Goal: Task Accomplishment & Management: Complete application form

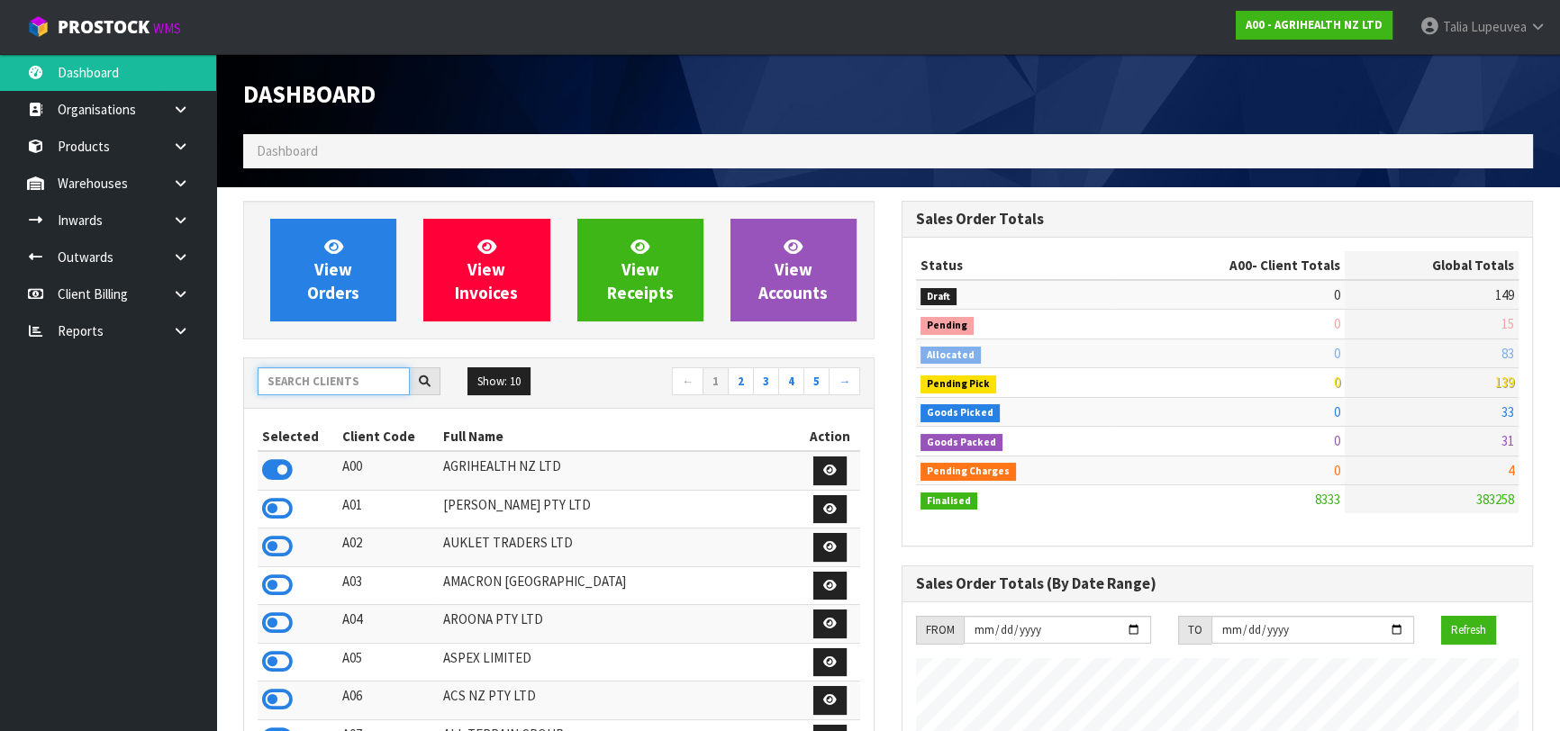
click at [363, 385] on input "text" at bounding box center [334, 381] width 152 height 28
click at [367, 376] on input "text" at bounding box center [334, 381] width 152 height 28
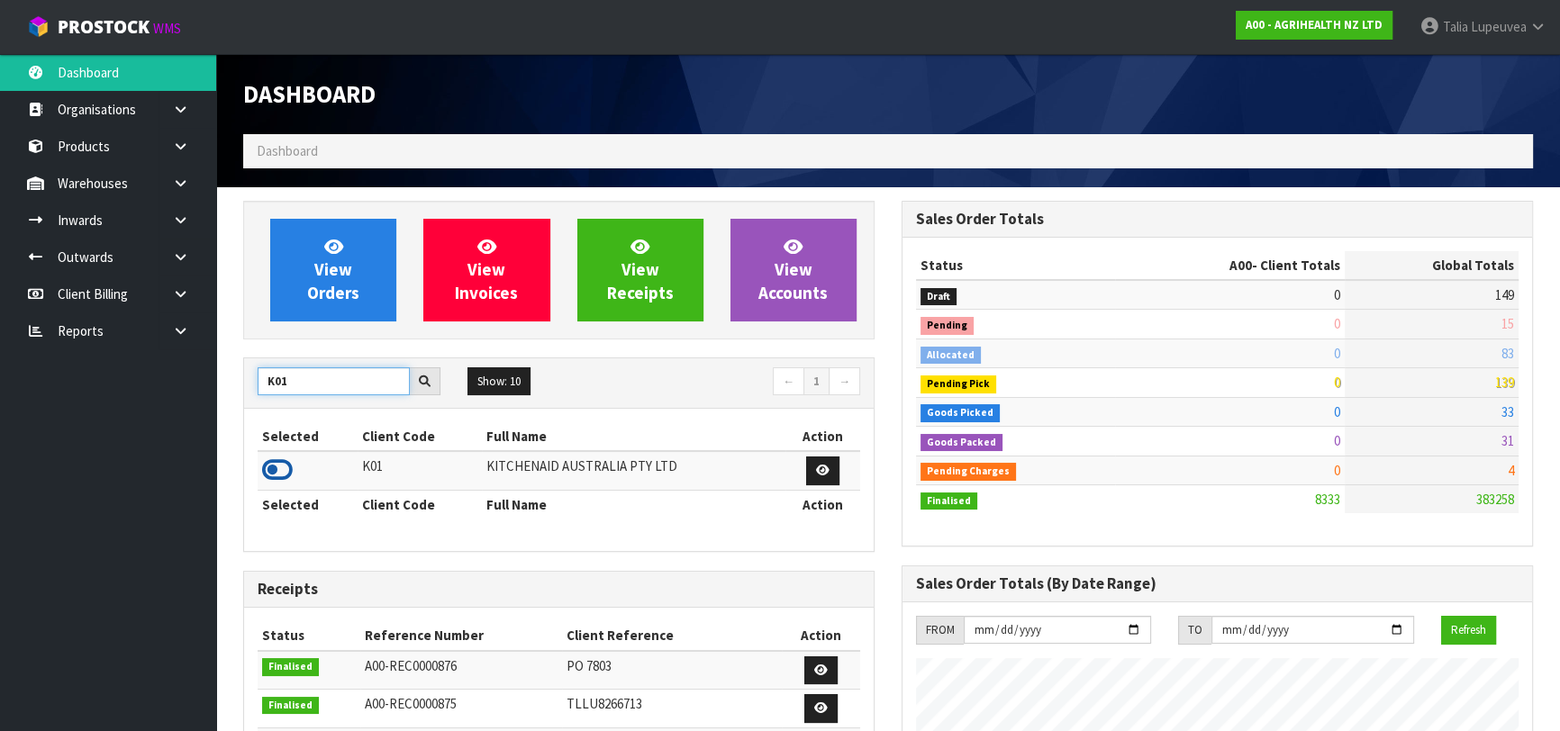
type input "K01"
click at [271, 470] on icon at bounding box center [277, 470] width 31 height 27
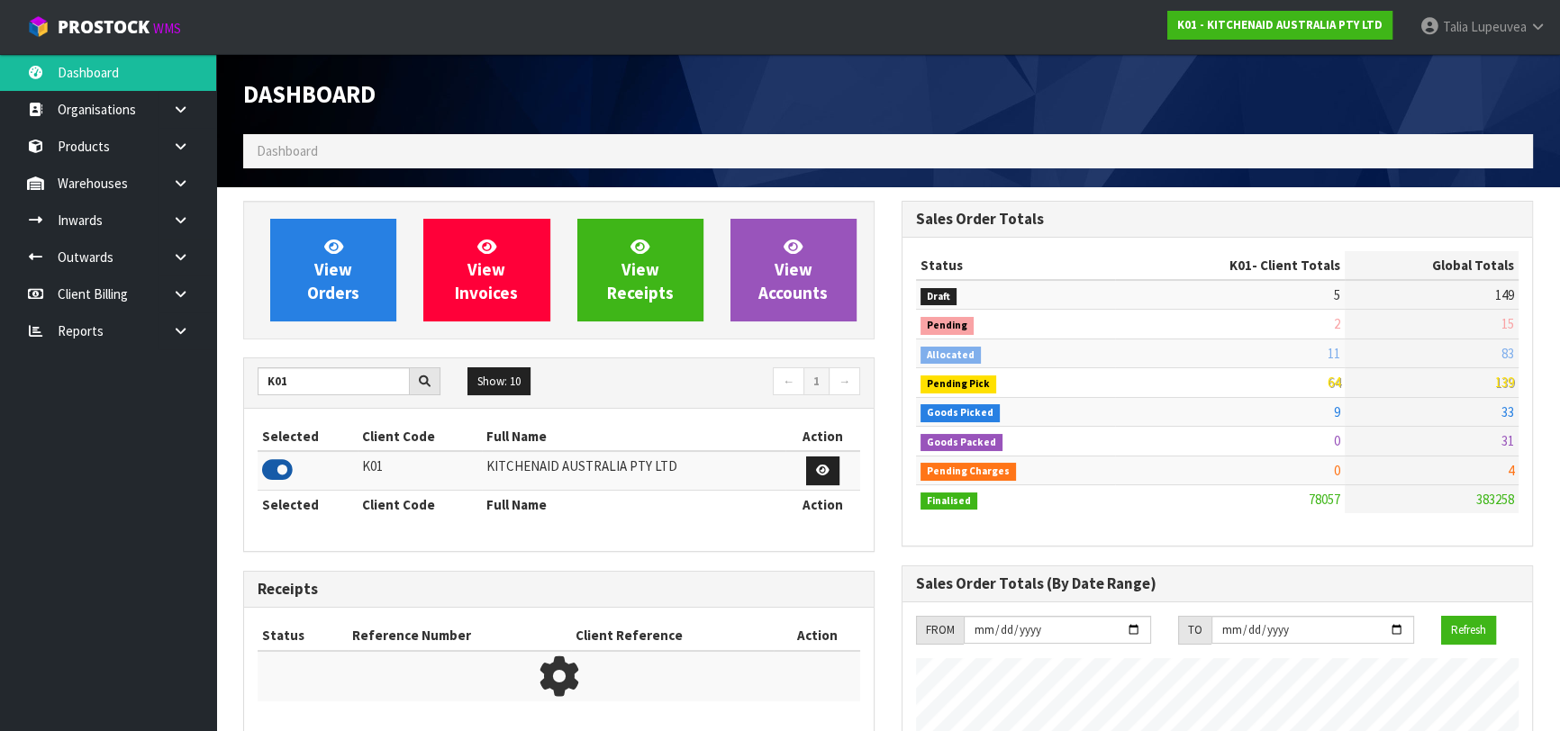
scroll to position [1362, 657]
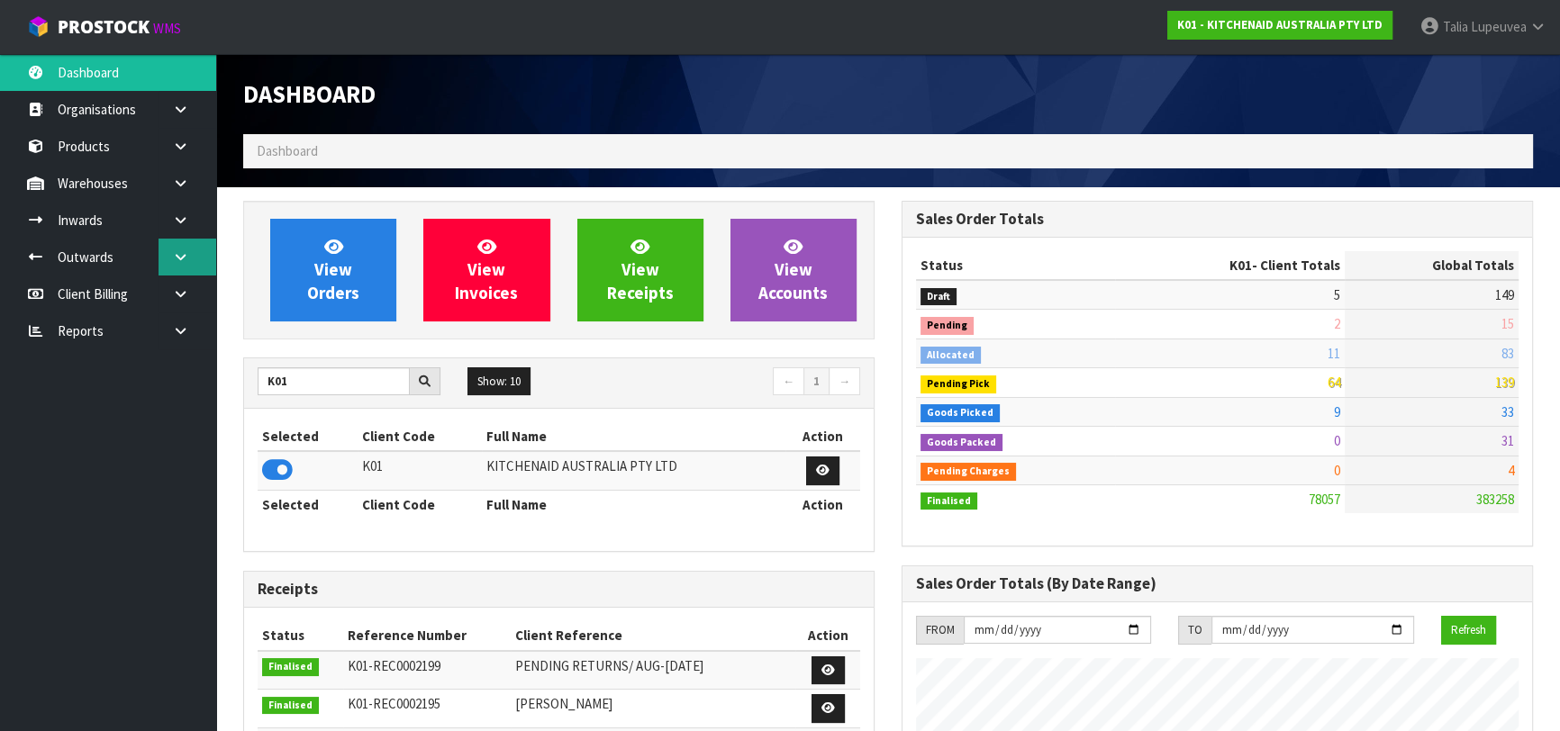
click at [191, 261] on link at bounding box center [187, 257] width 58 height 37
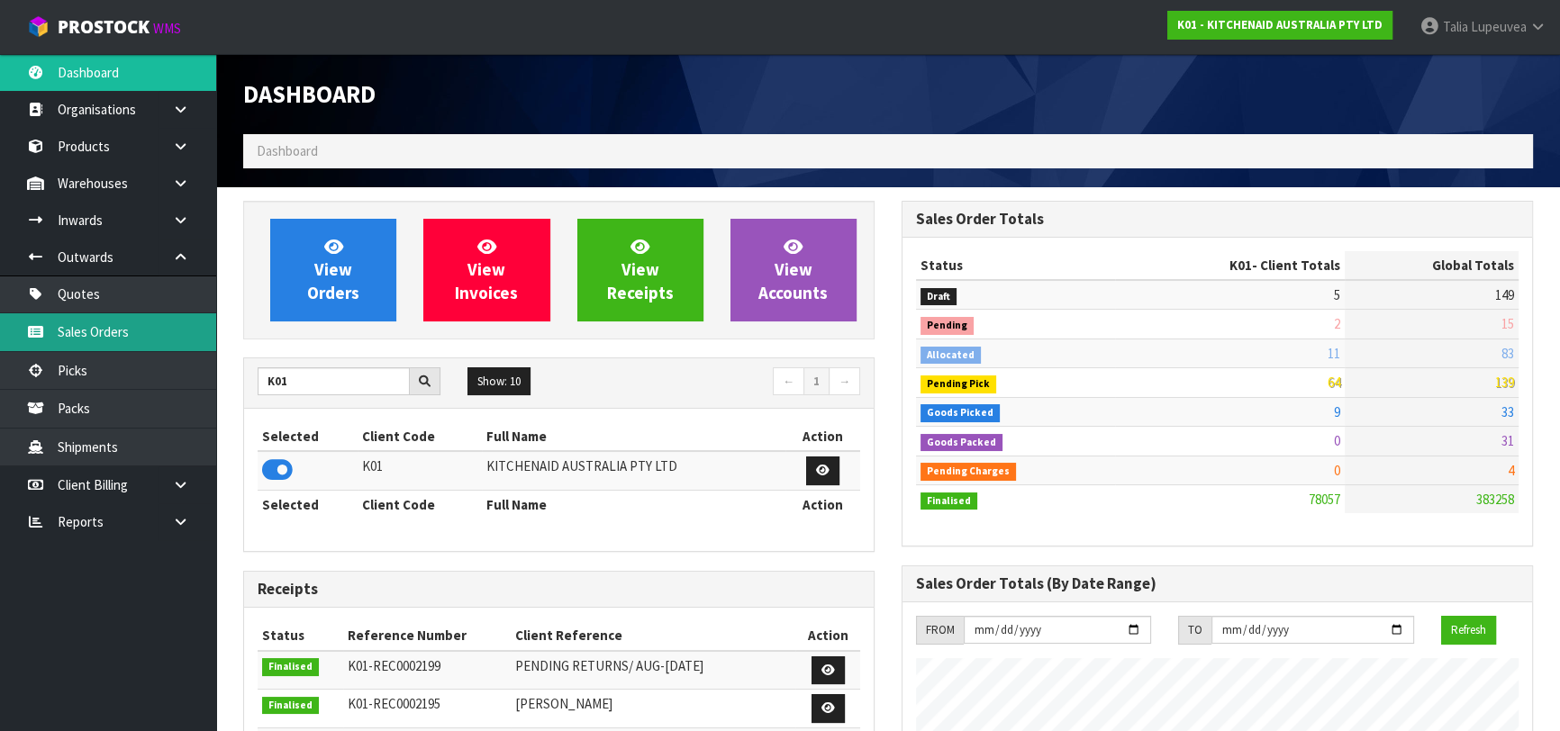
click at [175, 323] on link "Sales Orders" at bounding box center [108, 331] width 216 height 37
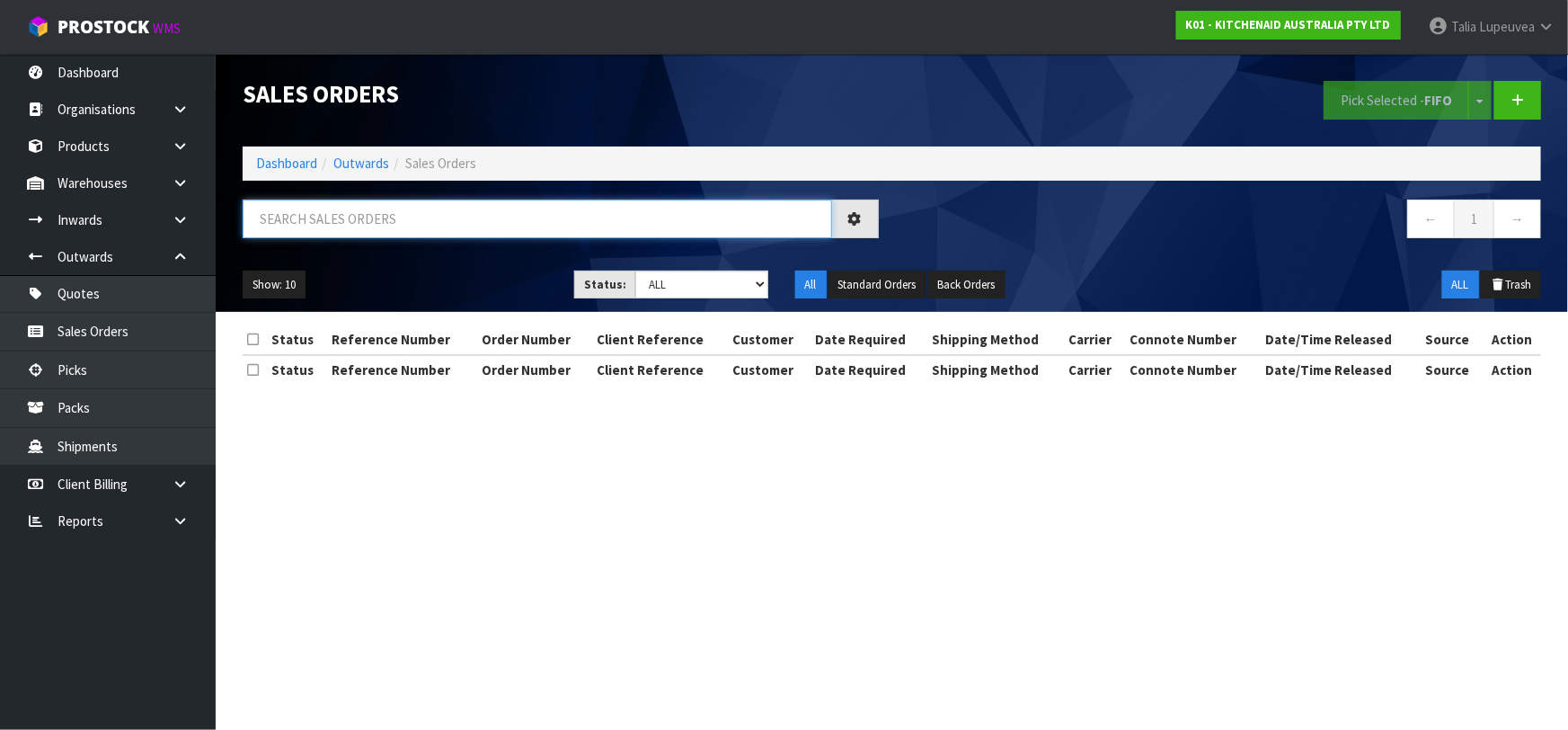
click at [335, 224] on input "text" at bounding box center [537, 219] width 590 height 39
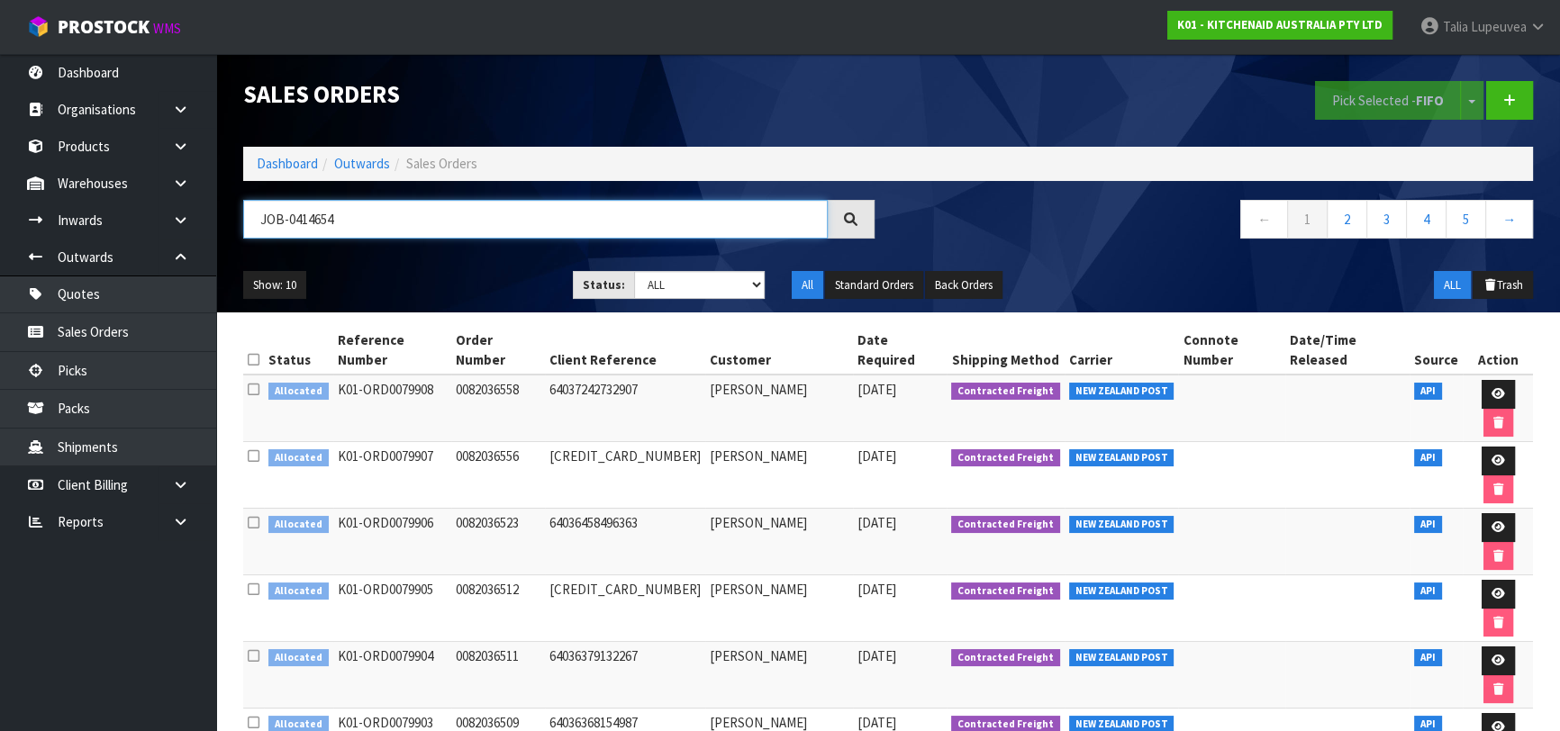
type input "JOB-0414654"
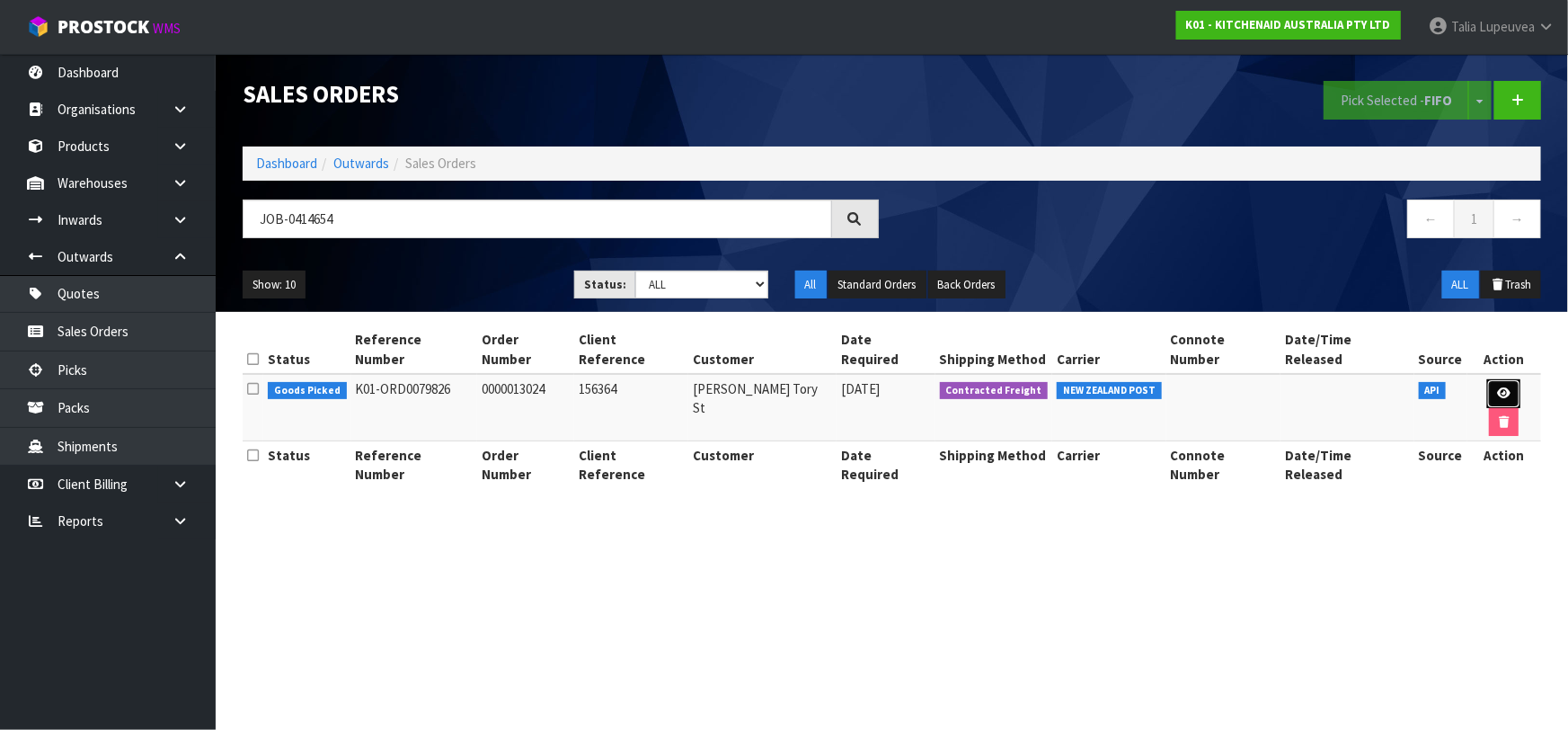
click at [1497, 387] on icon at bounding box center [1504, 393] width 14 height 12
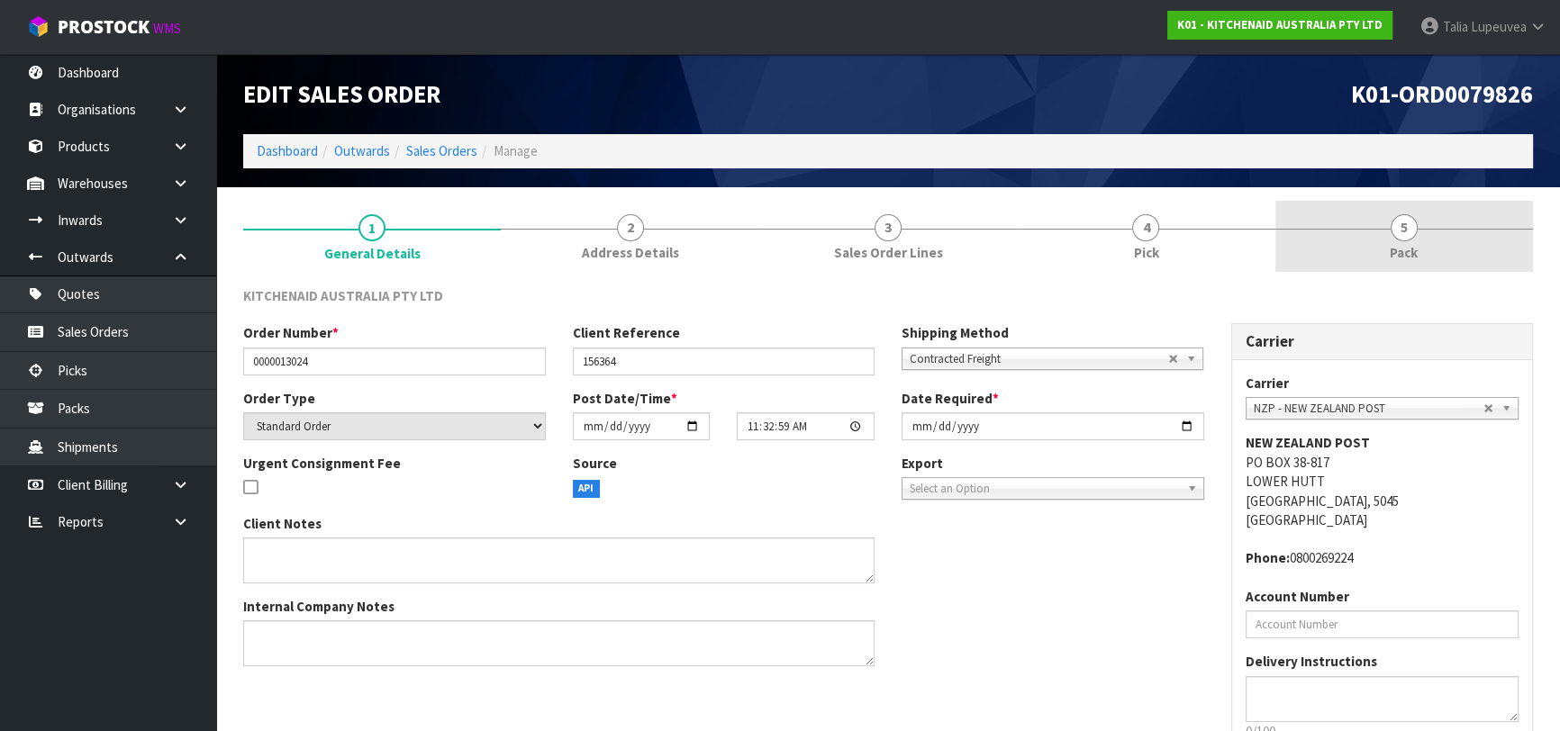
click at [1423, 252] on link "5 Pack" at bounding box center [1404, 236] width 258 height 71
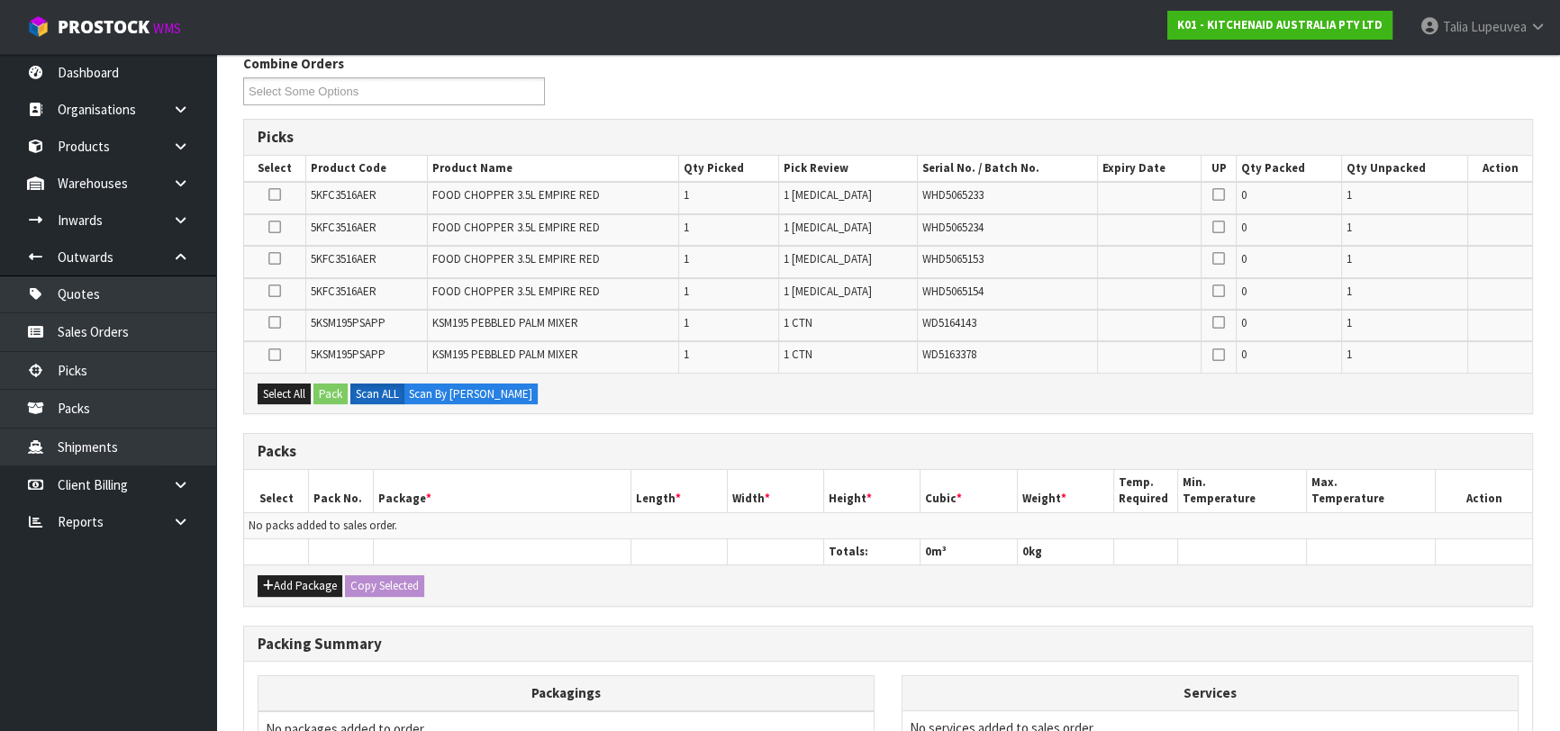
scroll to position [245, 0]
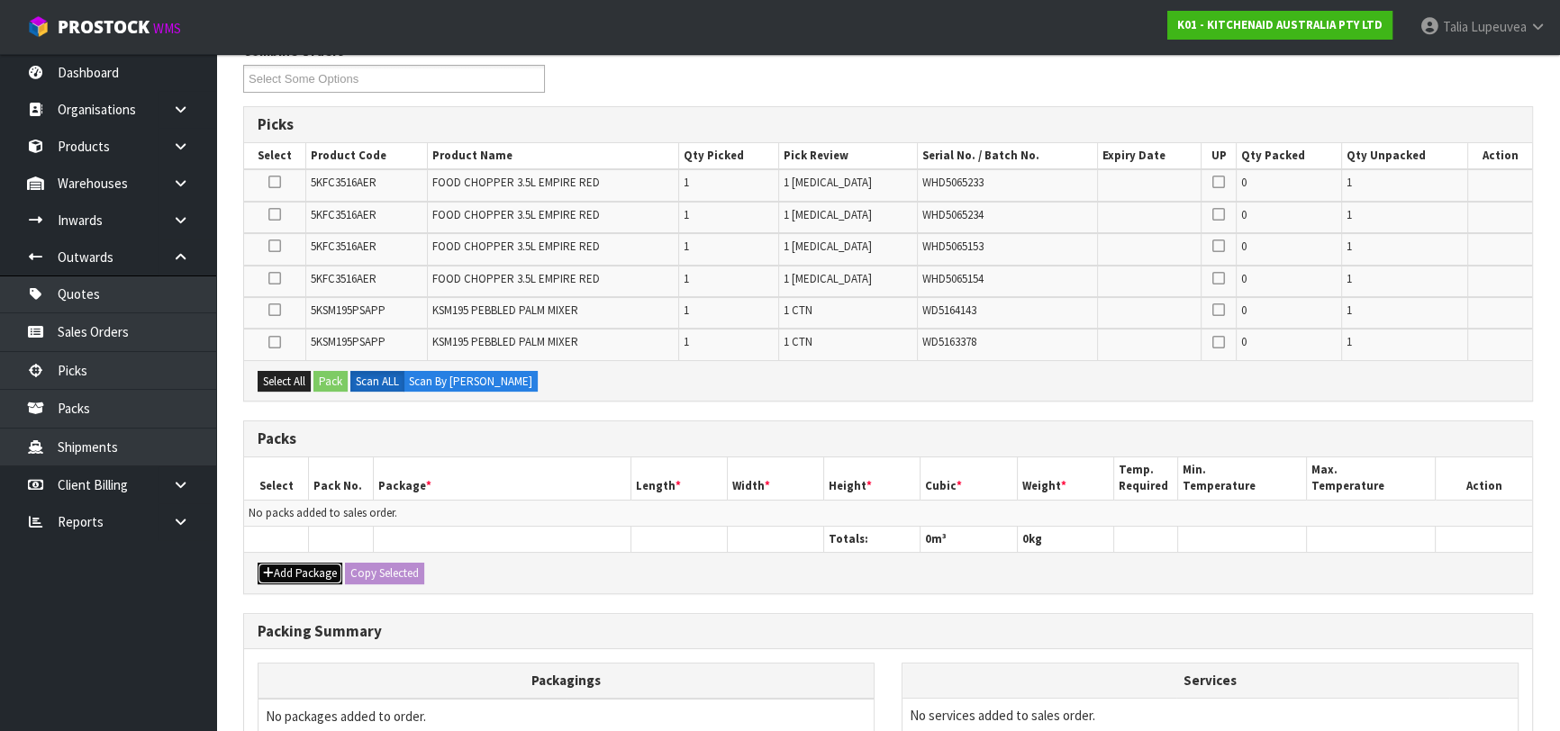
drag, startPoint x: 306, startPoint y: 561, endPoint x: 293, endPoint y: 537, distance: 27.8
click at [306, 563] on button "Add Package" at bounding box center [300, 574] width 85 height 22
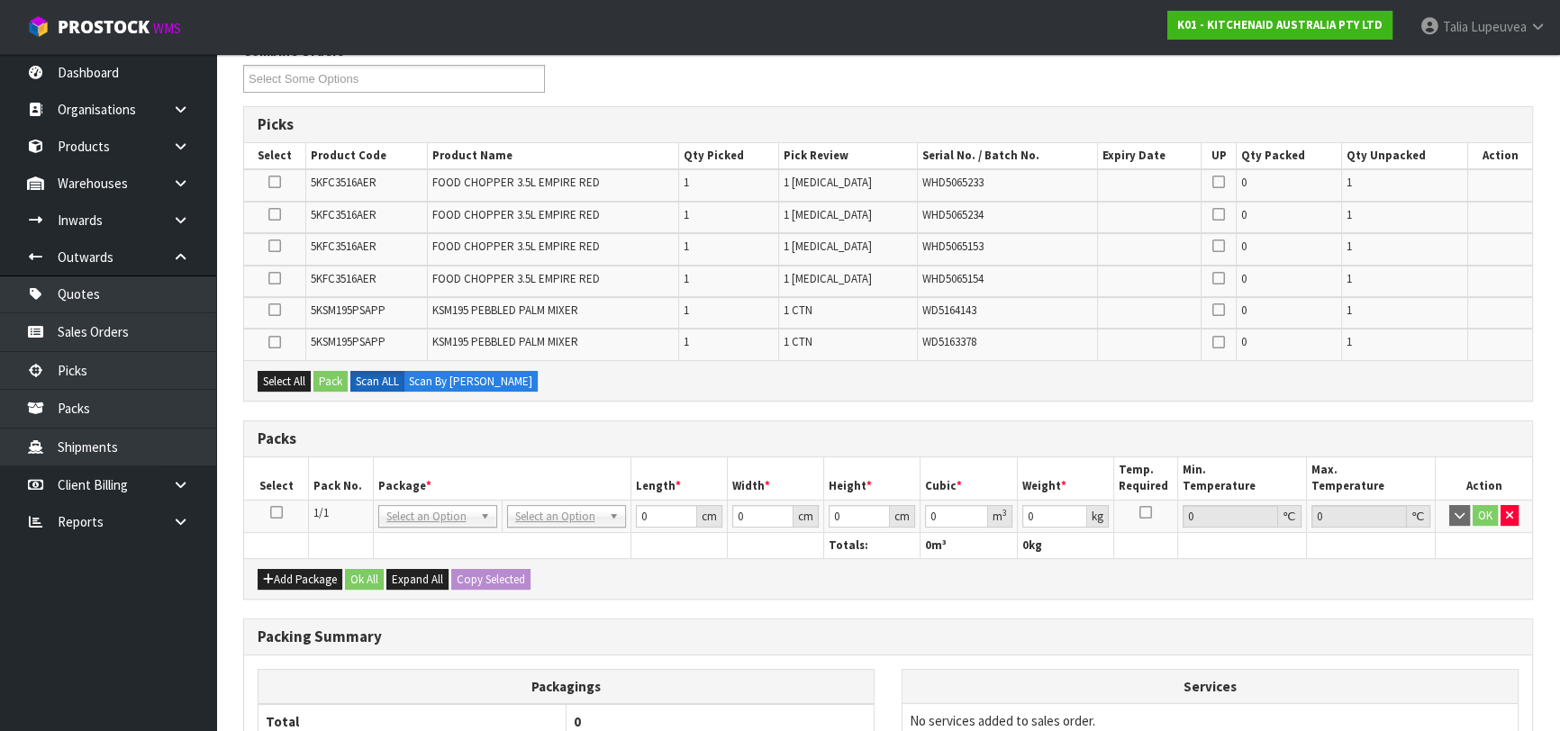
click at [279, 512] on icon at bounding box center [276, 512] width 13 height 1
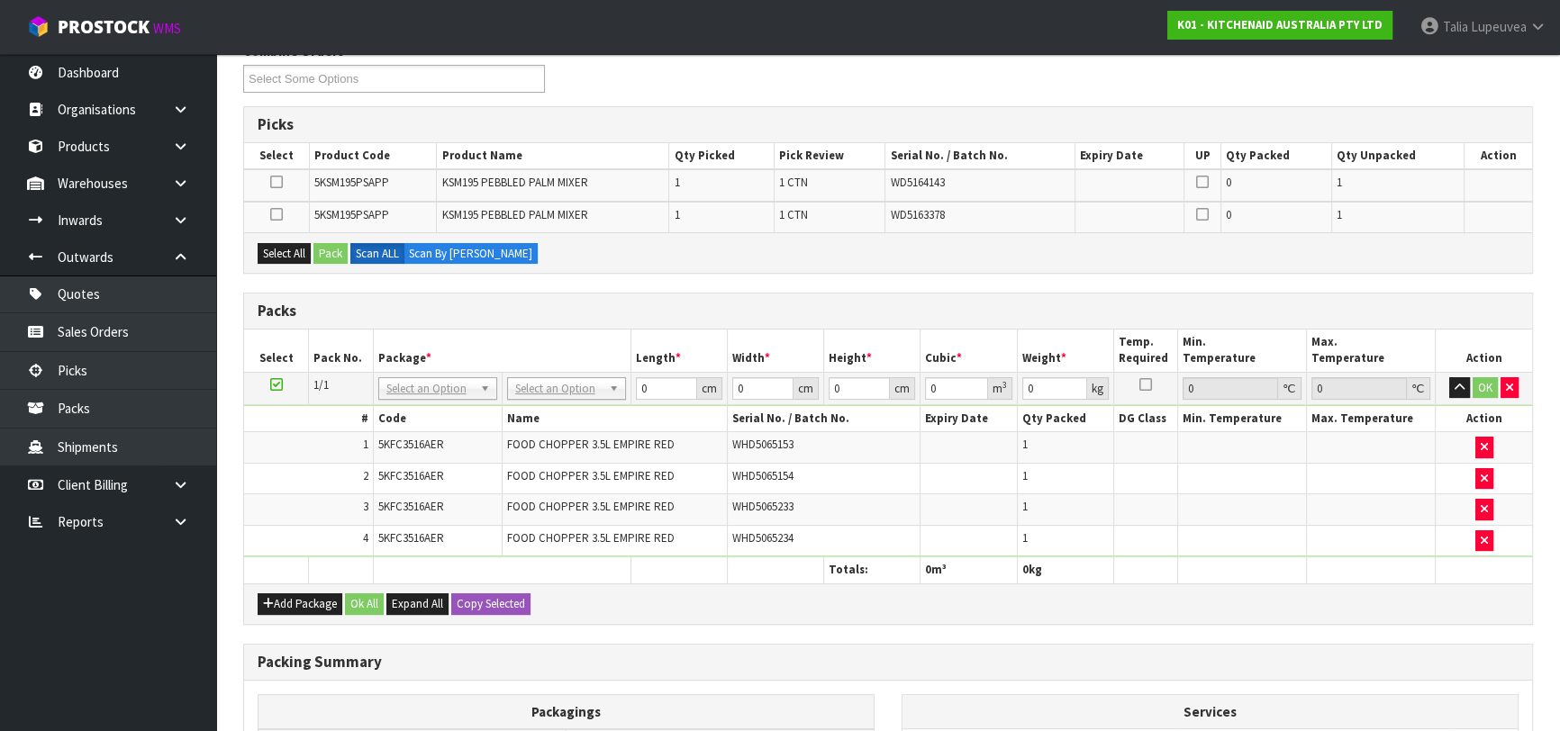
click at [278, 385] on icon at bounding box center [276, 385] width 13 height 1
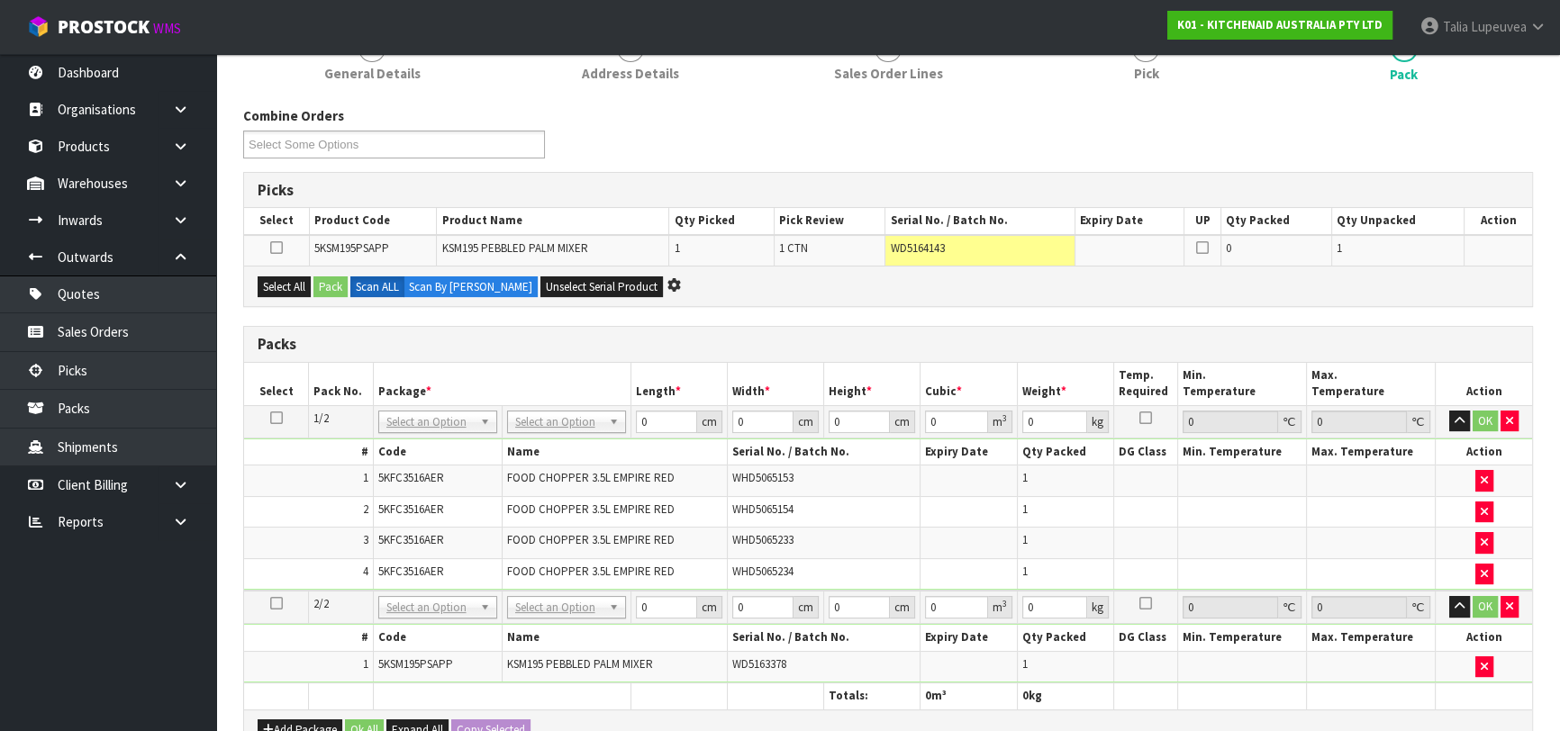
scroll to position [0, 0]
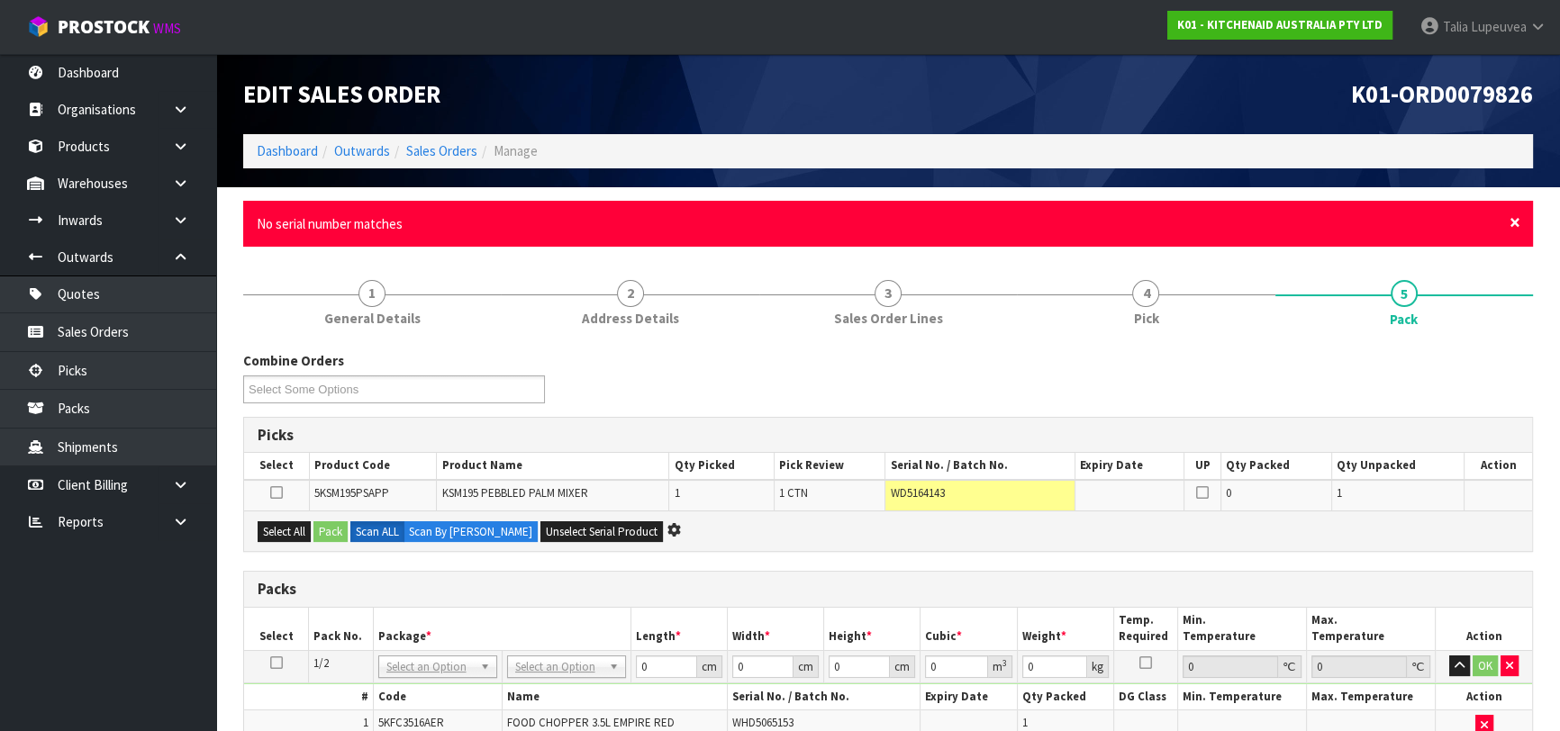
click at [1513, 213] on span "×" at bounding box center [1514, 222] width 11 height 25
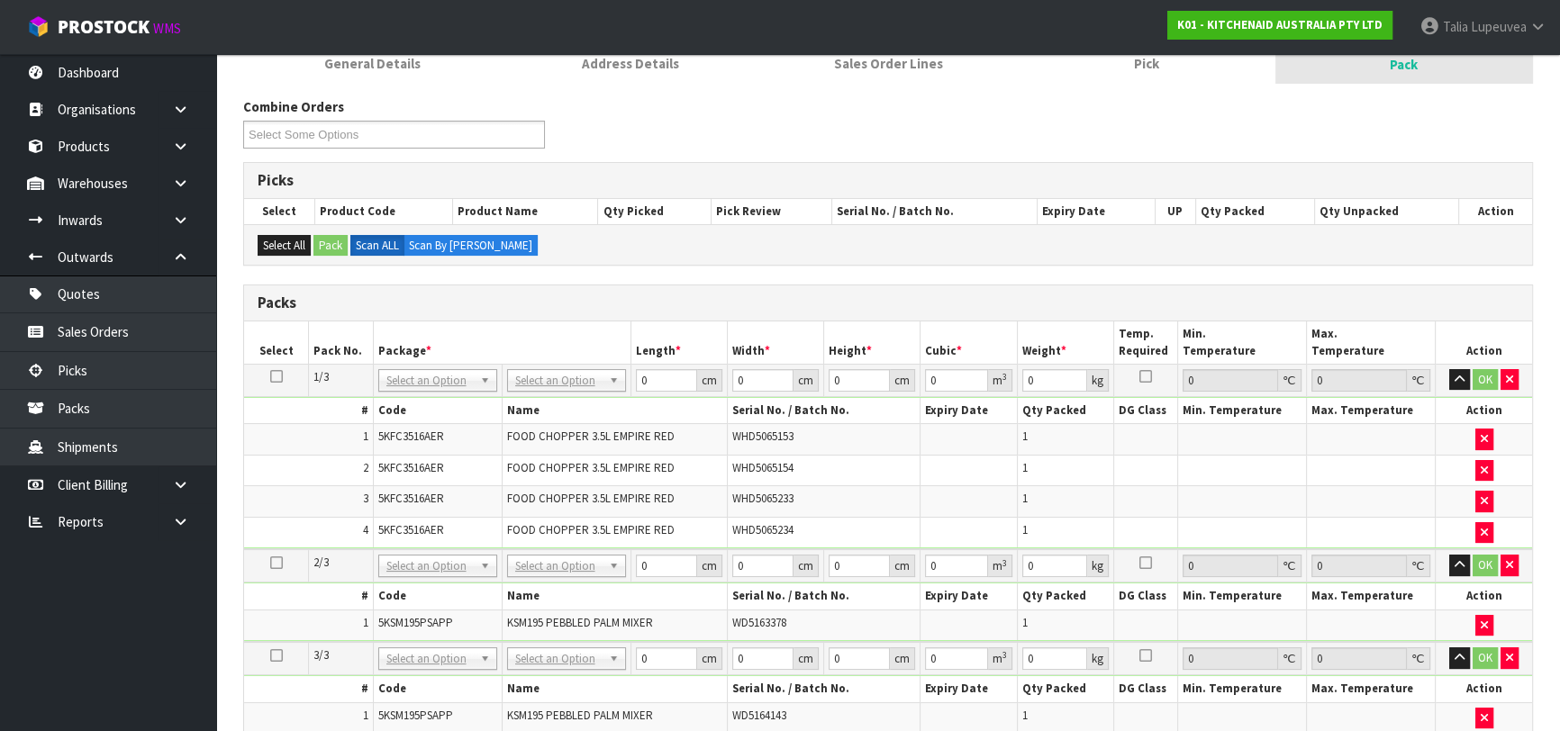
scroll to position [245, 0]
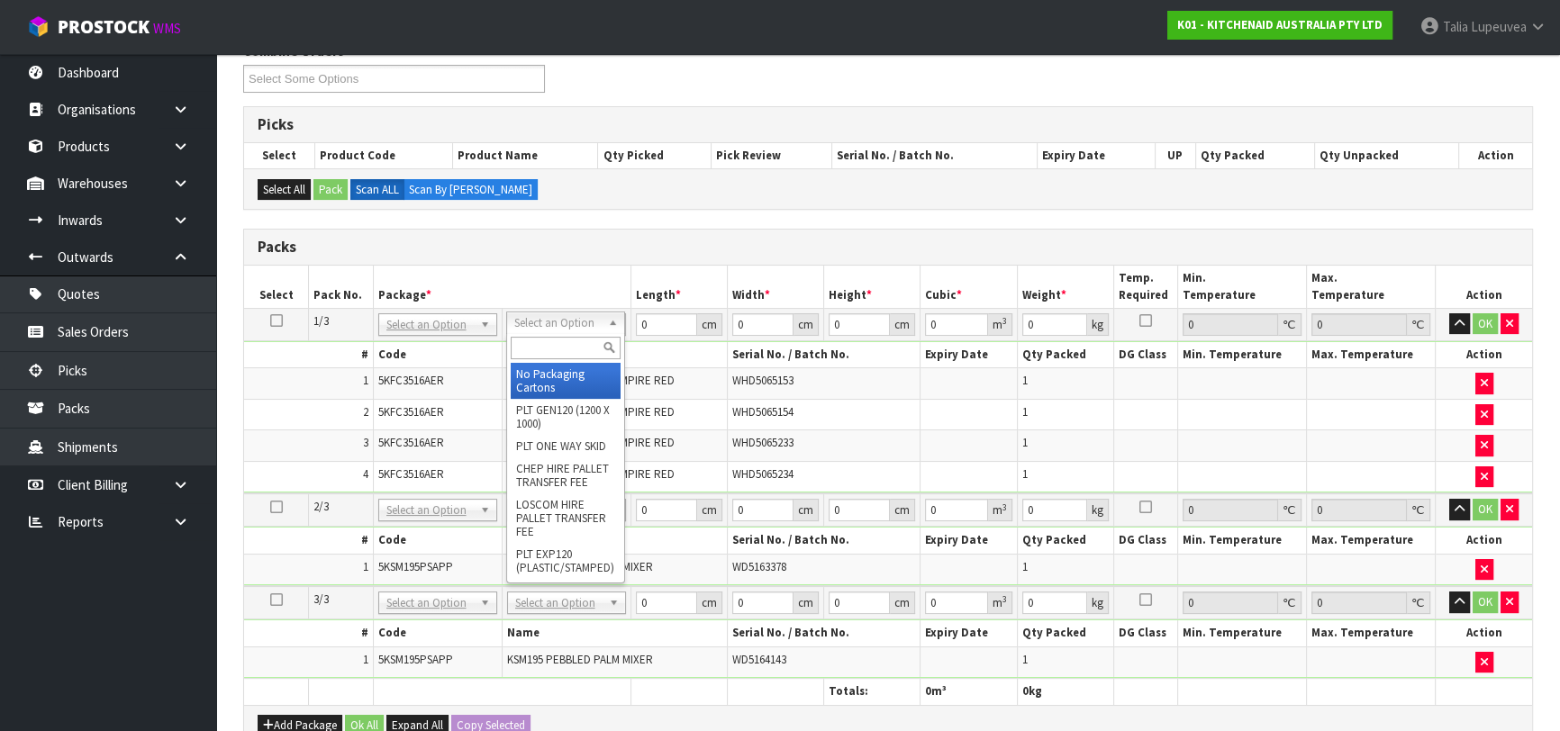
click at [557, 345] on input "text" at bounding box center [566, 348] width 110 height 23
type input "OWN"
type input "7"
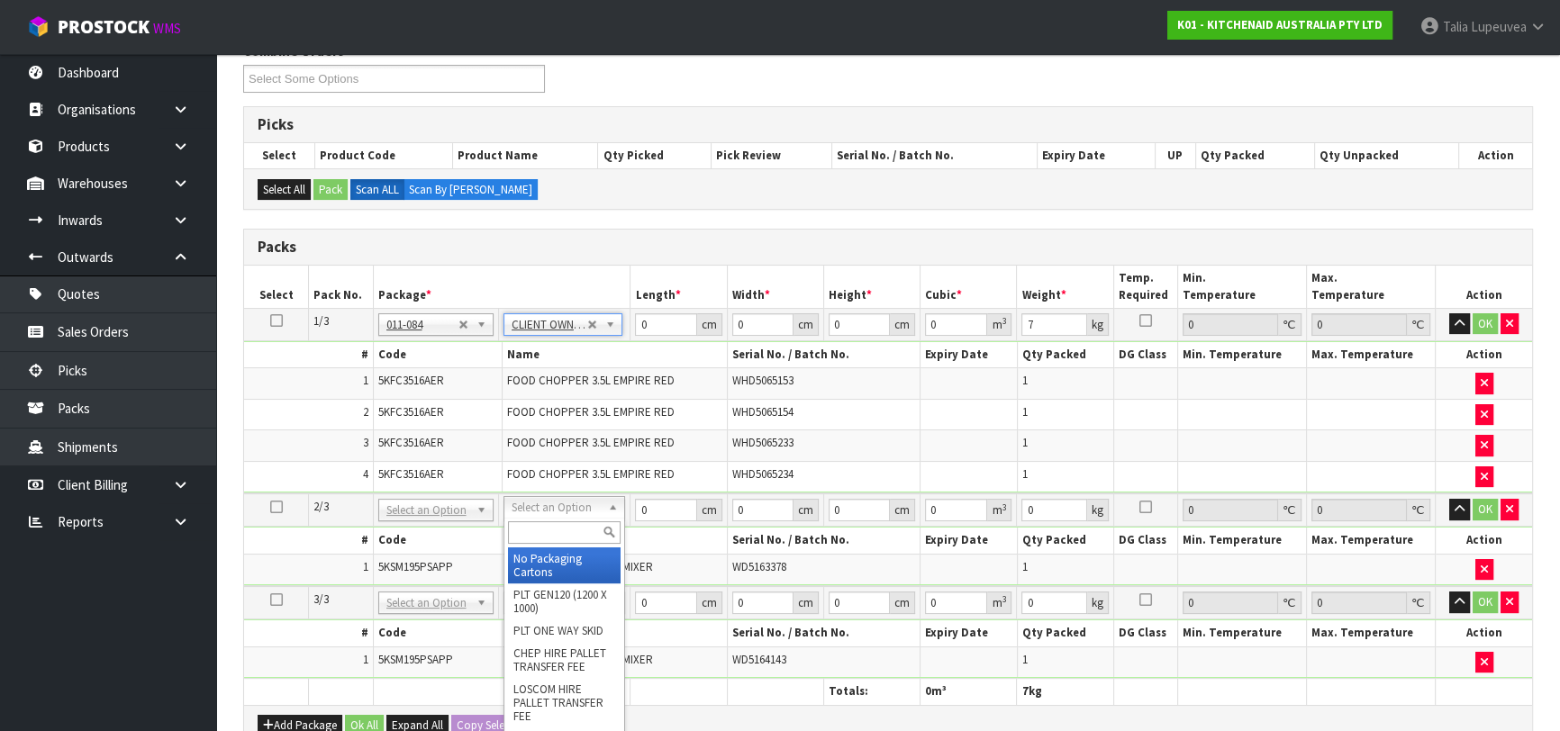
click at [532, 518] on div at bounding box center [564, 533] width 120 height 30
click at [531, 525] on input "text" at bounding box center [564, 532] width 113 height 23
type input "OWN"
type input "2"
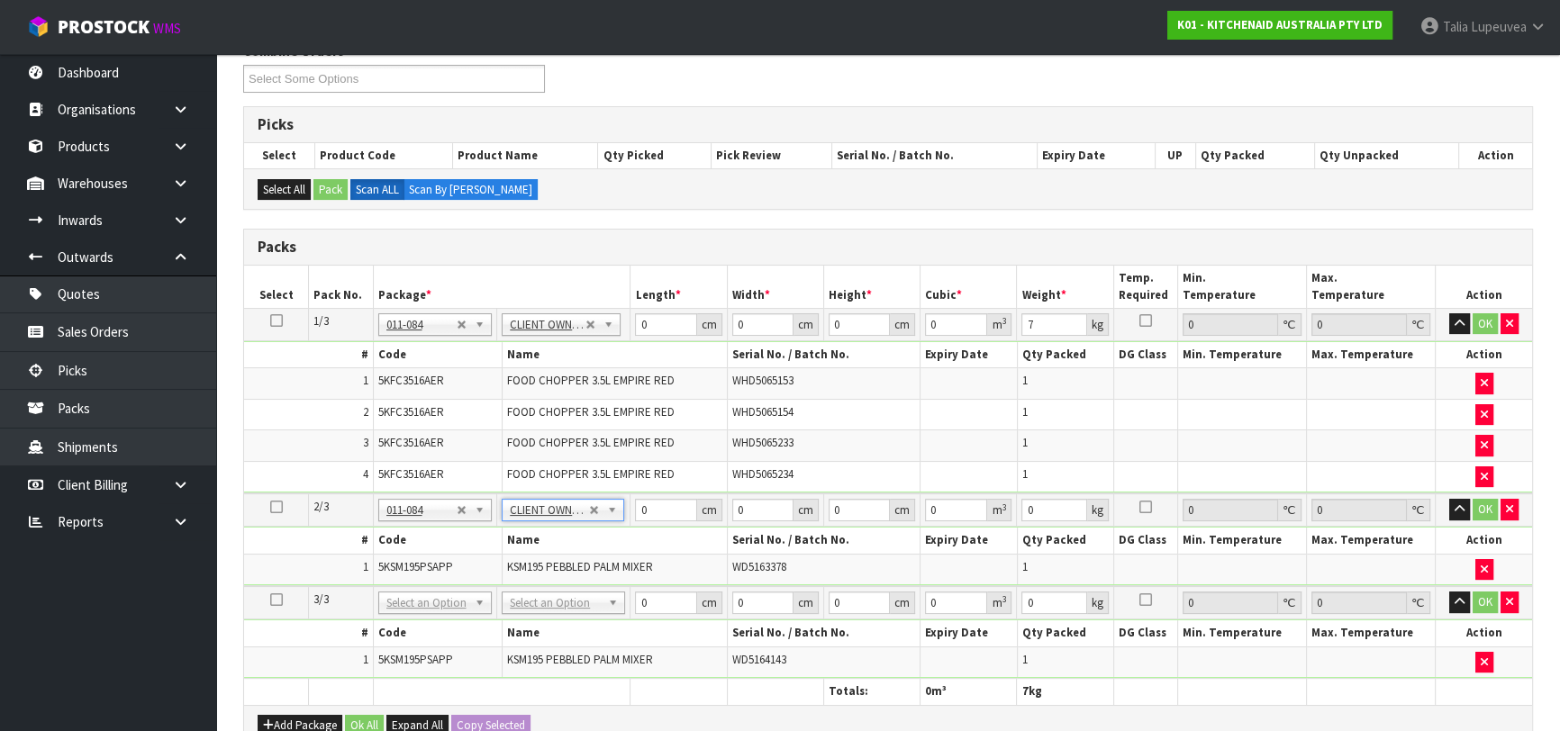
type input "12.45"
click at [560, 618] on input "text" at bounding box center [563, 624] width 114 height 23
type input "OWN"
type input "3"
type input "12.45"
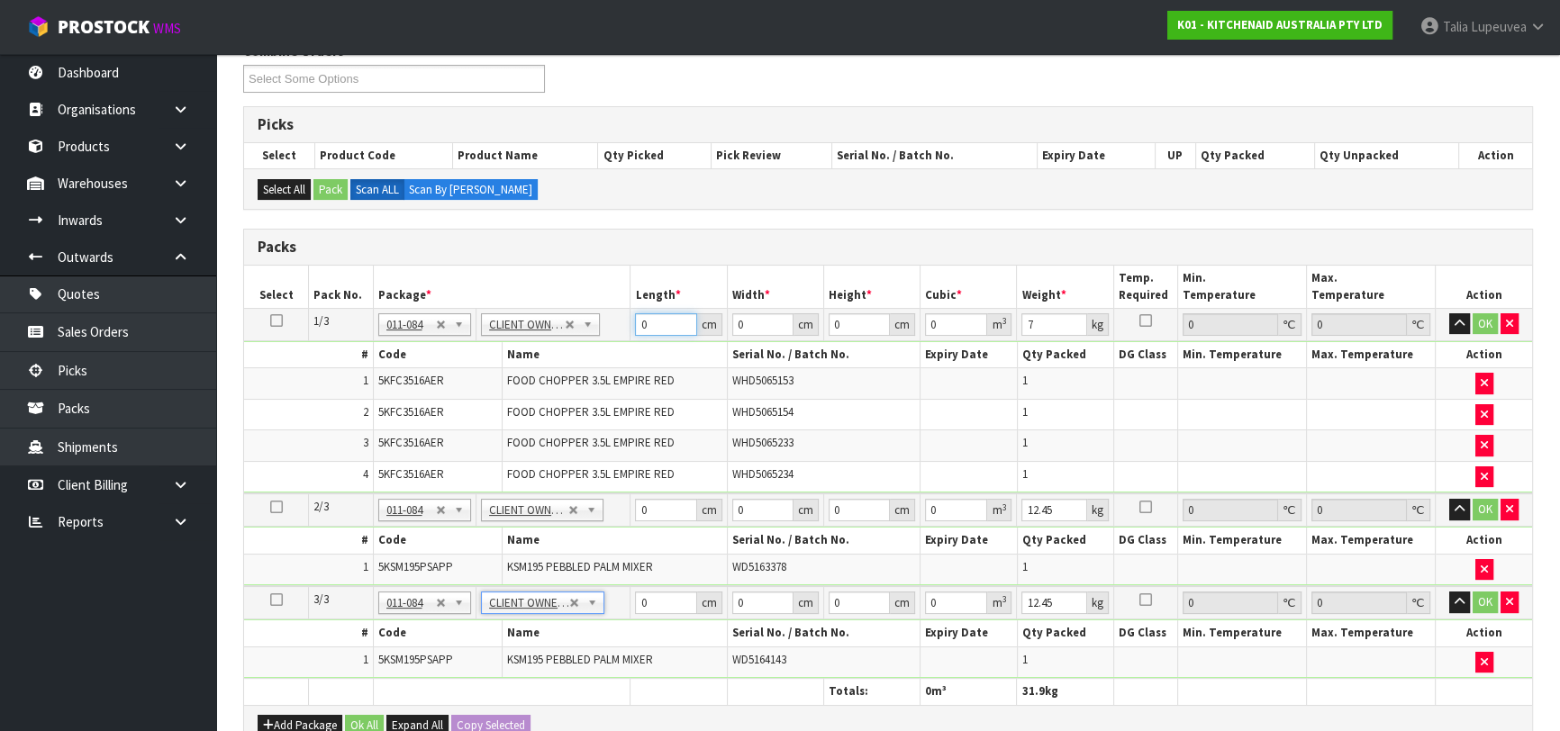
drag, startPoint x: 657, startPoint y: 324, endPoint x: 594, endPoint y: 330, distance: 63.3
click at [594, 330] on tr "1/3 NONE 007-001 007-002 007-004 007-009 007-013 007-014 007-015 007-017 007-01…" at bounding box center [888, 324] width 1288 height 32
type input "43"
type input "30"
type input "4"
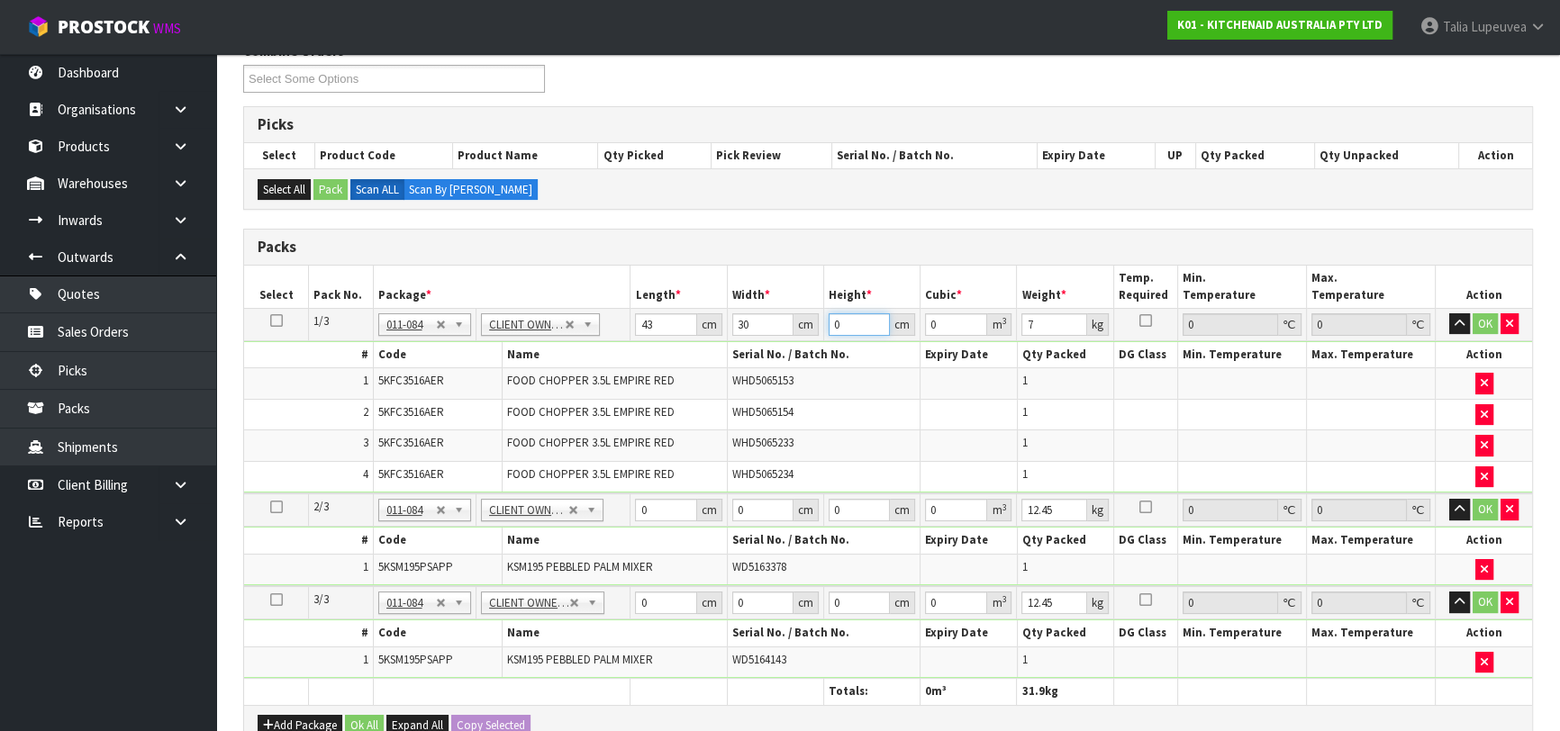
type input "0.00516"
type input "46"
type input "0.05934"
type input "46"
type input "8"
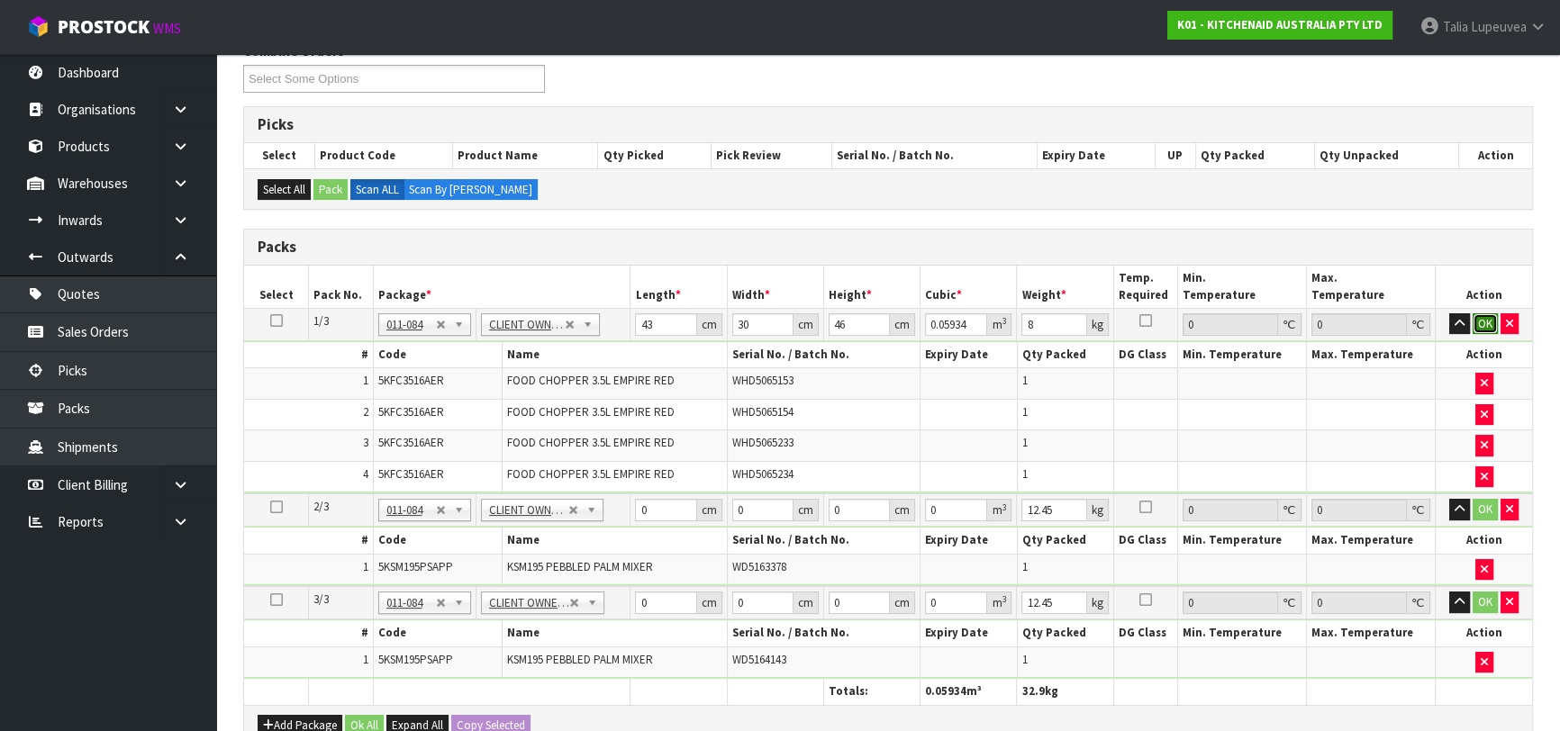
click at [1480, 320] on button "OK" at bounding box center [1484, 324] width 25 height 22
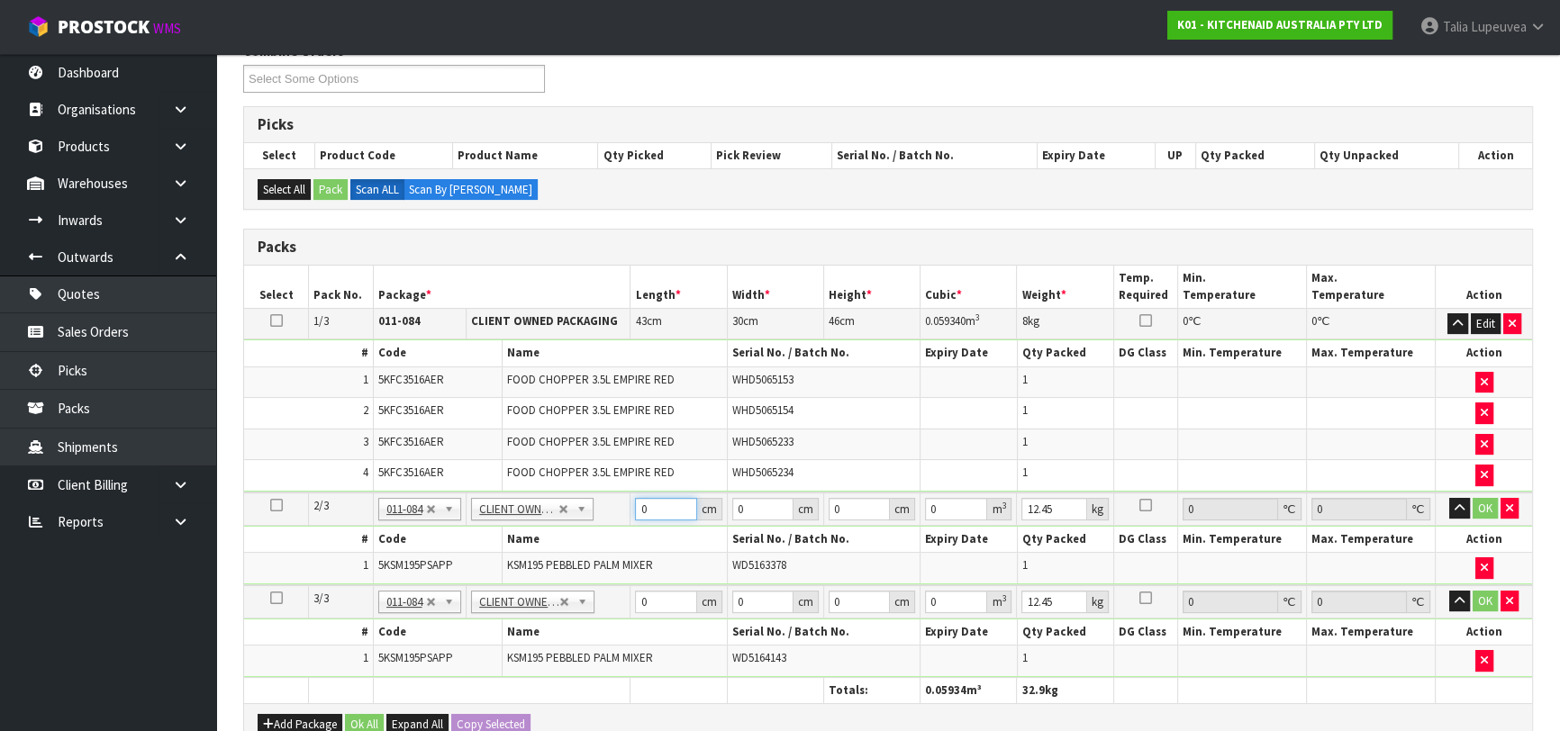
drag, startPoint x: 655, startPoint y: 504, endPoint x: 625, endPoint y: 511, distance: 30.4
click at [618, 511] on tr "2/3 NONE 007-001 007-002 007-004 007-009 007-013 007-014 007-015 007-017 007-01…" at bounding box center [888, 509] width 1288 height 33
type input "42"
type input "29"
type input "4"
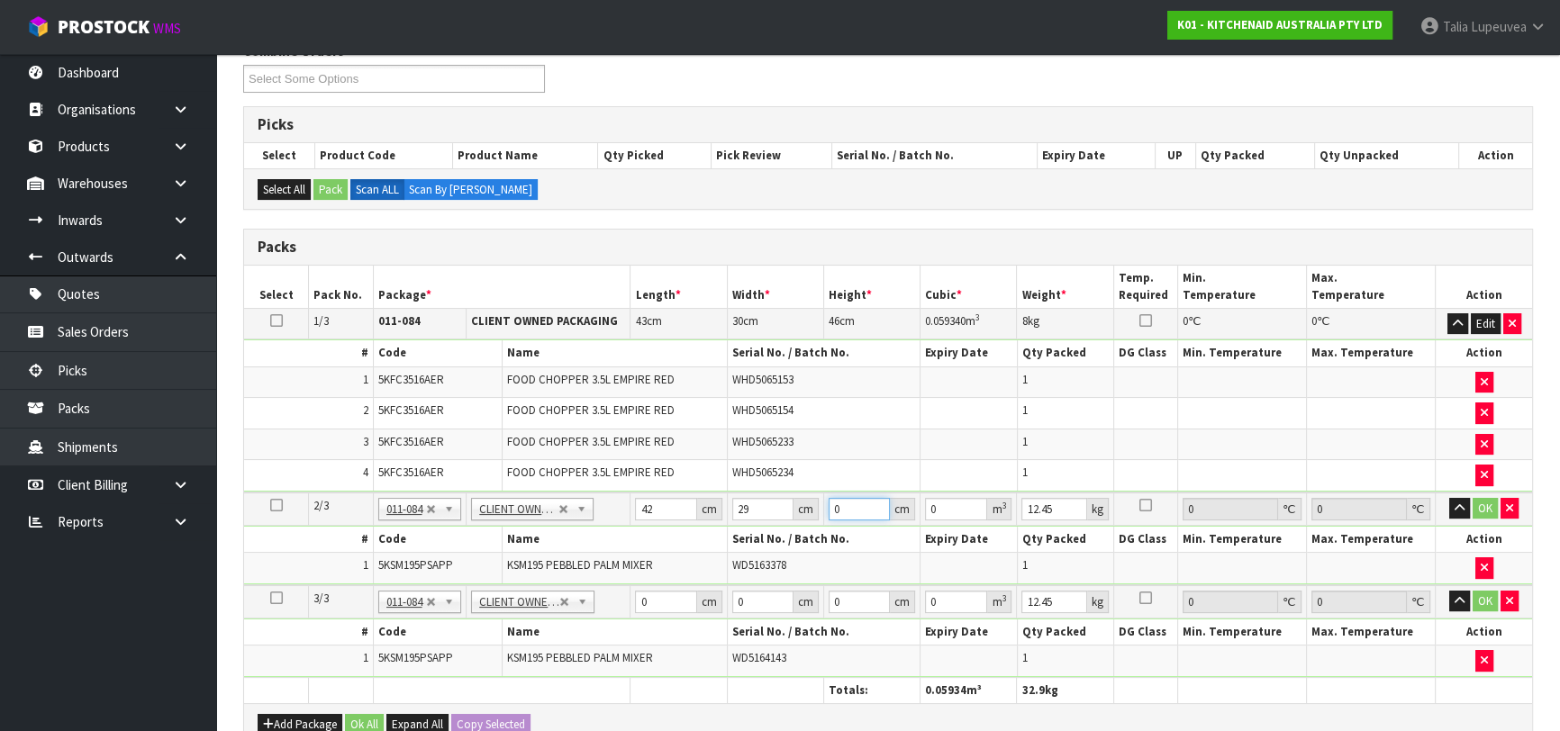
type input "0.004872"
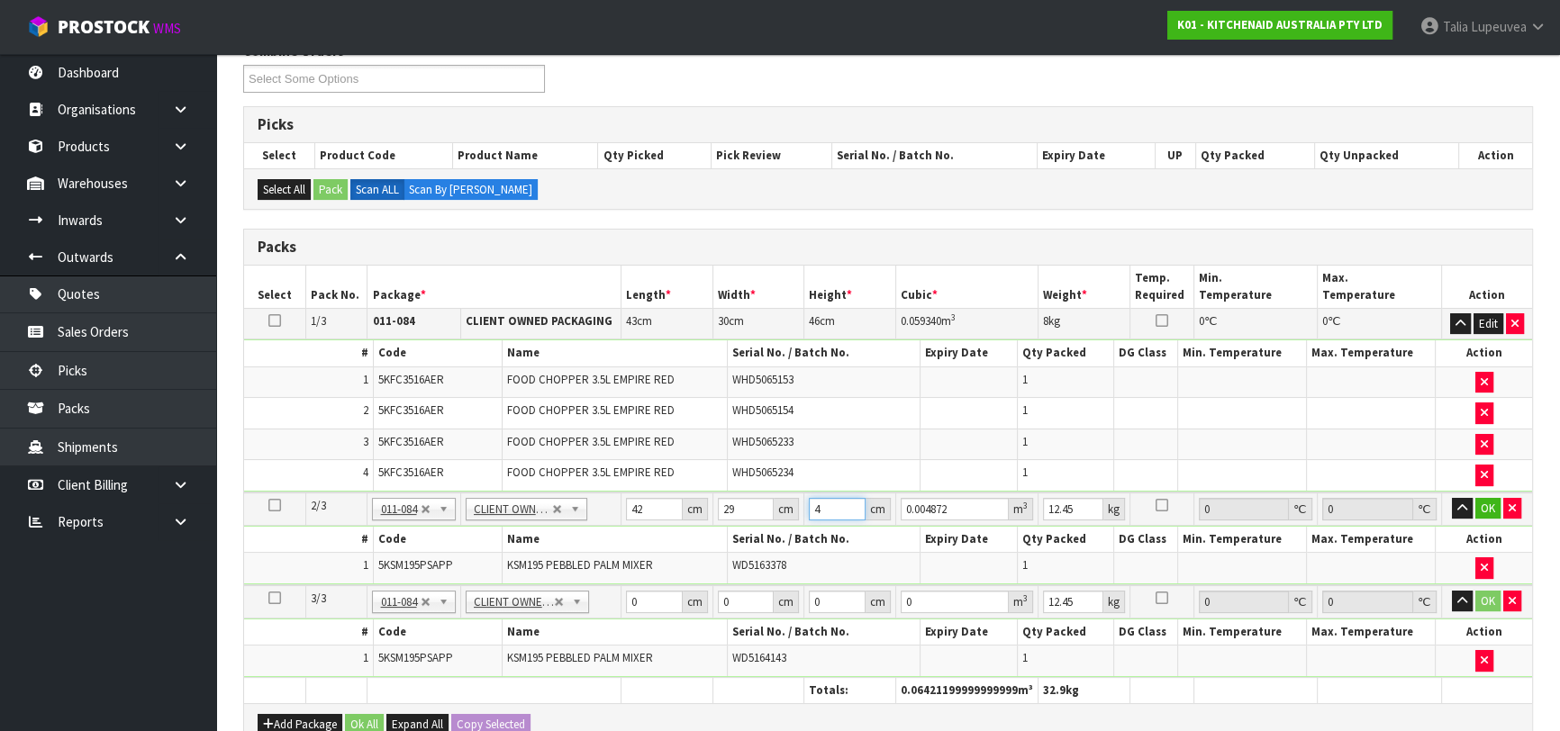
type input "43"
type input "0.052374"
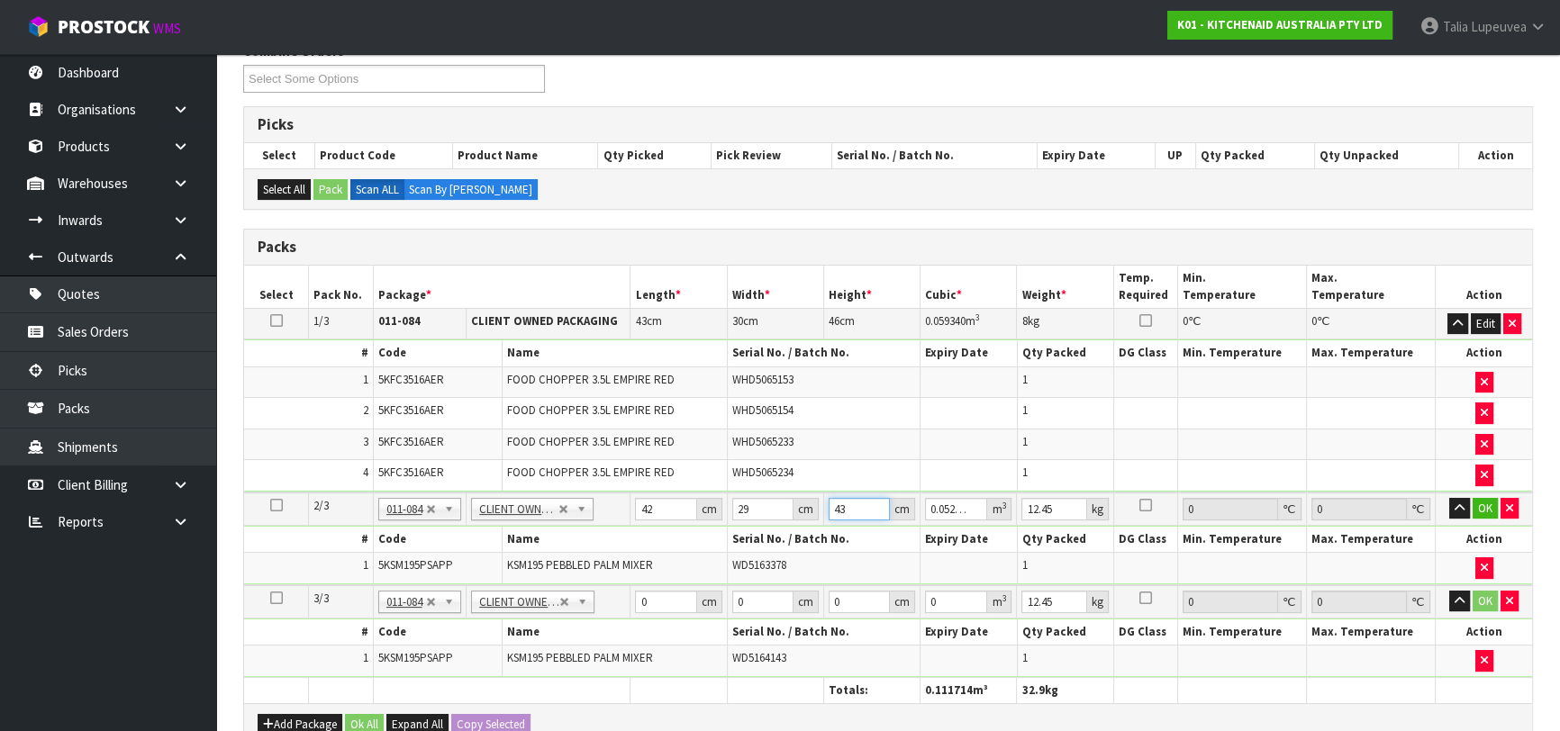
type input "43"
type input "13"
drag, startPoint x: 660, startPoint y: 597, endPoint x: 611, endPoint y: 599, distance: 48.7
click at [611, 599] on tr "3/3 NONE 007-001 007-002 007-004 007-009 007-013 007-014 007-015 007-017 007-01…" at bounding box center [888, 601] width 1288 height 33
type input "42"
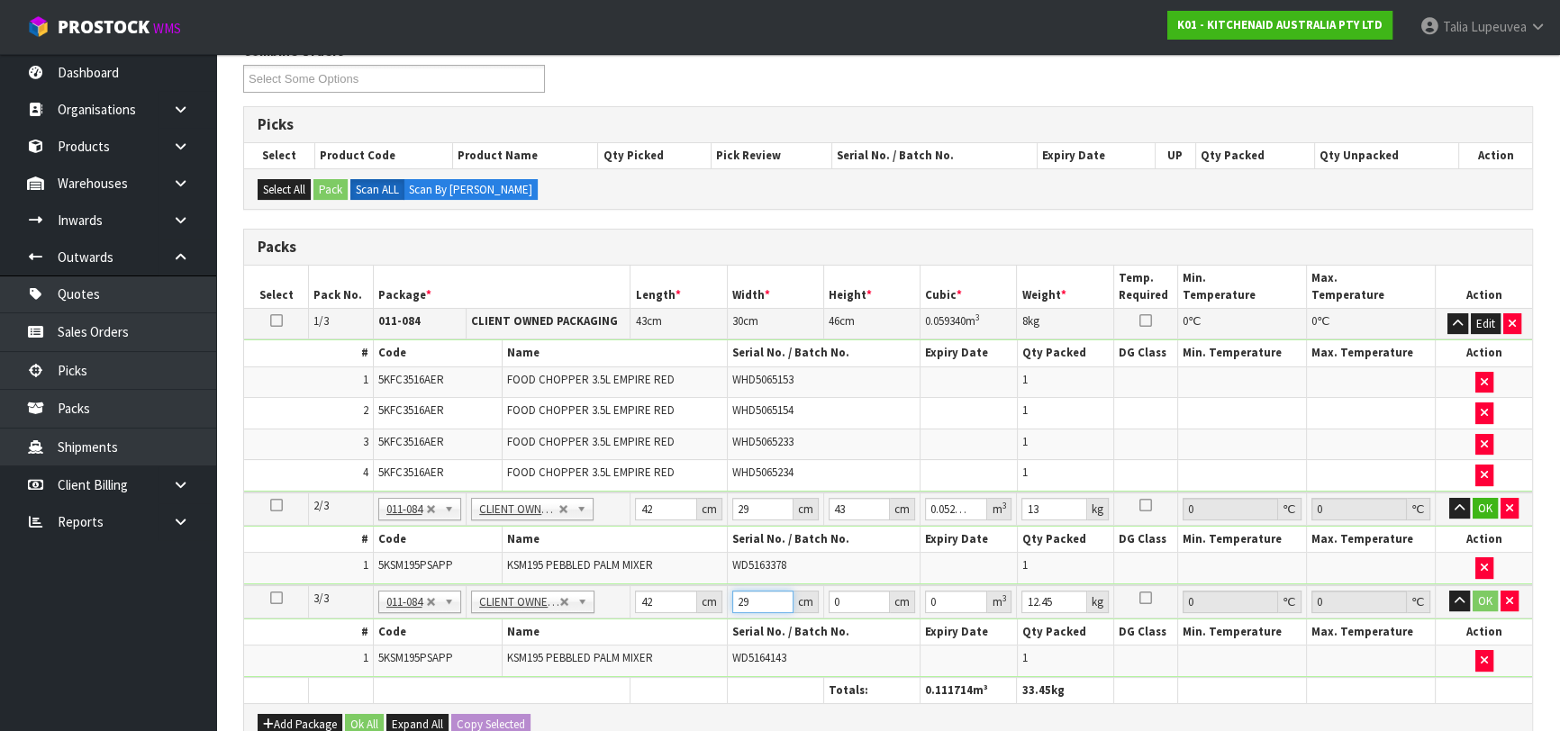
type input "29"
type input "4"
type input "0.004872"
type input "43"
type input "0.052374"
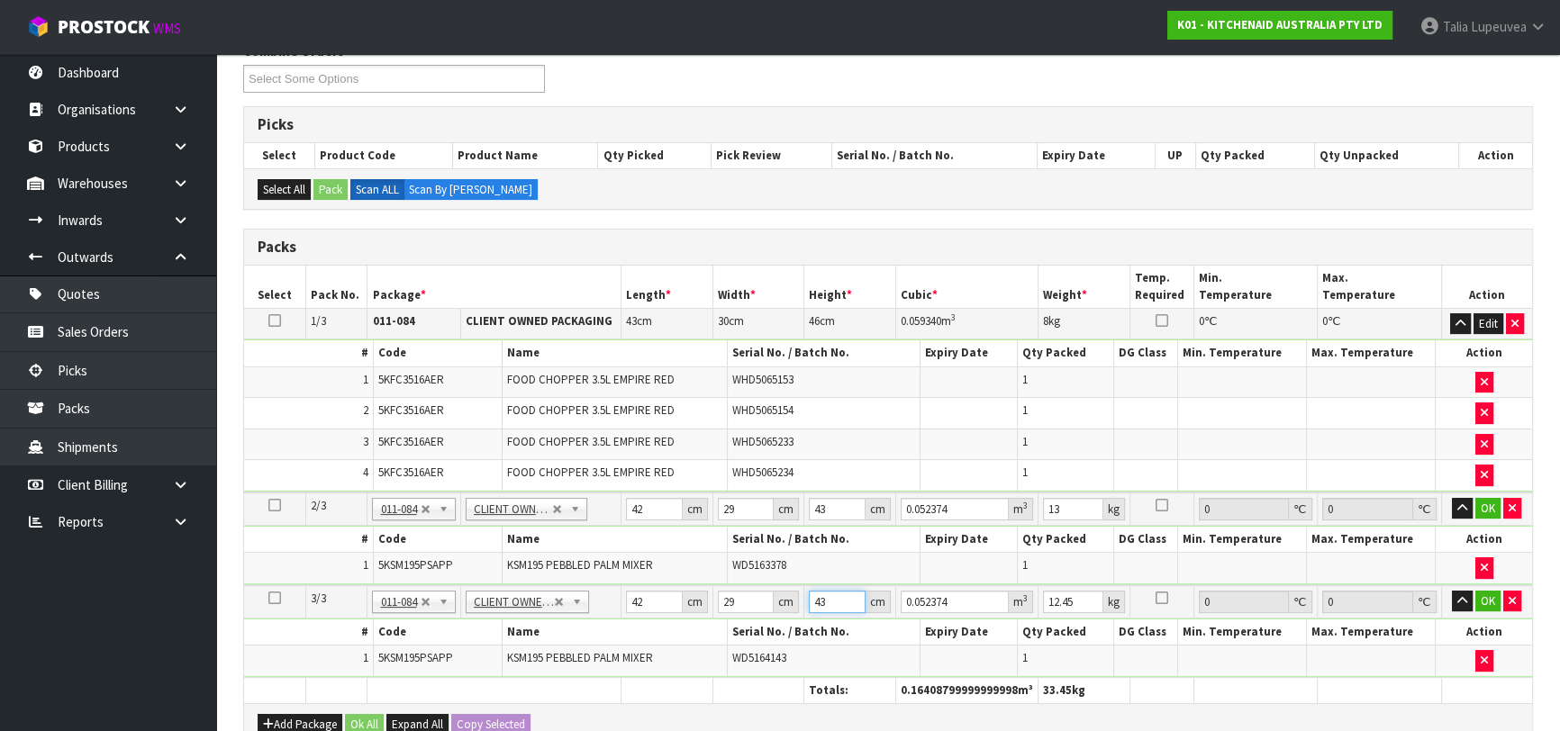
type input "43"
type input "13"
click at [1481, 506] on button "OK" at bounding box center [1487, 509] width 25 height 22
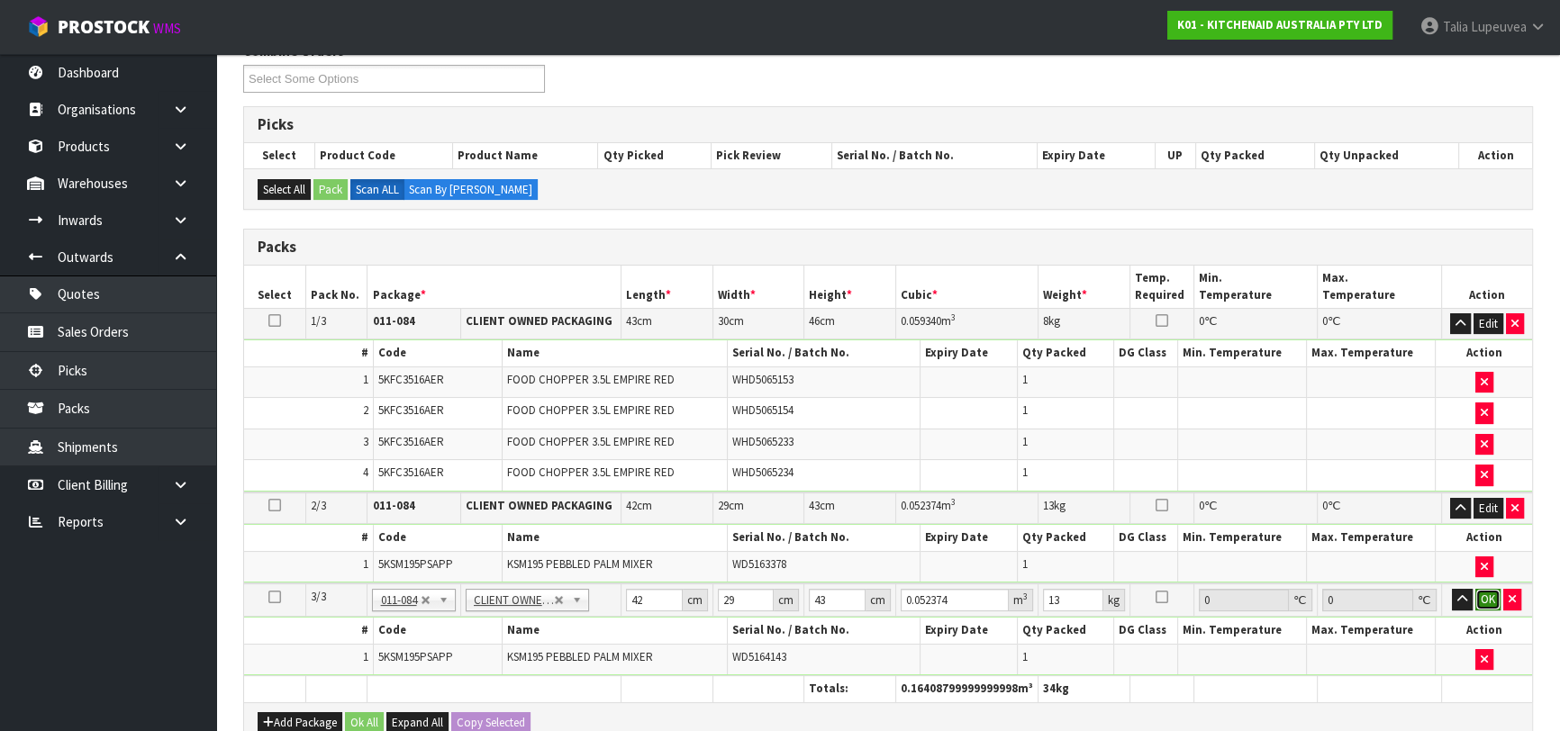
click at [1483, 591] on button "OK" at bounding box center [1487, 600] width 25 height 22
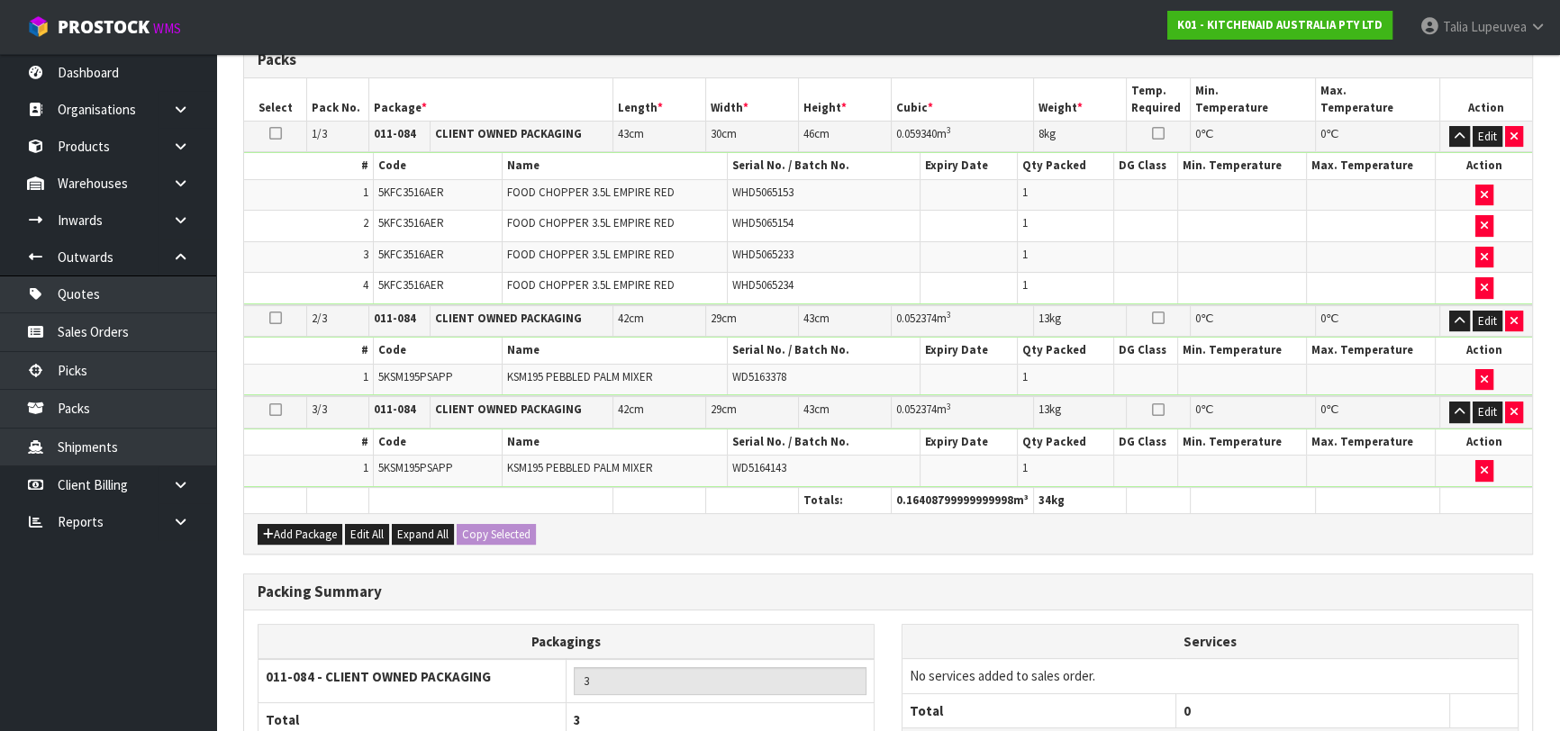
scroll to position [592, 0]
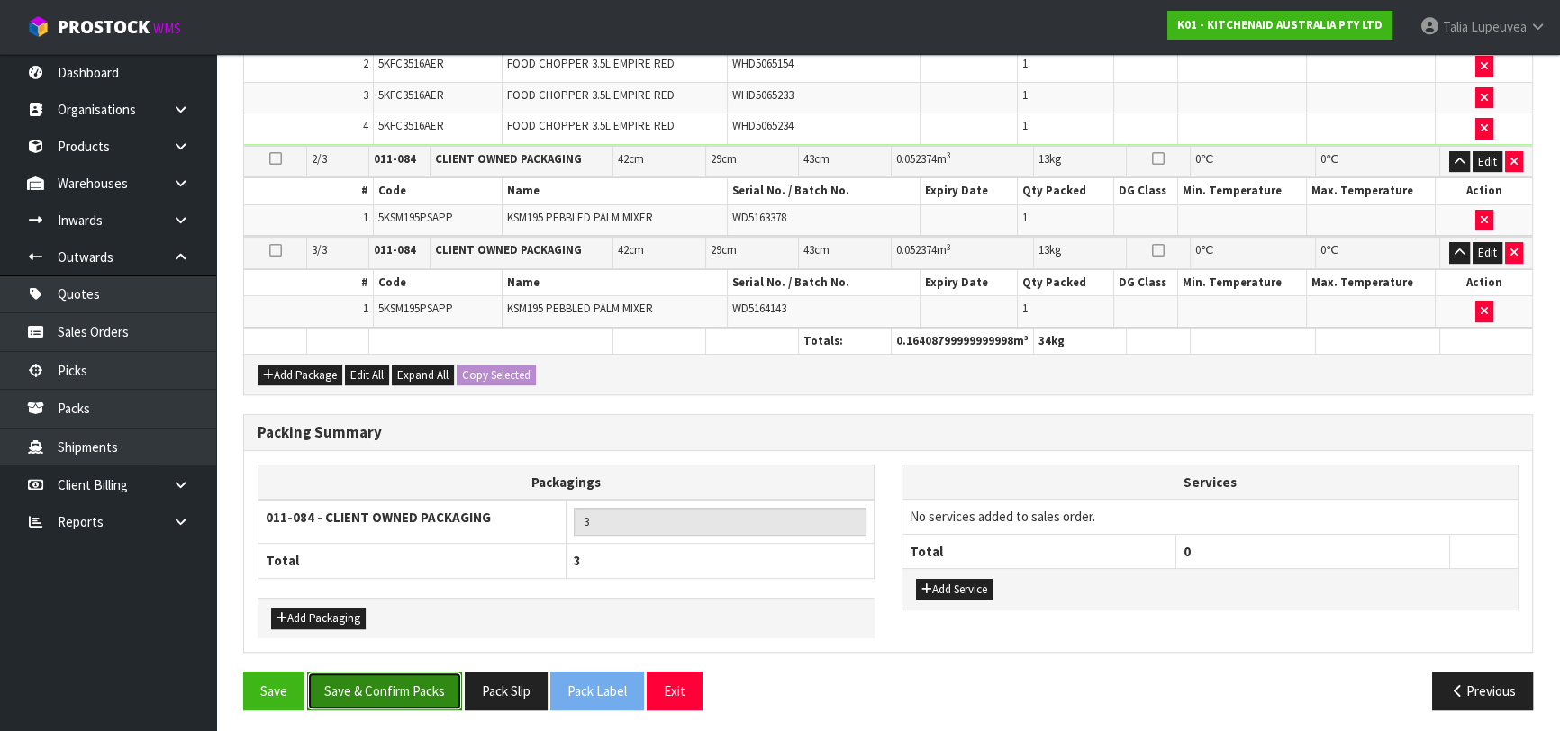
click at [359, 684] on button "Save & Confirm Packs" at bounding box center [384, 691] width 155 height 39
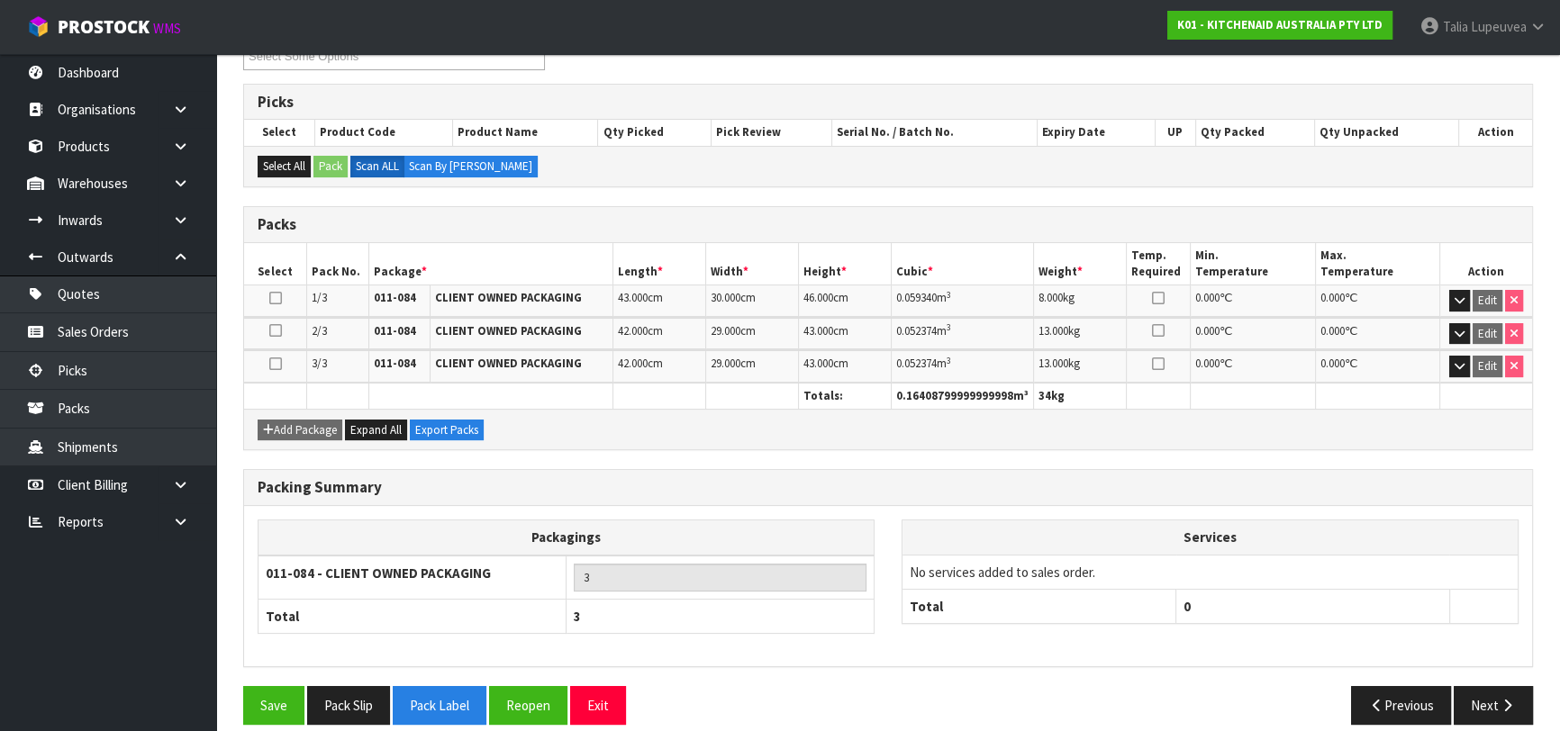
scroll to position [350, 0]
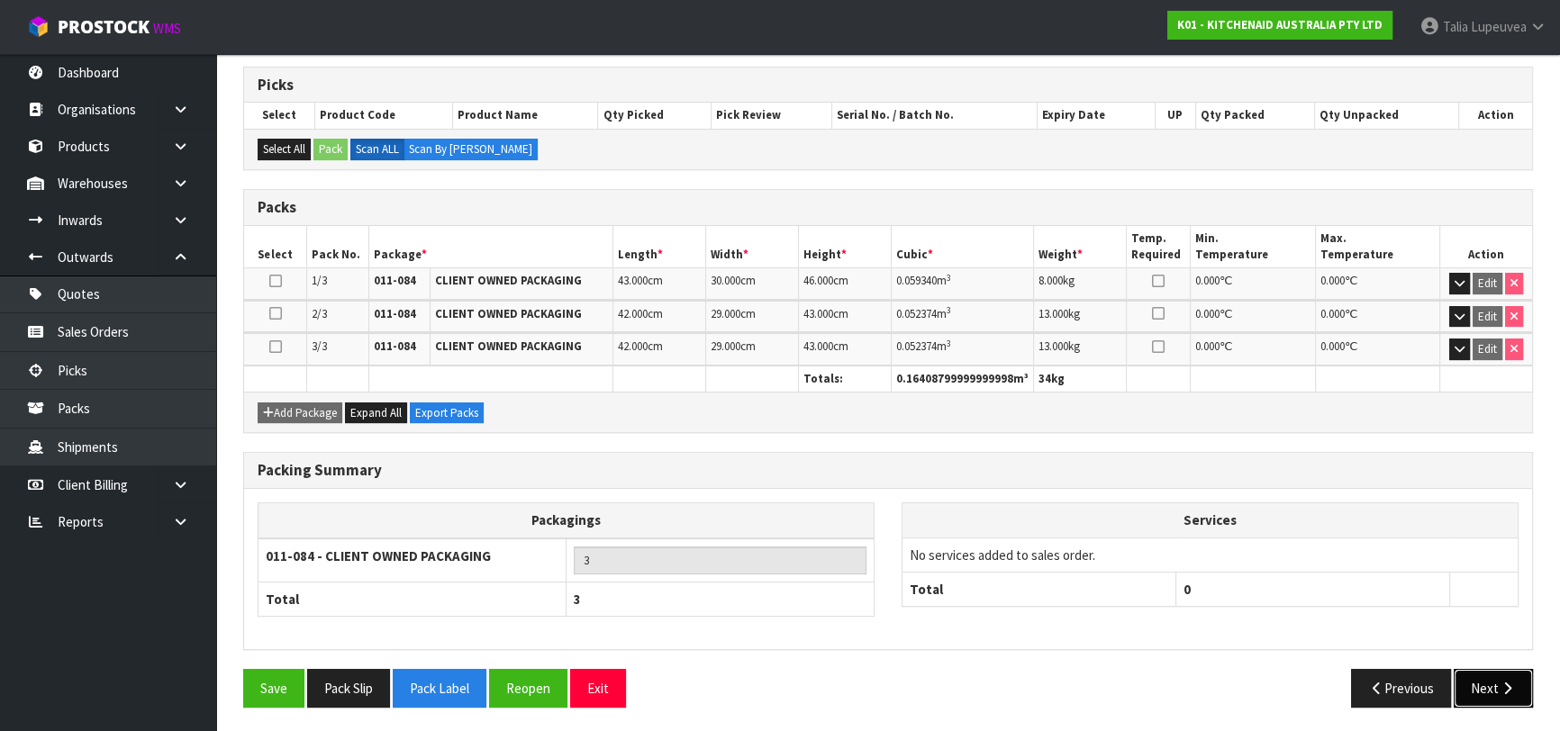
drag, startPoint x: 1525, startPoint y: 679, endPoint x: 1477, endPoint y: 679, distance: 47.7
click at [1516, 679] on button "Next" at bounding box center [1492, 688] width 79 height 39
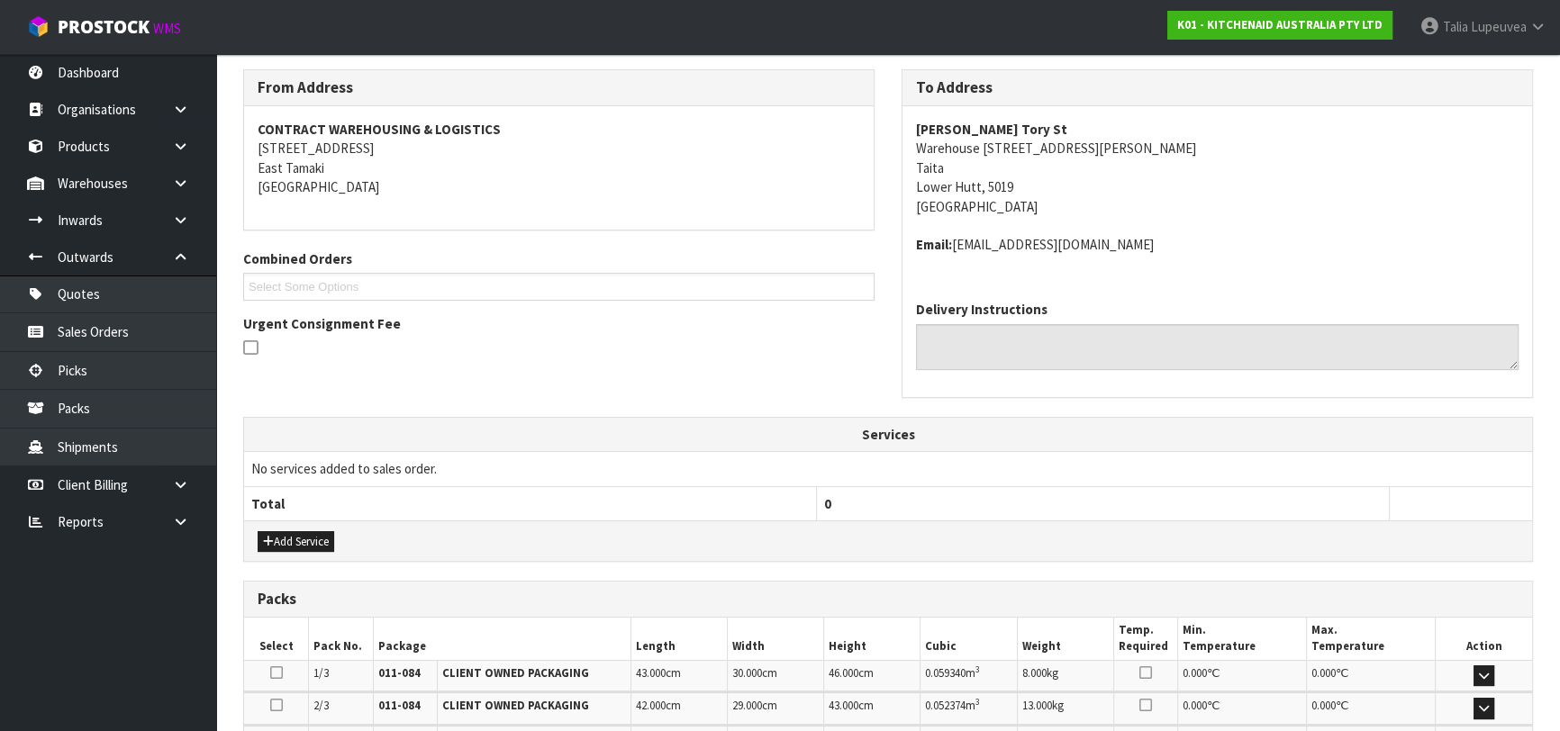
scroll to position [539, 0]
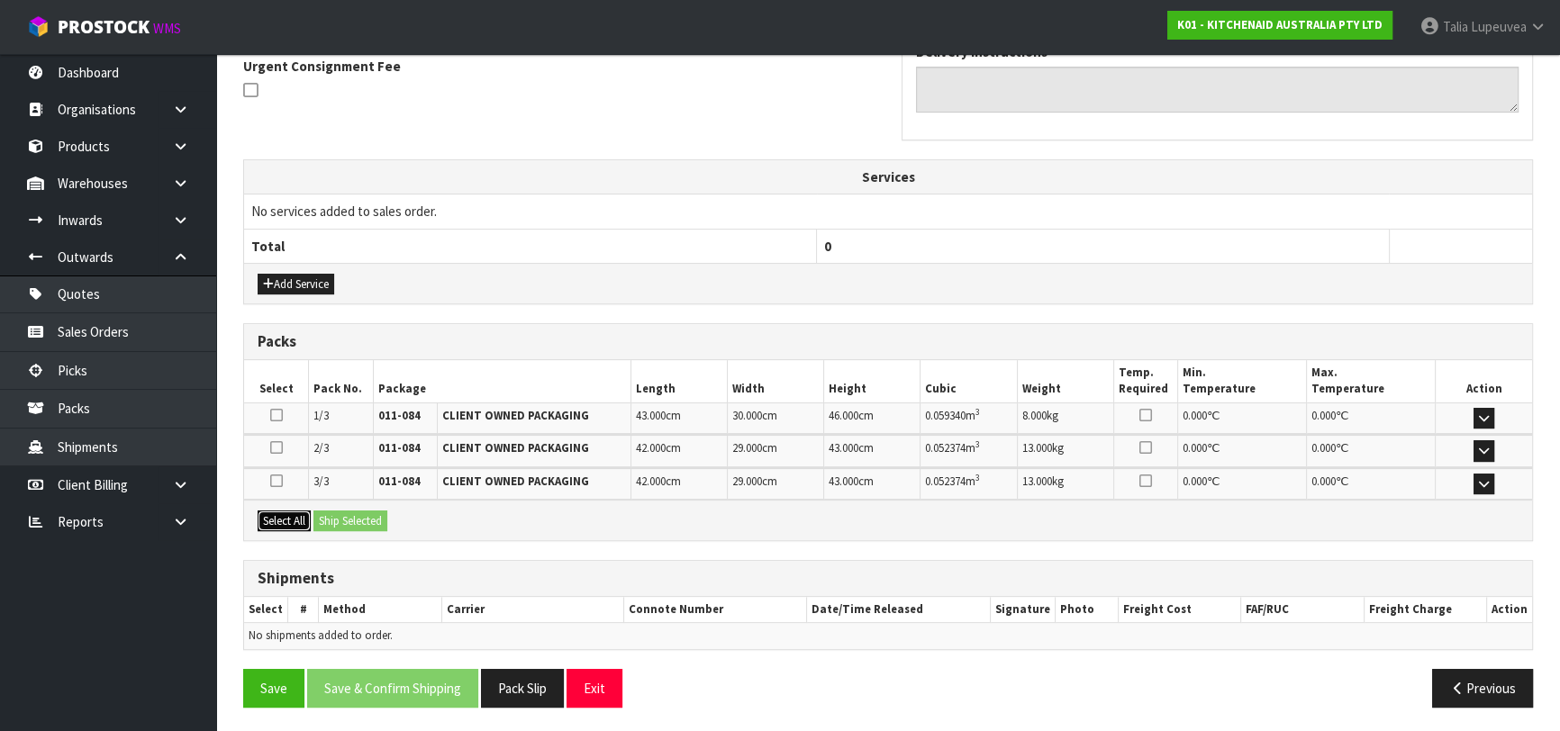
drag, startPoint x: 276, startPoint y: 518, endPoint x: 303, endPoint y: 513, distance: 28.3
click at [276, 516] on button "Select All" at bounding box center [284, 522] width 53 height 22
click at [331, 514] on button "Ship Selected" at bounding box center [350, 522] width 74 height 22
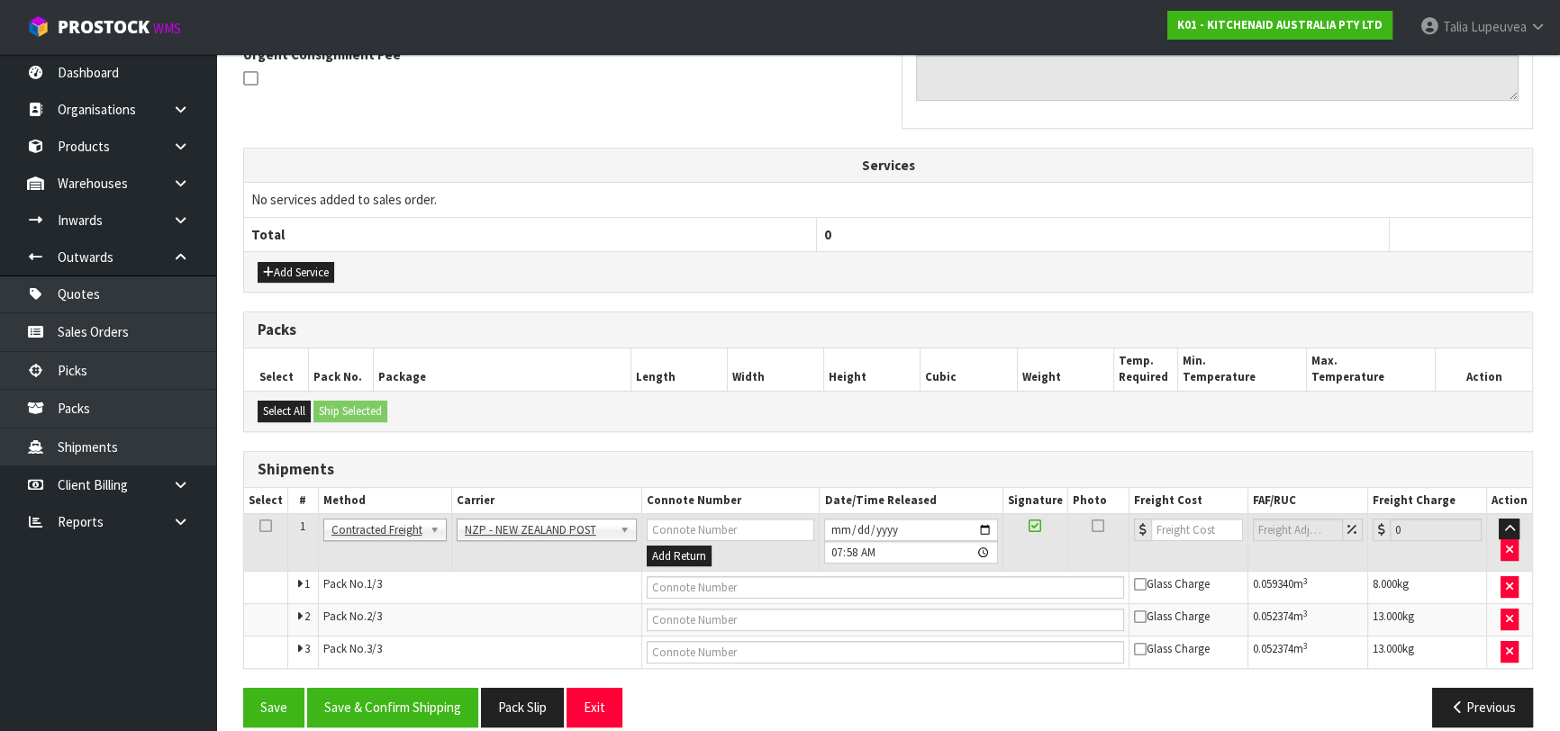
scroll to position [571, 0]
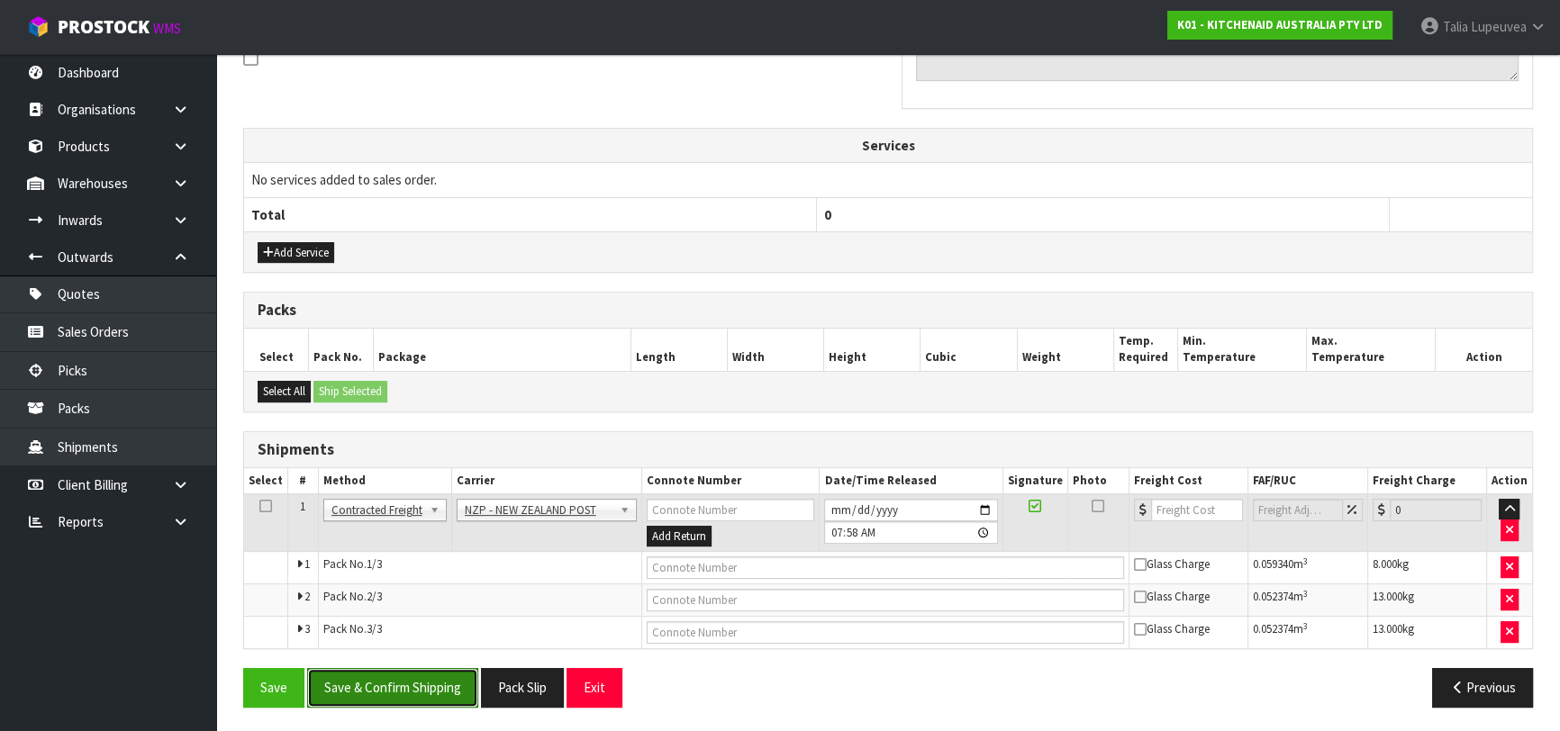
click at [392, 688] on button "Save & Confirm Shipping" at bounding box center [392, 687] width 171 height 39
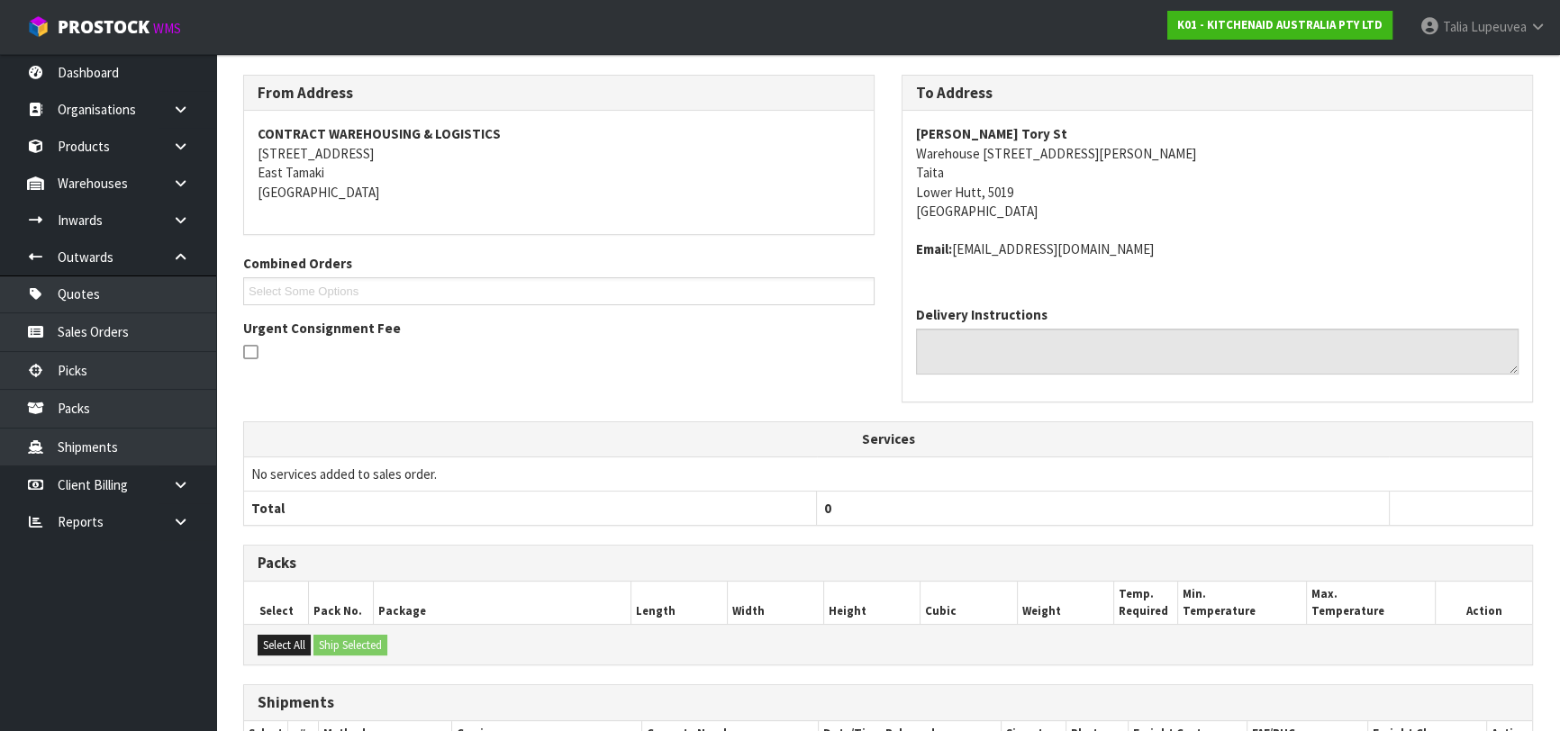
scroll to position [542, 0]
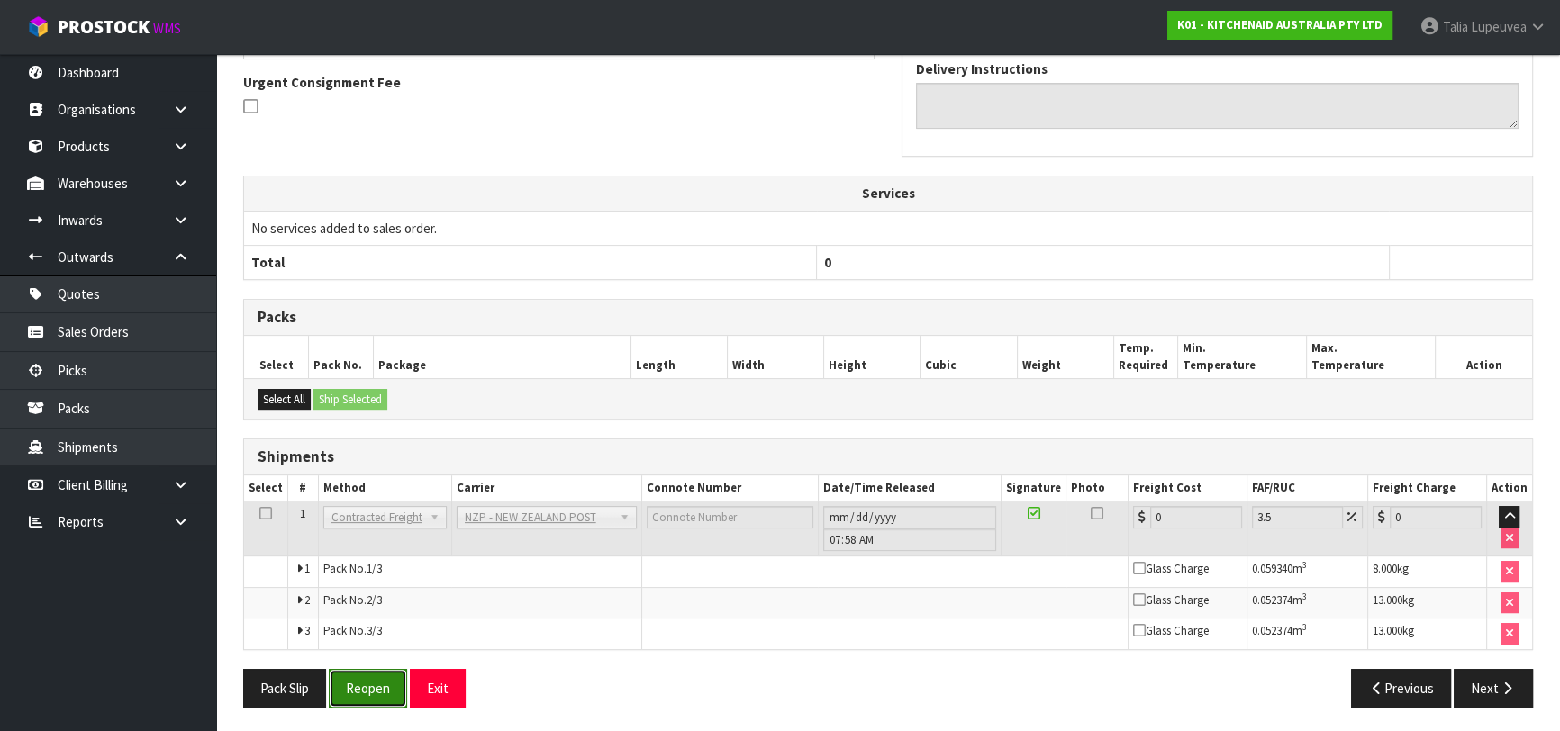
click at [376, 675] on button "Reopen" at bounding box center [368, 688] width 78 height 39
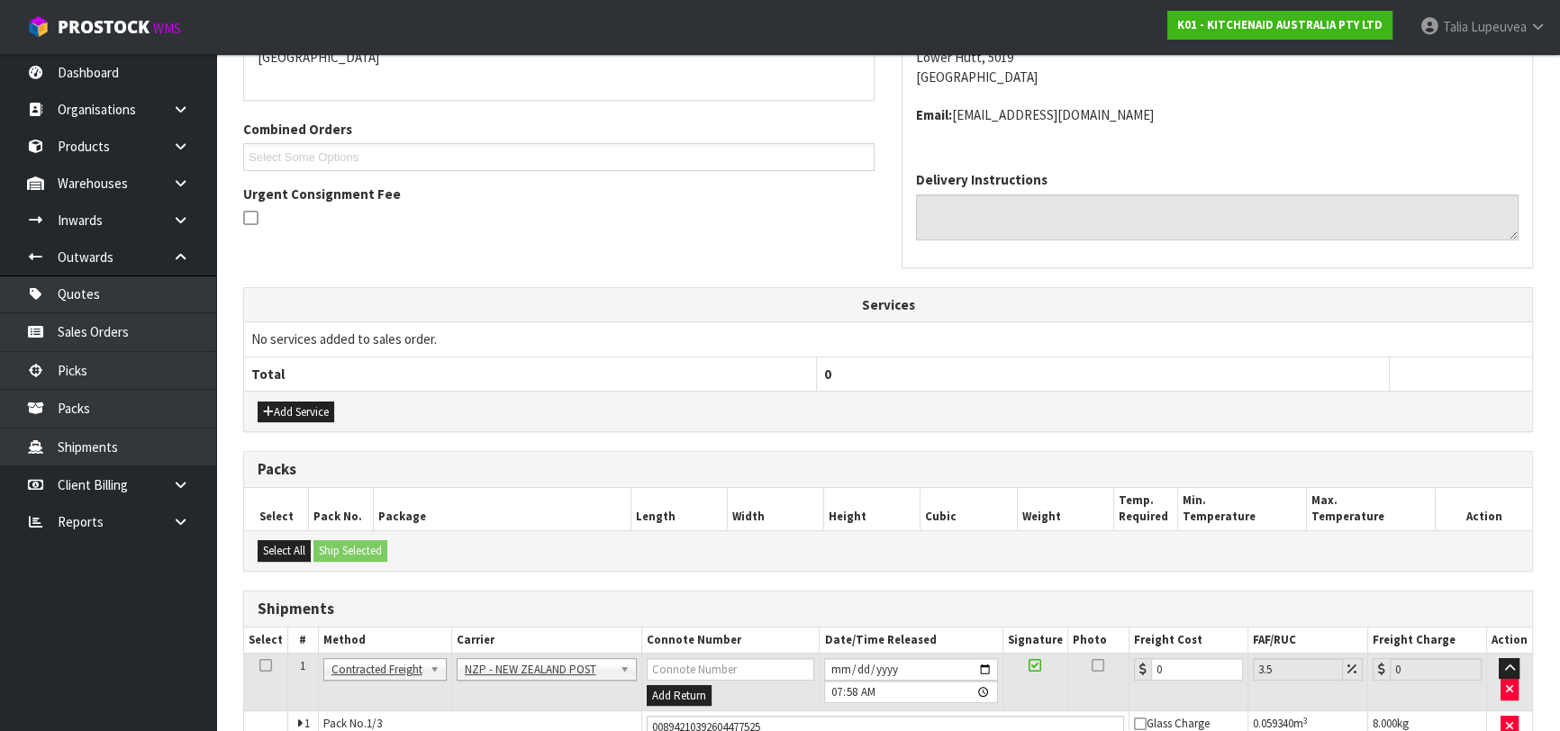
scroll to position [587, 0]
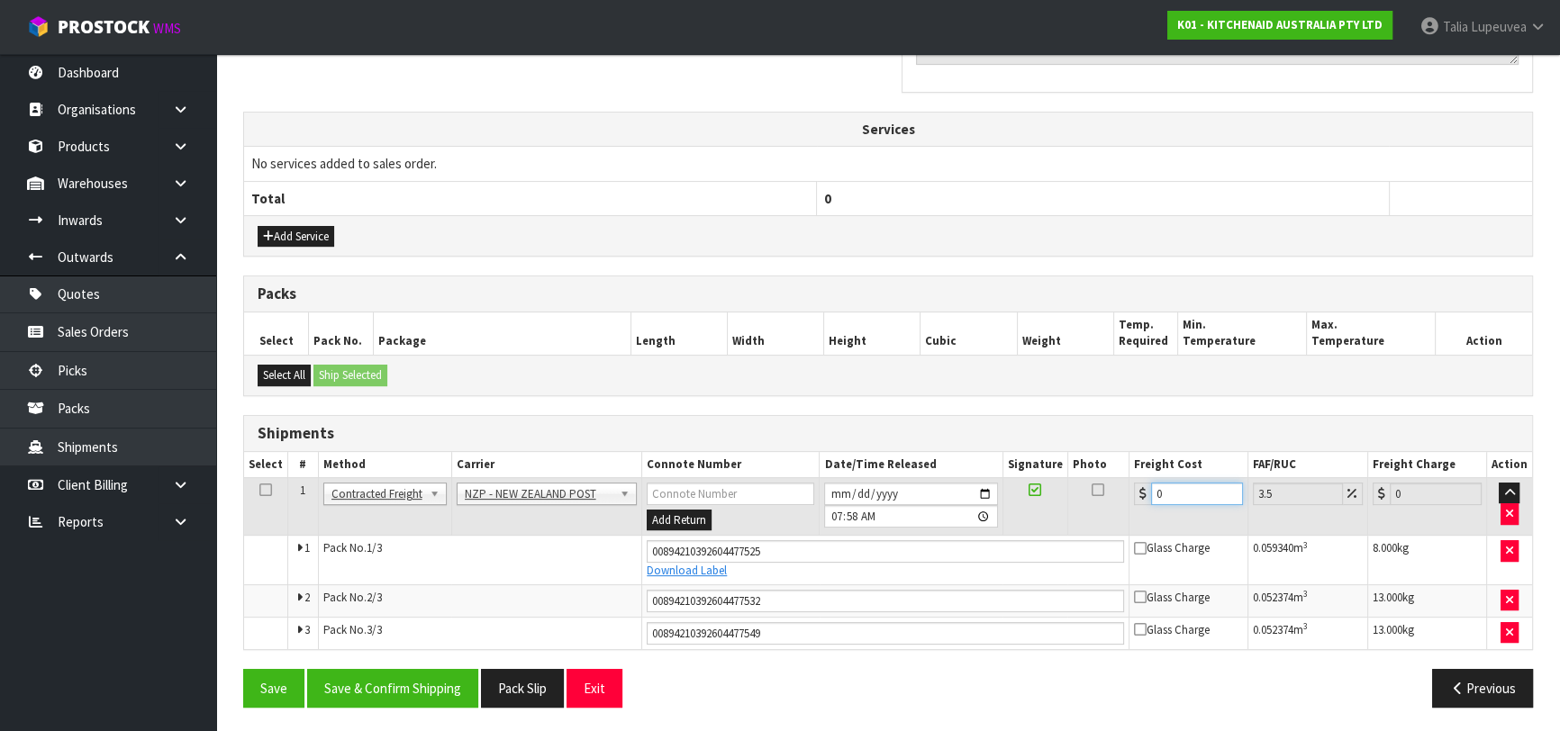
drag, startPoint x: 1183, startPoint y: 489, endPoint x: 1091, endPoint y: 485, distance: 91.9
click at [1089, 485] on tr "1 Client Local Pickup Customer Local Pickup Company Freight Contracted Freight …" at bounding box center [888, 506] width 1288 height 59
type input "3"
type input "3.1"
type input "31"
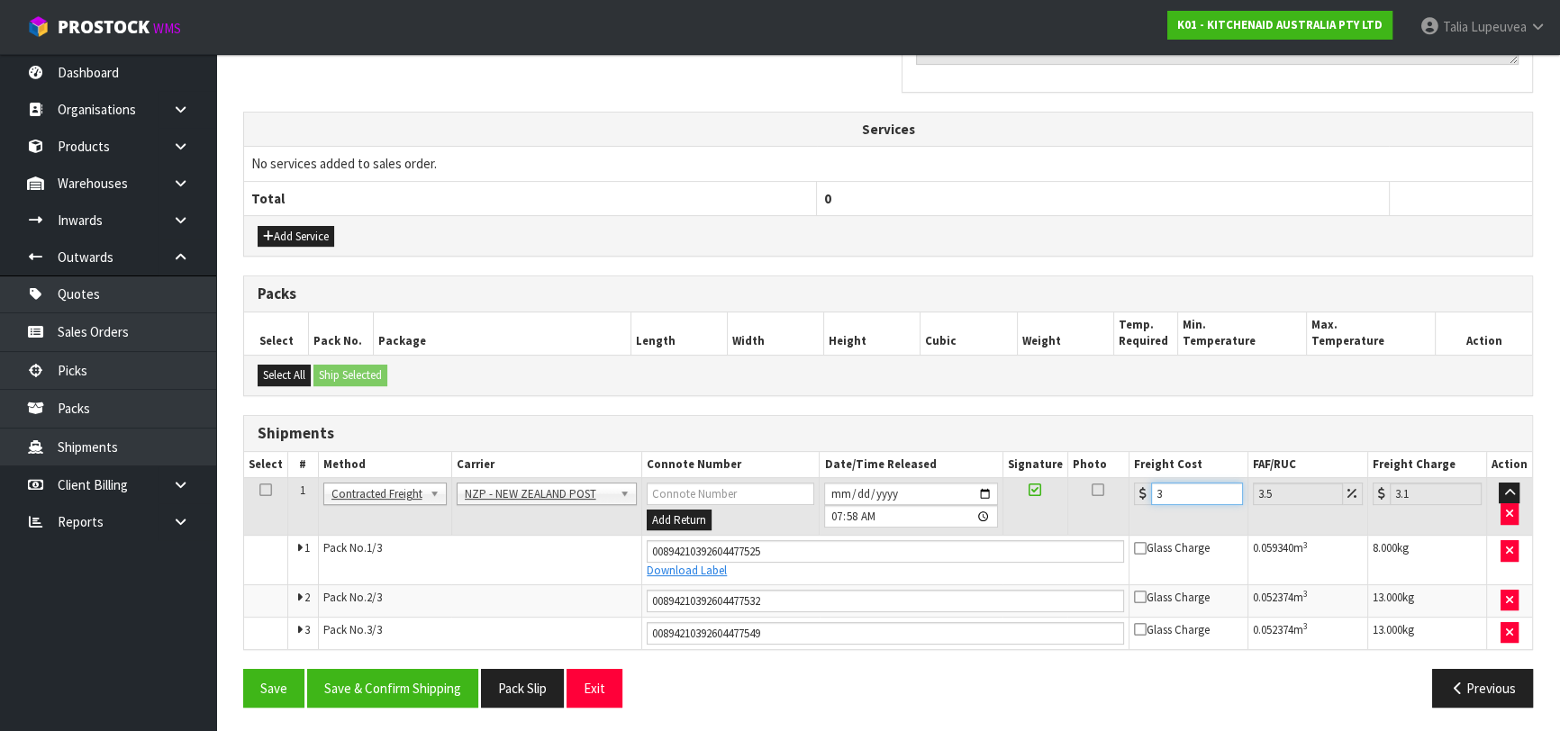
type input "32.09"
type input "31.8"
type input "32.91"
type input "31.85"
type input "32.96"
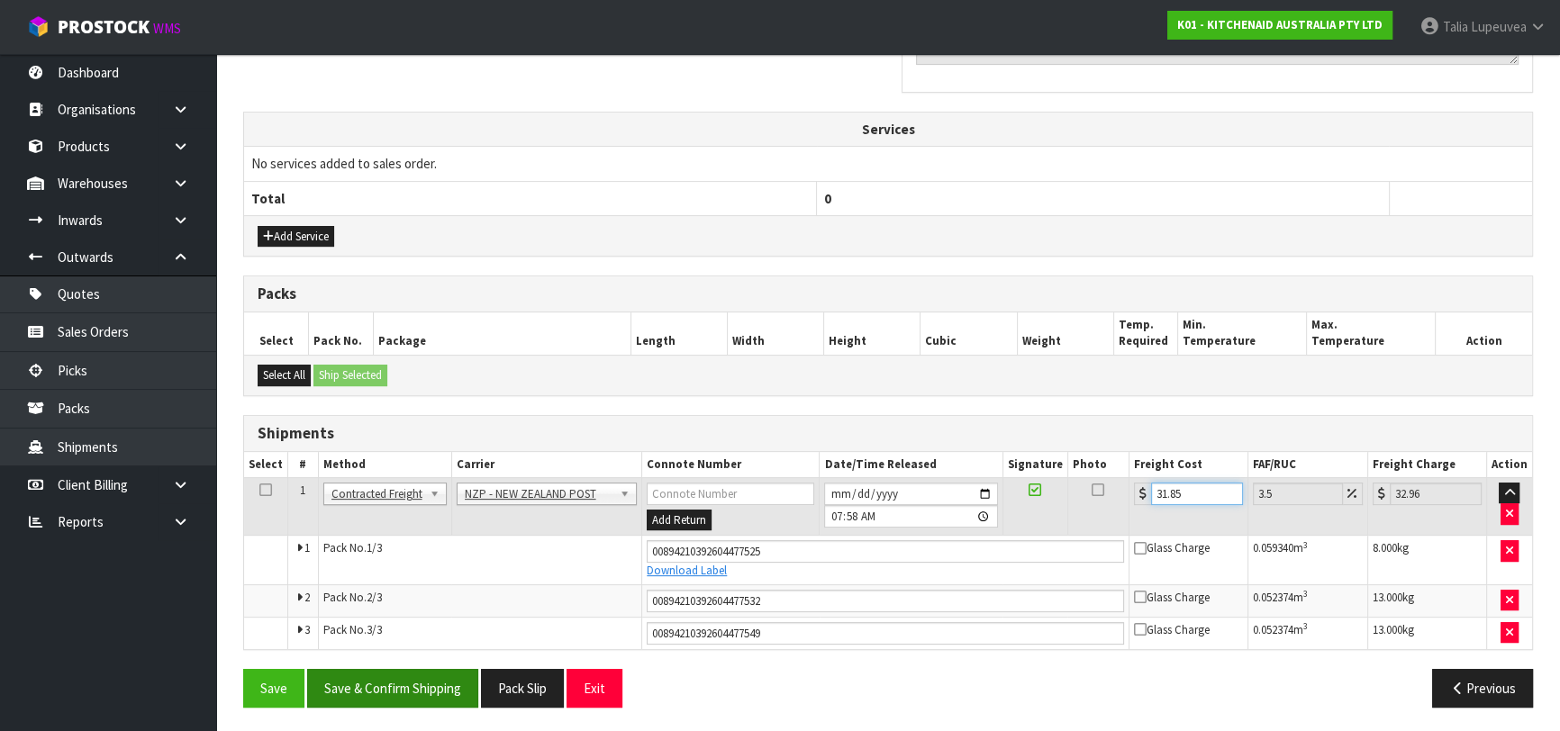
type input "31.85"
click at [410, 678] on button "Save & Confirm Shipping" at bounding box center [392, 688] width 171 height 39
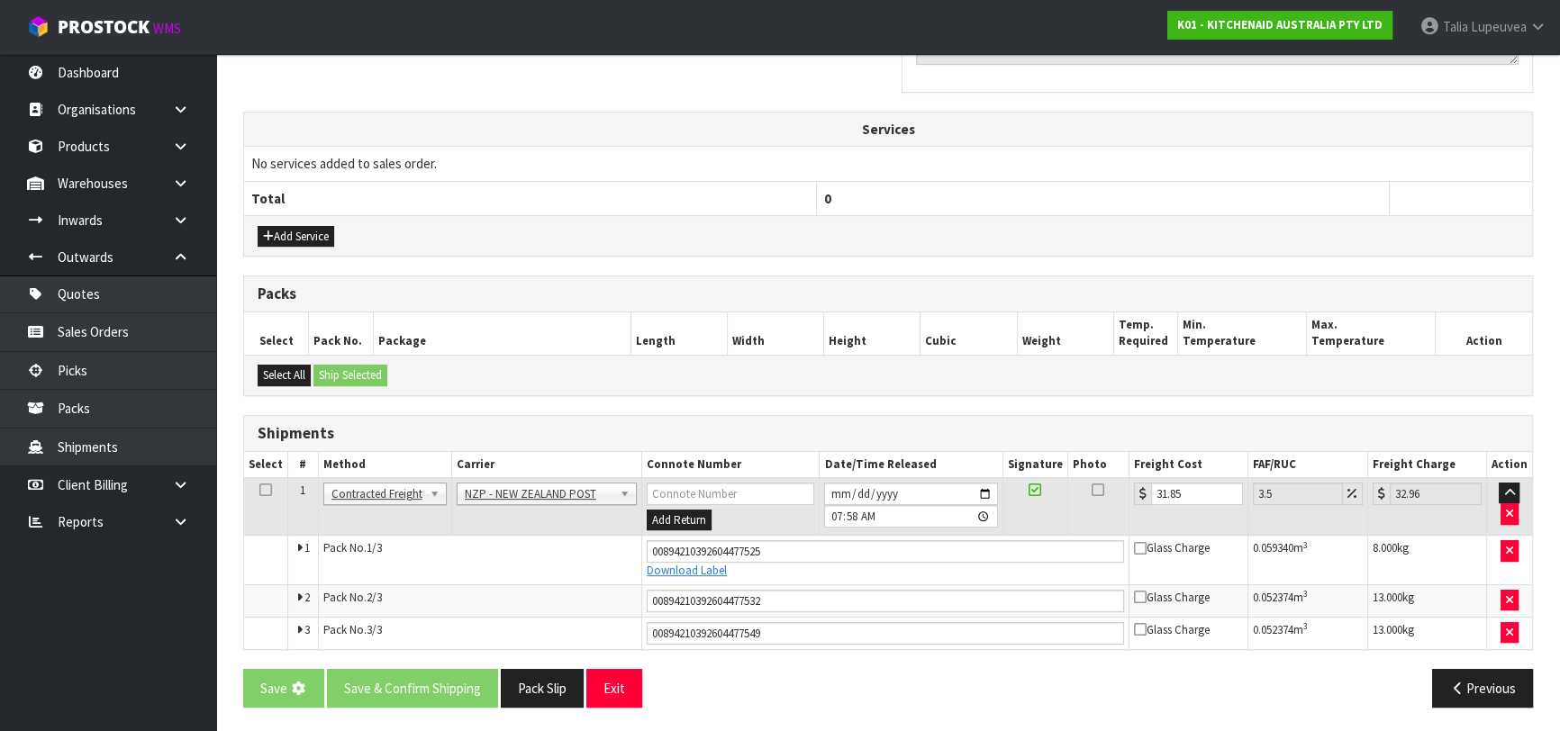
scroll to position [0, 0]
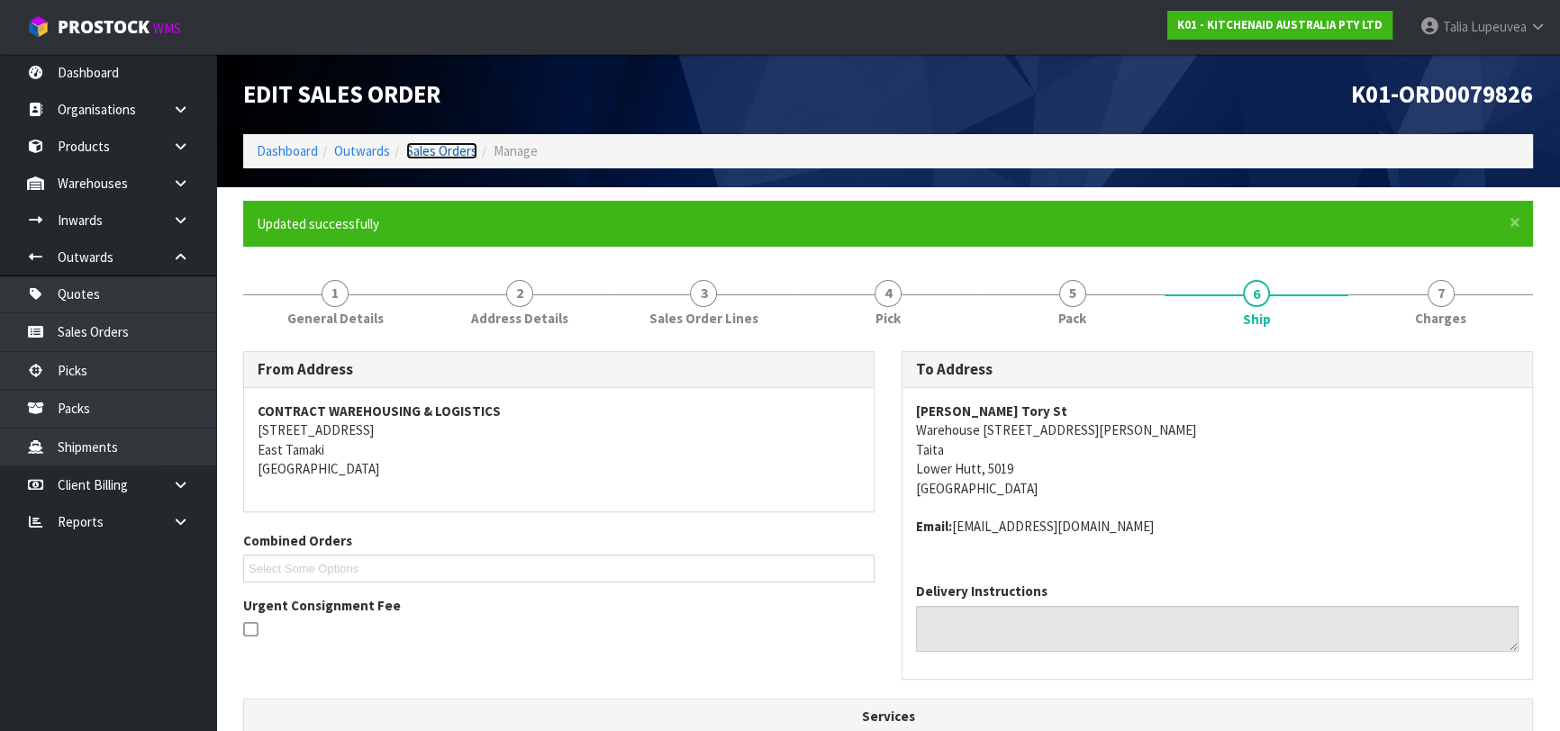
click at [431, 155] on link "Sales Orders" at bounding box center [441, 150] width 71 height 17
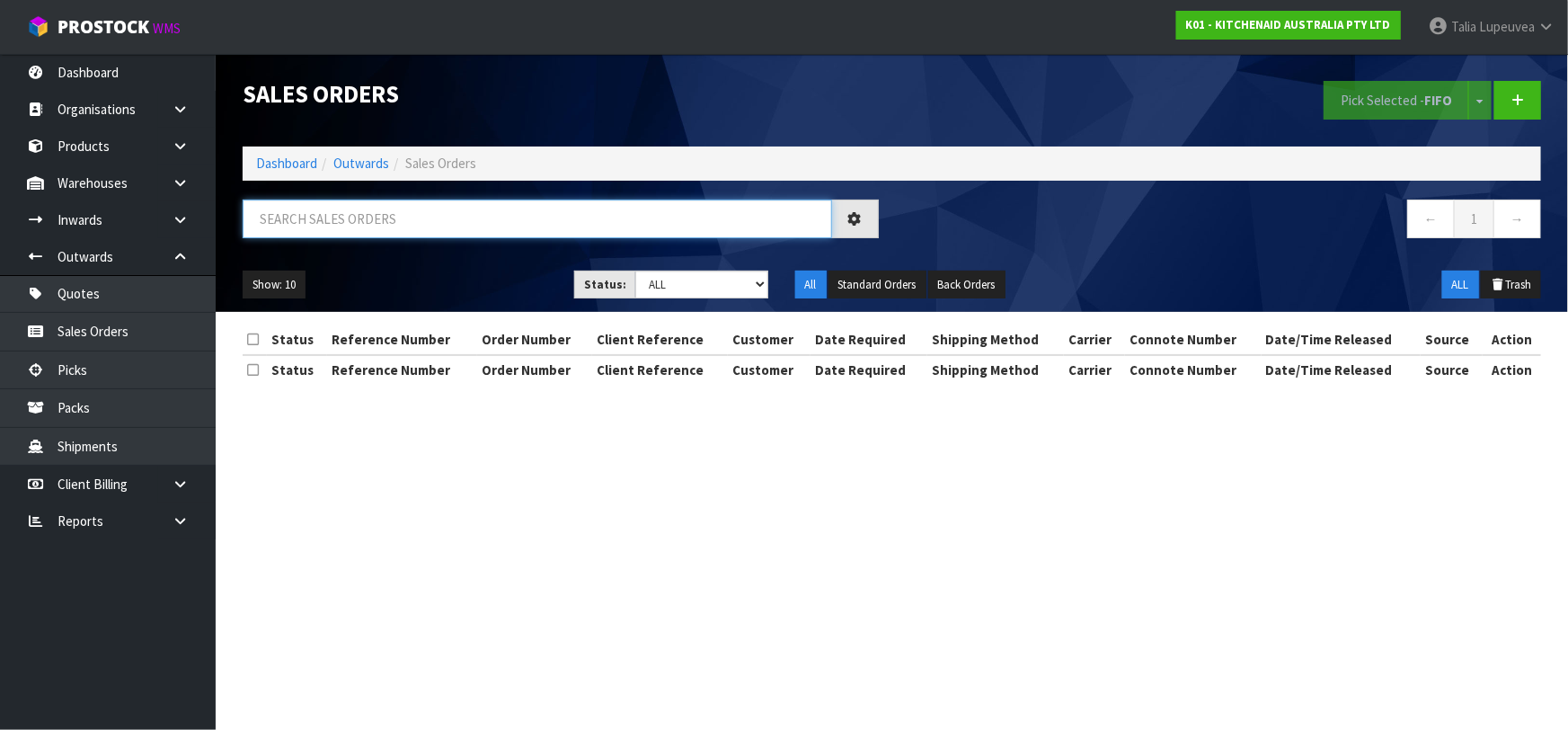
click at [385, 209] on input "text" at bounding box center [537, 219] width 590 height 39
type input "JOB-0414544"
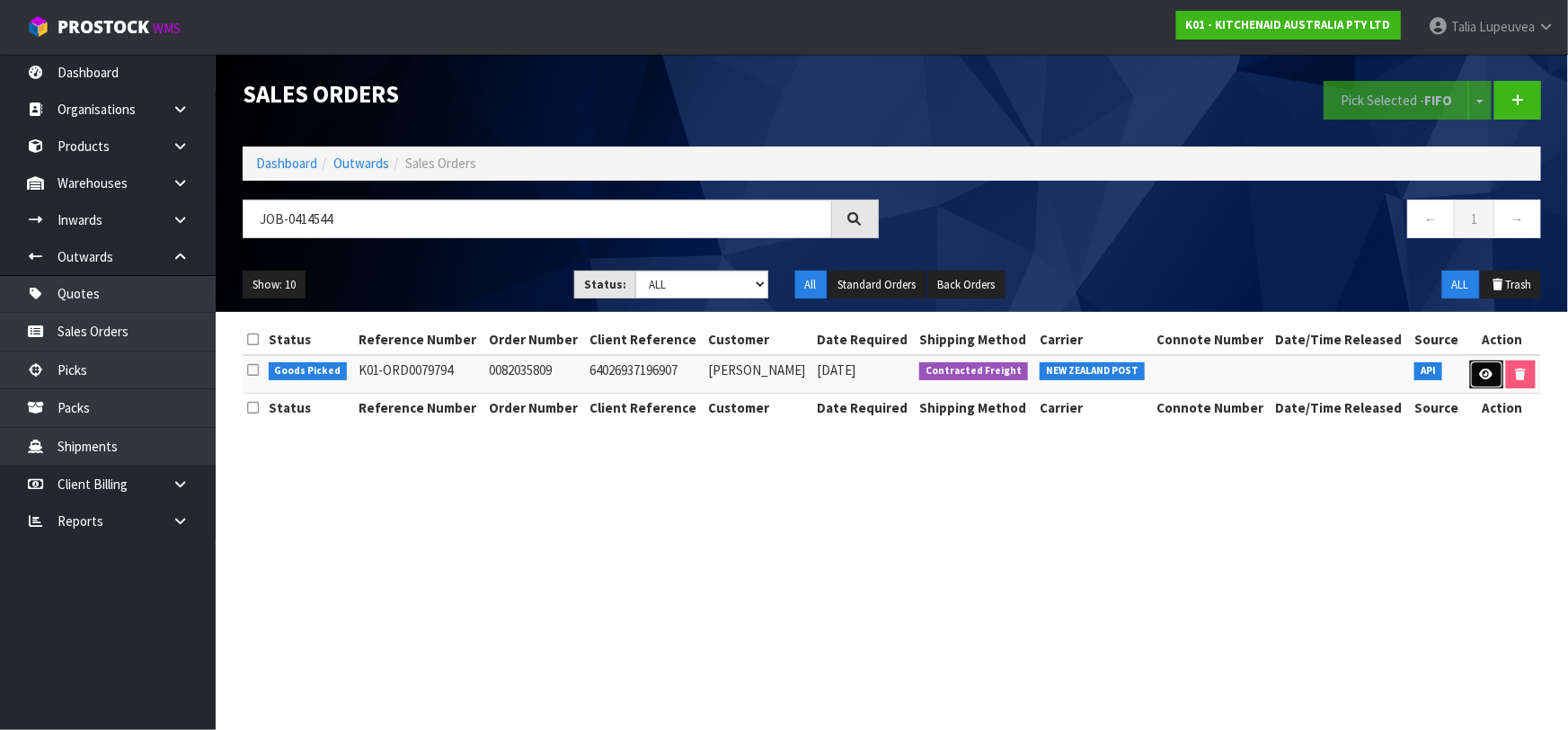
click at [1480, 375] on icon at bounding box center [1487, 374] width 14 height 12
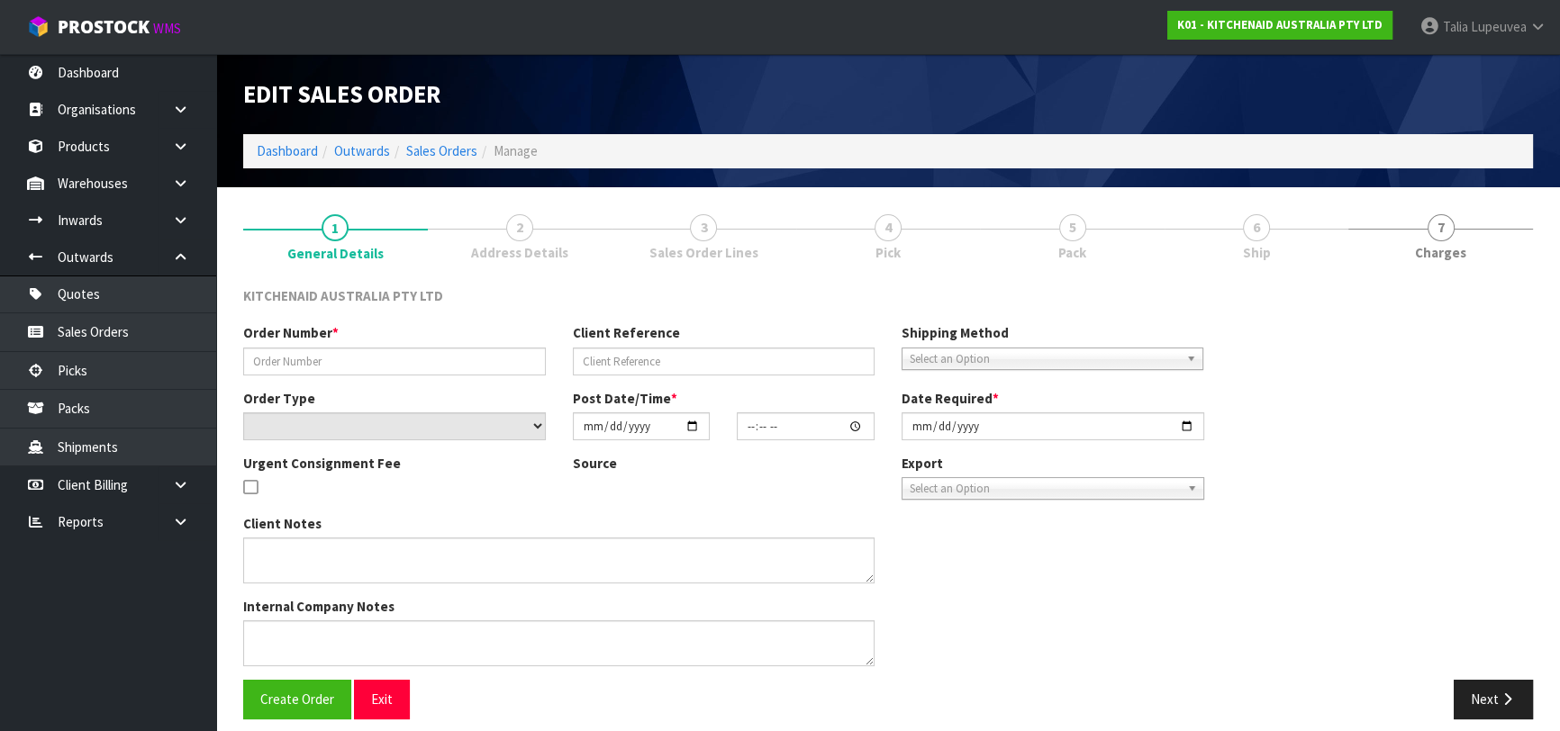
type input "0082035809"
type input "64026937196907"
select select "number:0"
type input "[DATE]"
type input "15:41:00.000"
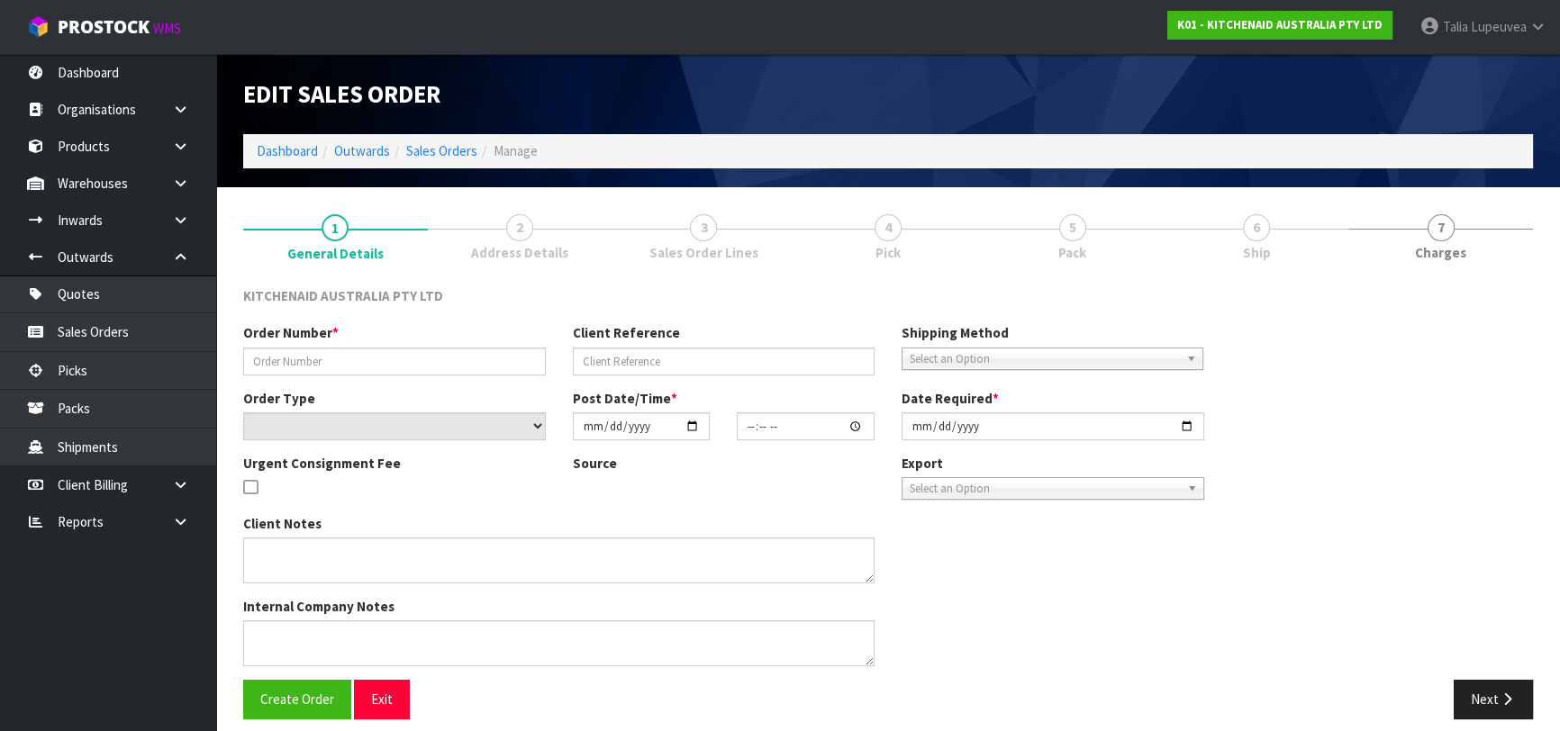
type input "[DATE]"
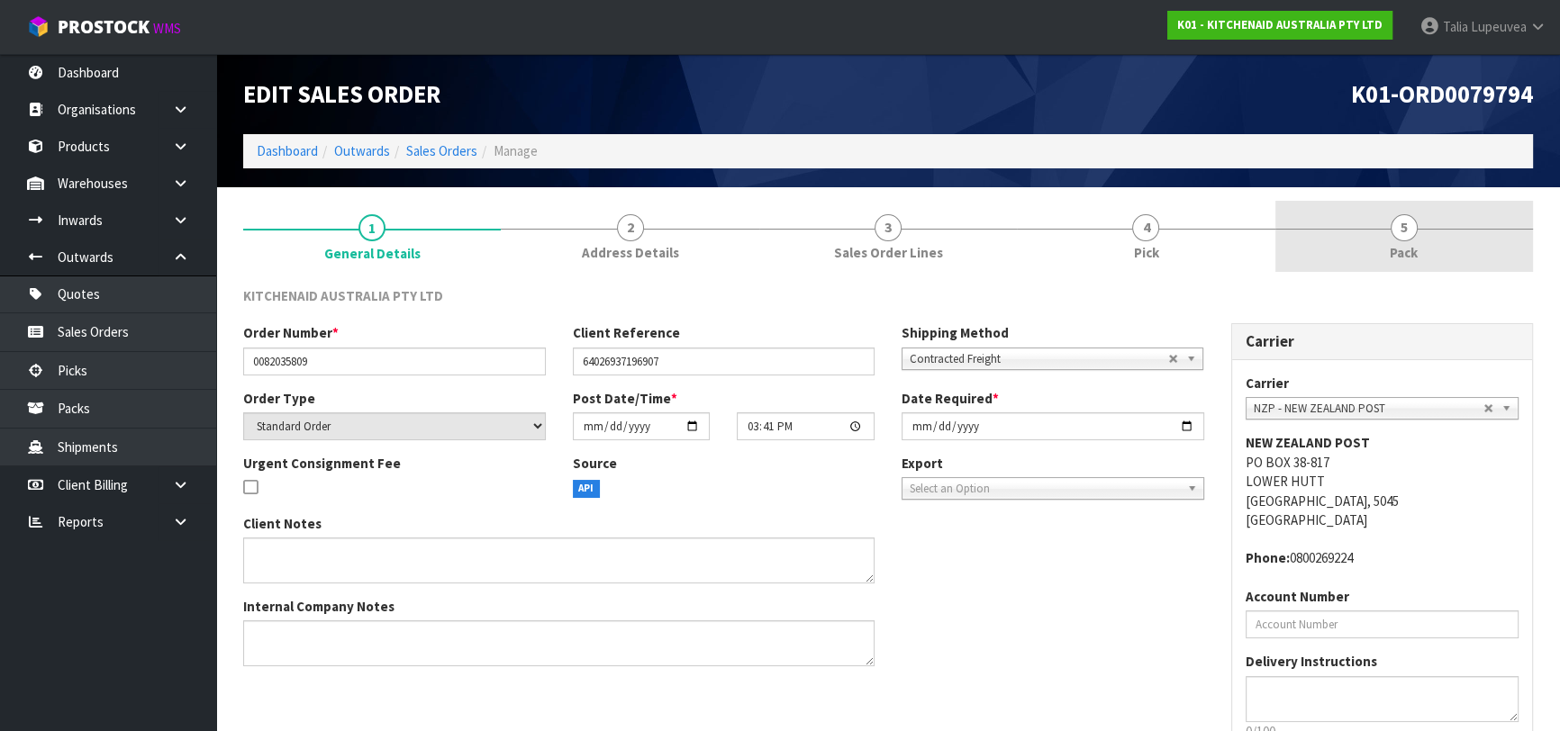
click at [1347, 232] on link "5 Pack" at bounding box center [1404, 236] width 258 height 71
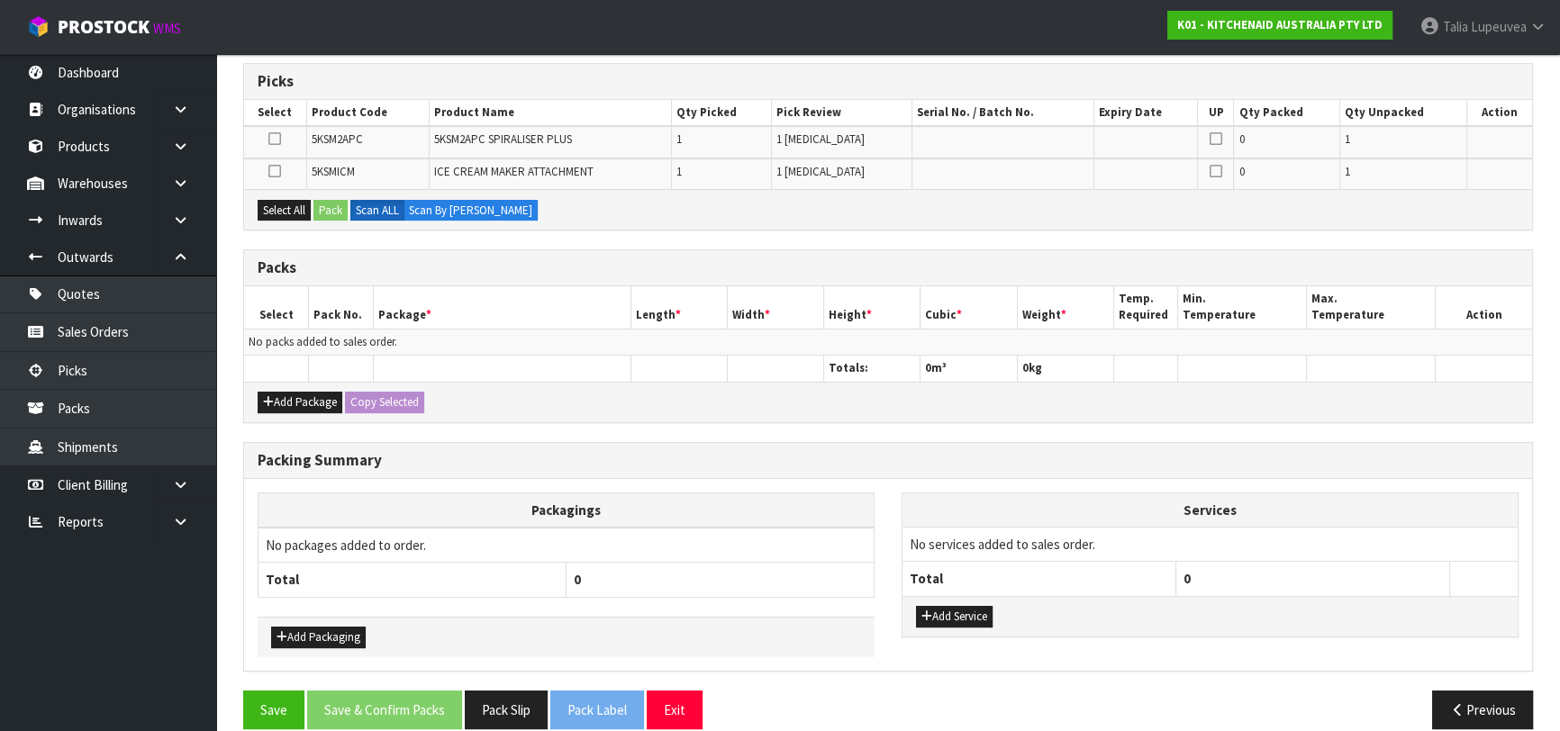
scroll to position [309, 0]
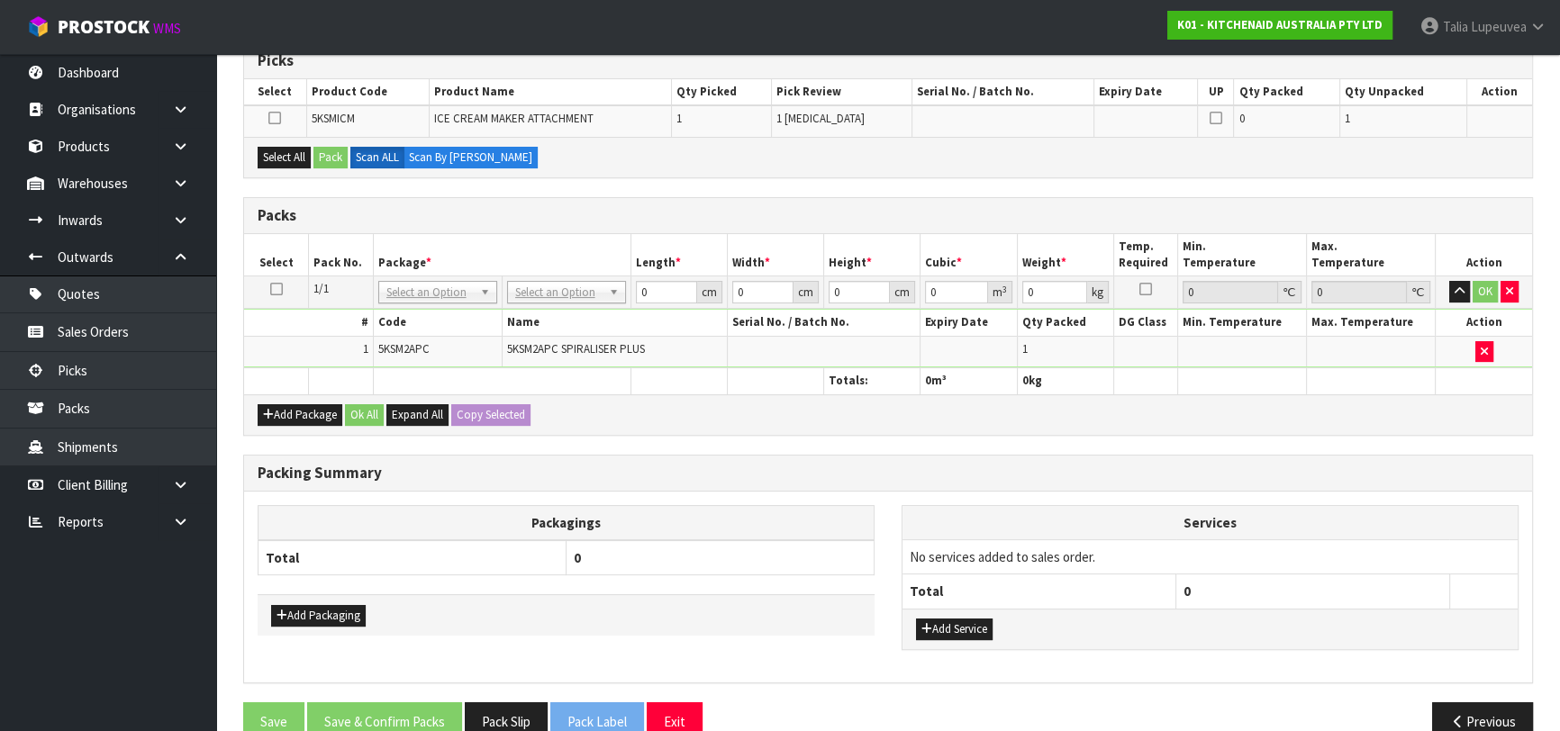
click at [279, 289] on icon at bounding box center [276, 289] width 13 height 1
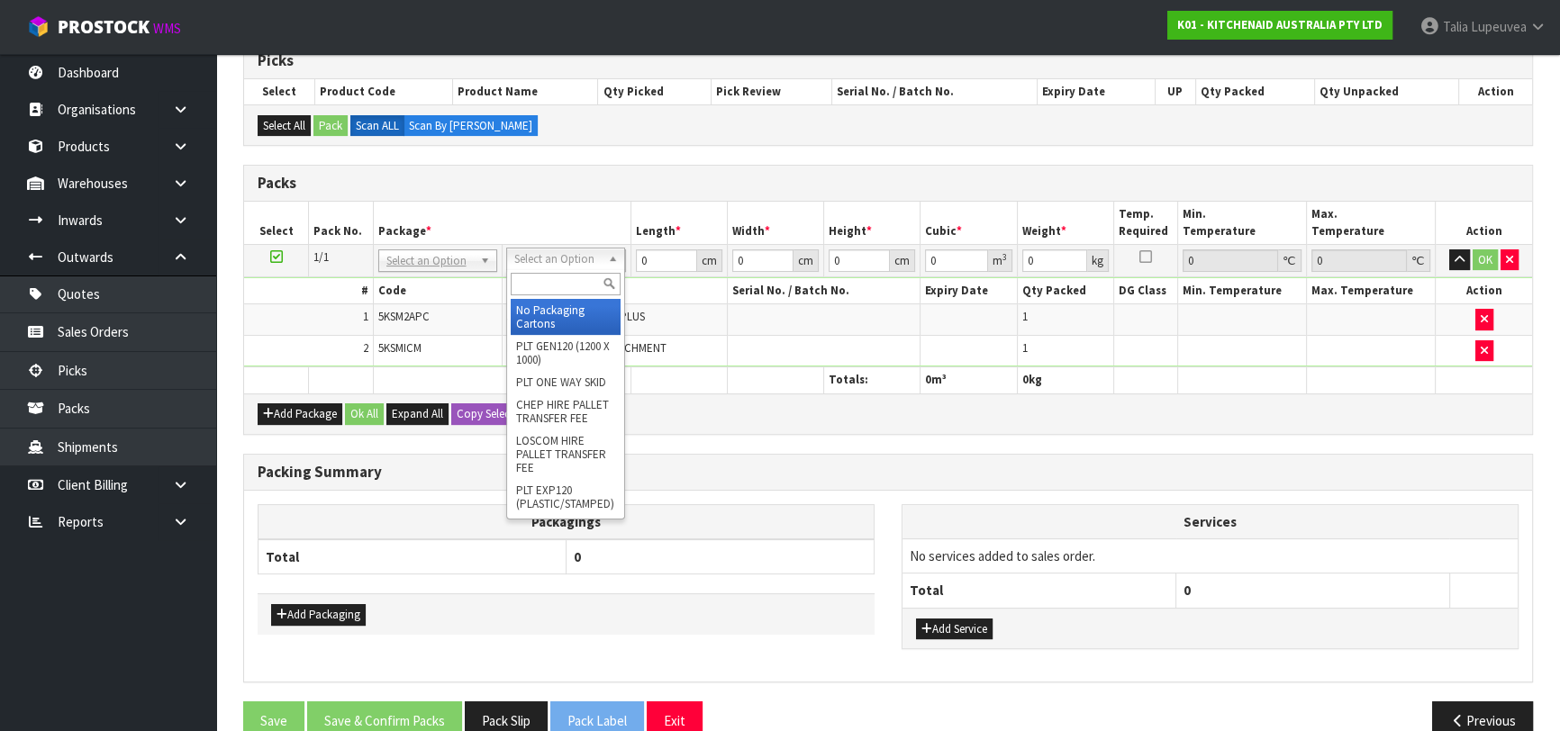
click at [545, 285] on input "text" at bounding box center [566, 284] width 110 height 23
type input "OWN"
drag, startPoint x: 580, startPoint y: 328, endPoint x: 655, endPoint y: 289, distance: 84.2
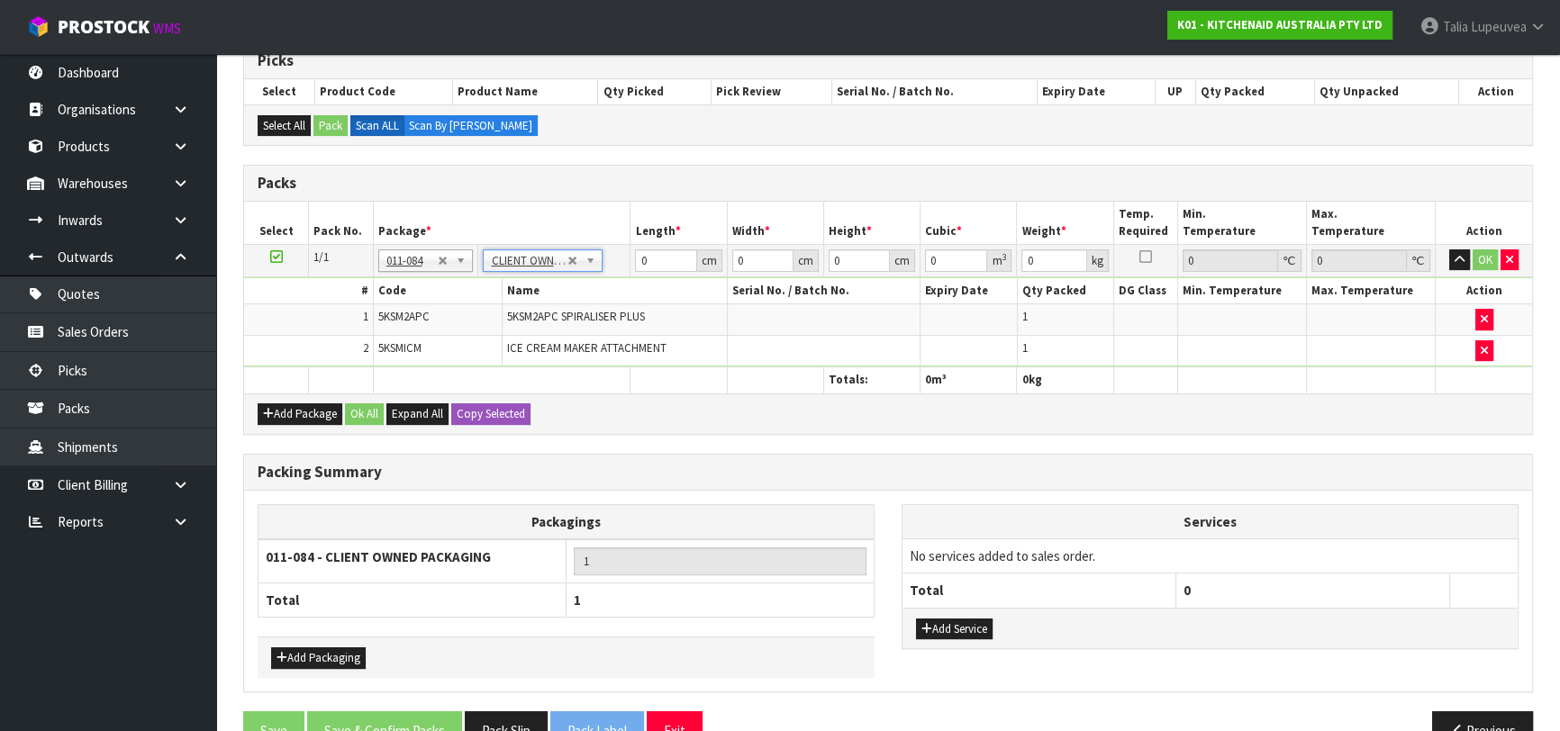
type input "5.36"
drag, startPoint x: 654, startPoint y: 258, endPoint x: 616, endPoint y: 265, distance: 38.5
click at [612, 257] on tr "1/1 NONE 007-001 007-002 007-004 007-009 007-013 007-014 007-015 007-017 007-01…" at bounding box center [888, 260] width 1288 height 32
type input "43"
type input "30"
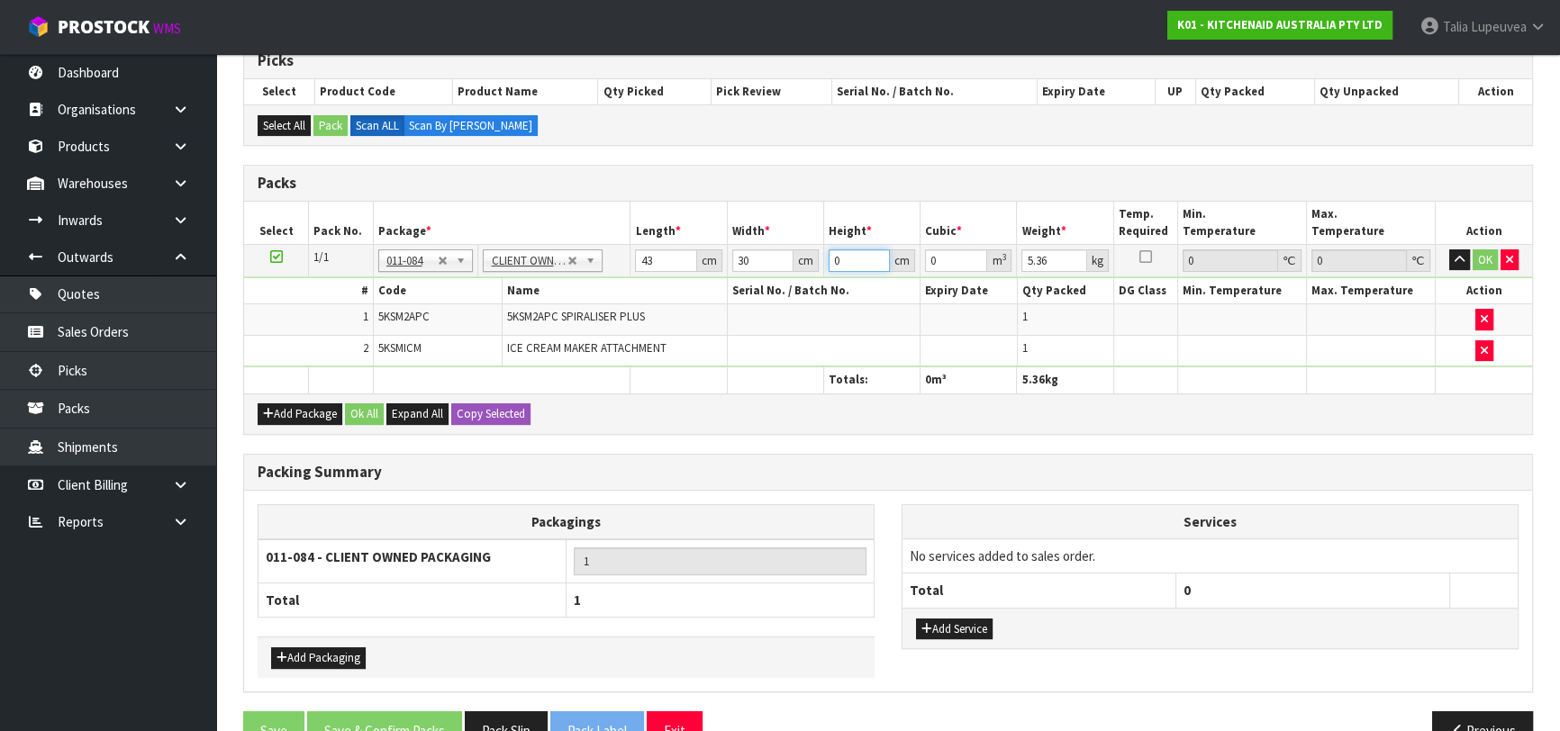
type input "3"
type input "0.00387"
type input "39"
type input "0.05031"
type input "39"
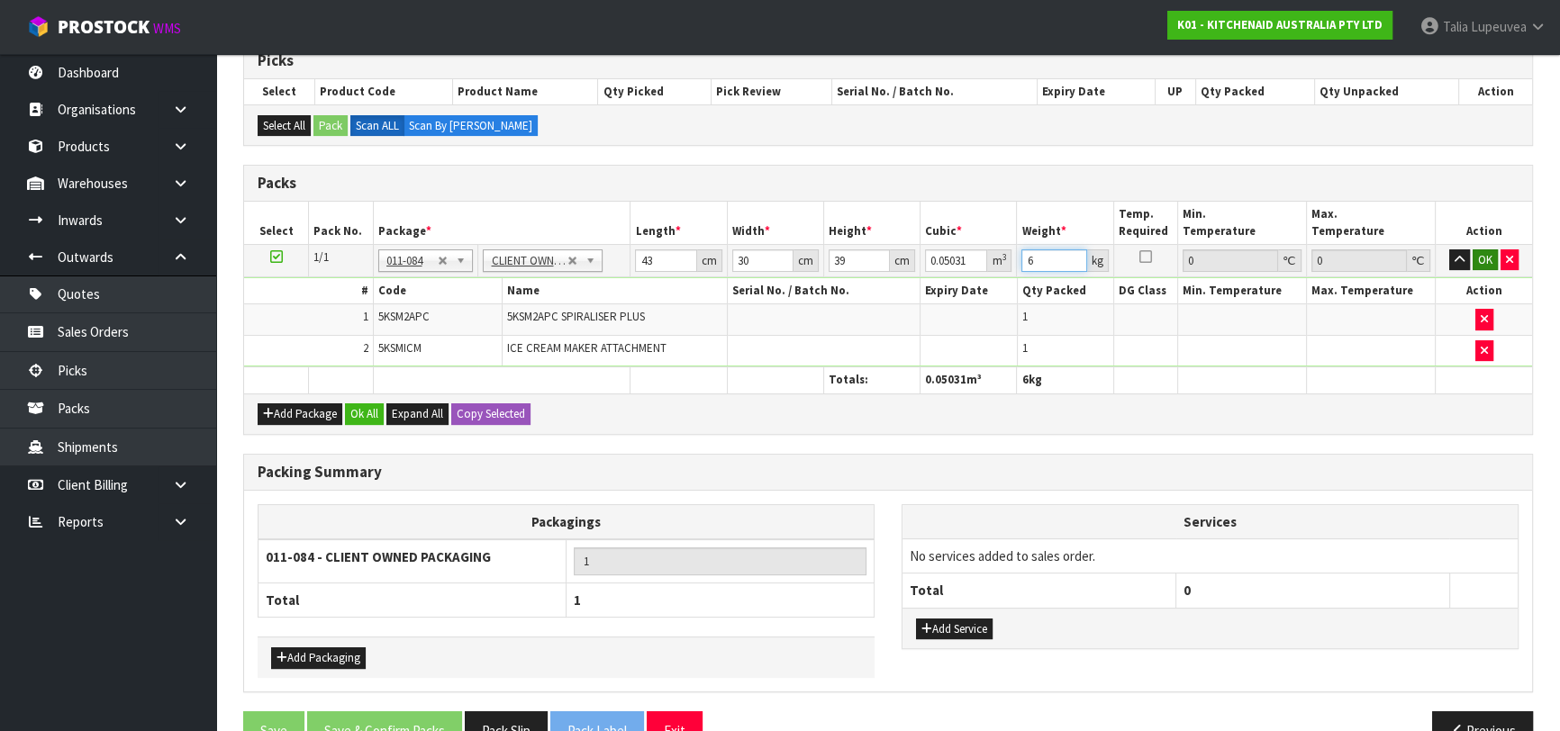
type input "6"
click at [1480, 253] on button "OK" at bounding box center [1484, 260] width 25 height 22
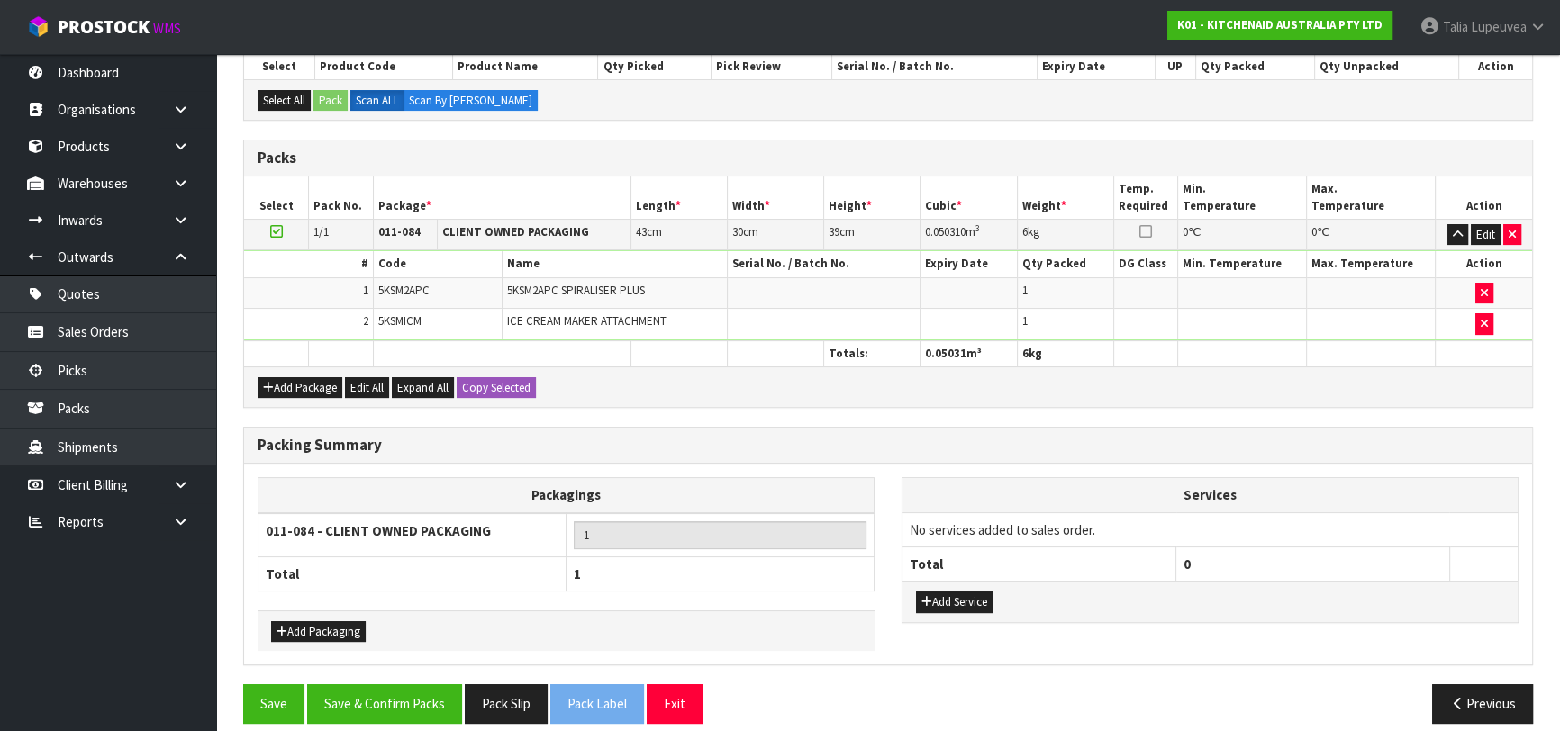
scroll to position [348, 0]
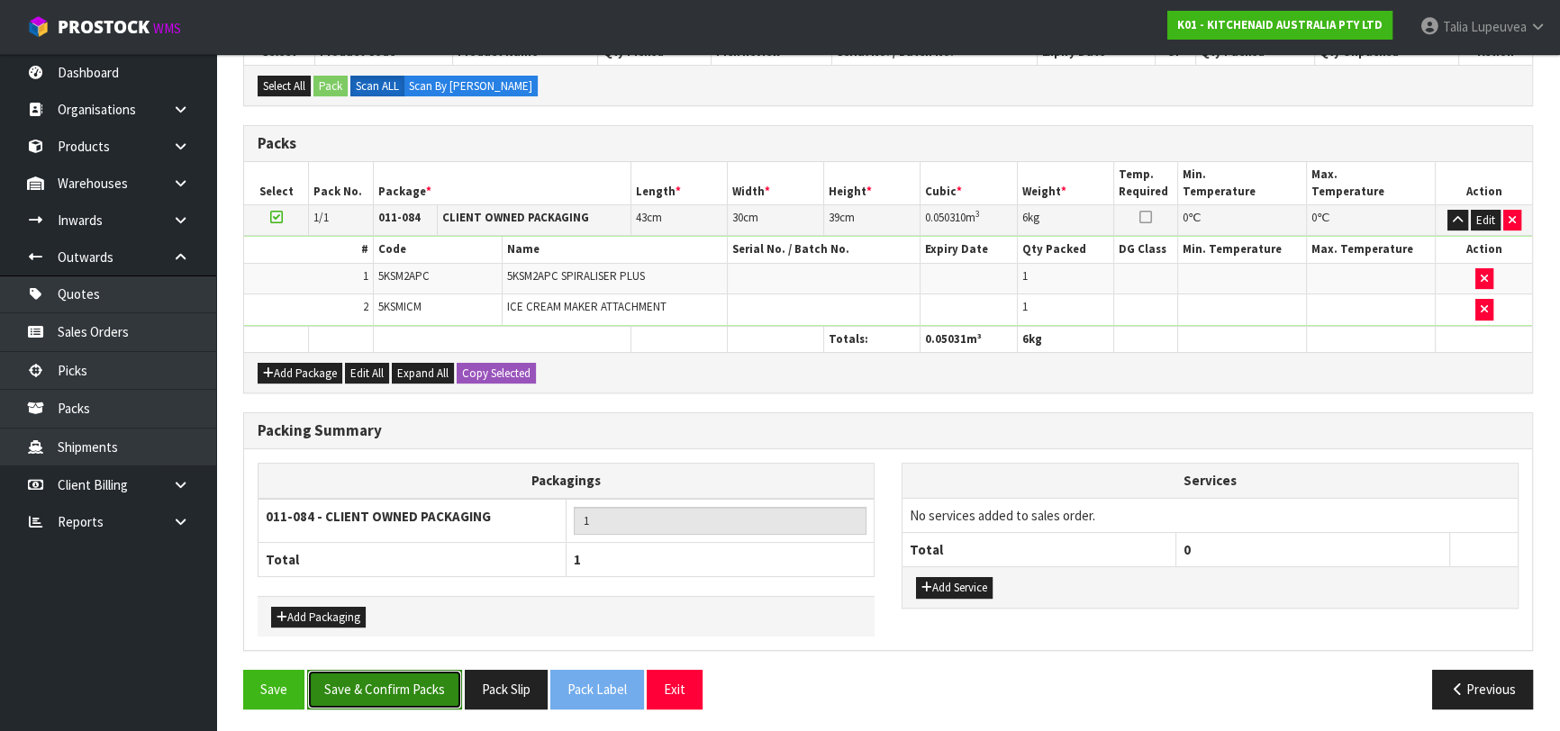
click at [394, 698] on button "Save & Confirm Packs" at bounding box center [384, 689] width 155 height 39
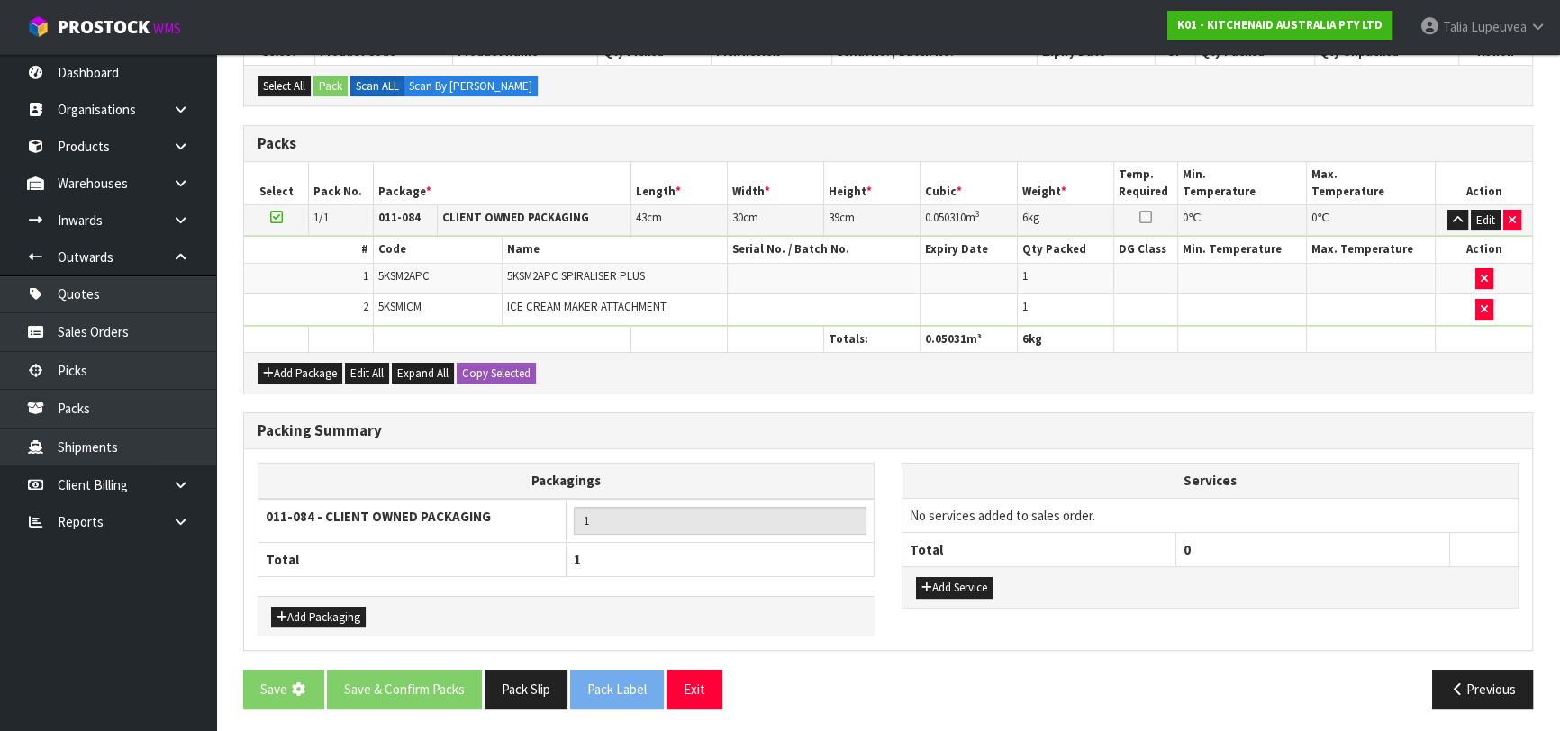
scroll to position [0, 0]
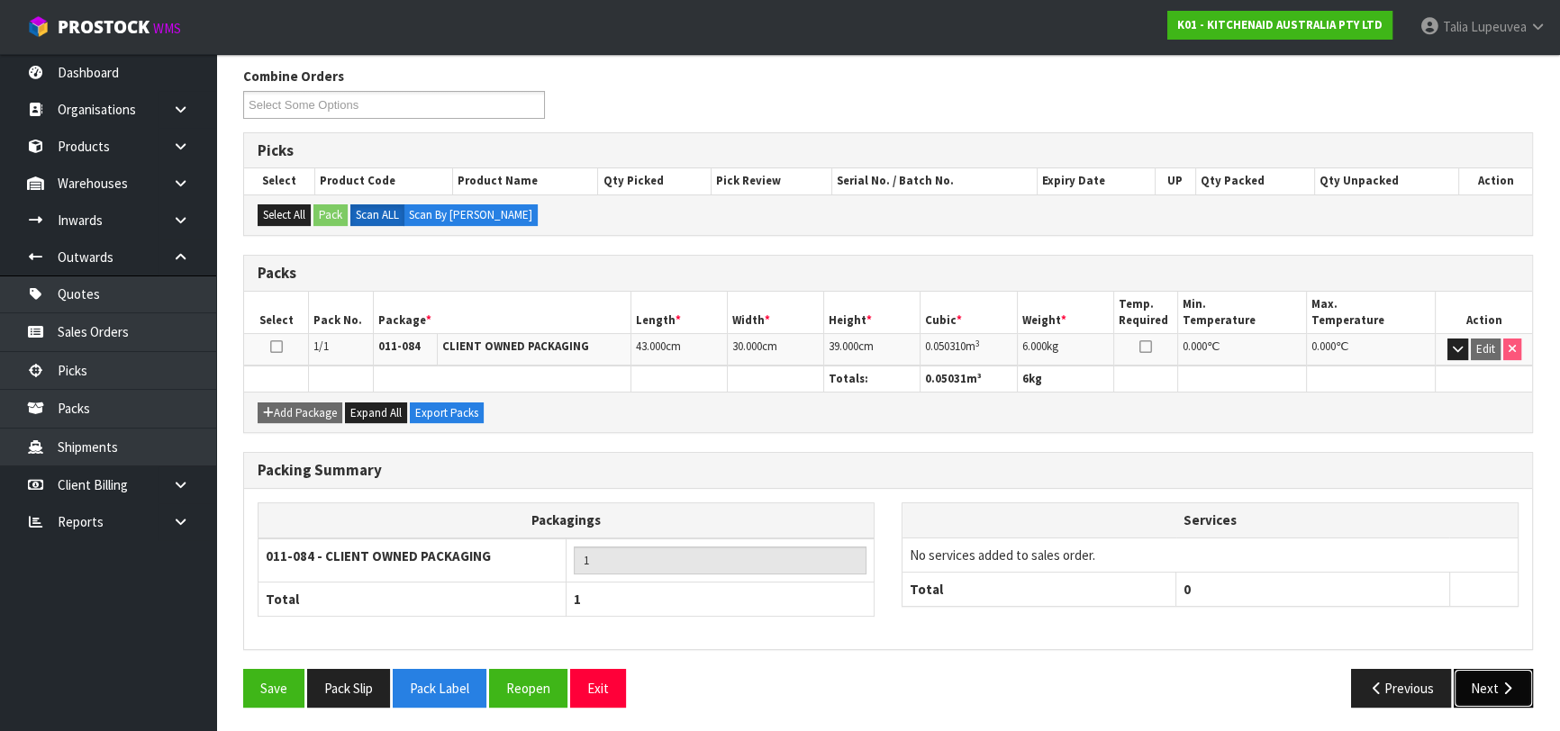
click at [1479, 687] on button "Next" at bounding box center [1492, 688] width 79 height 39
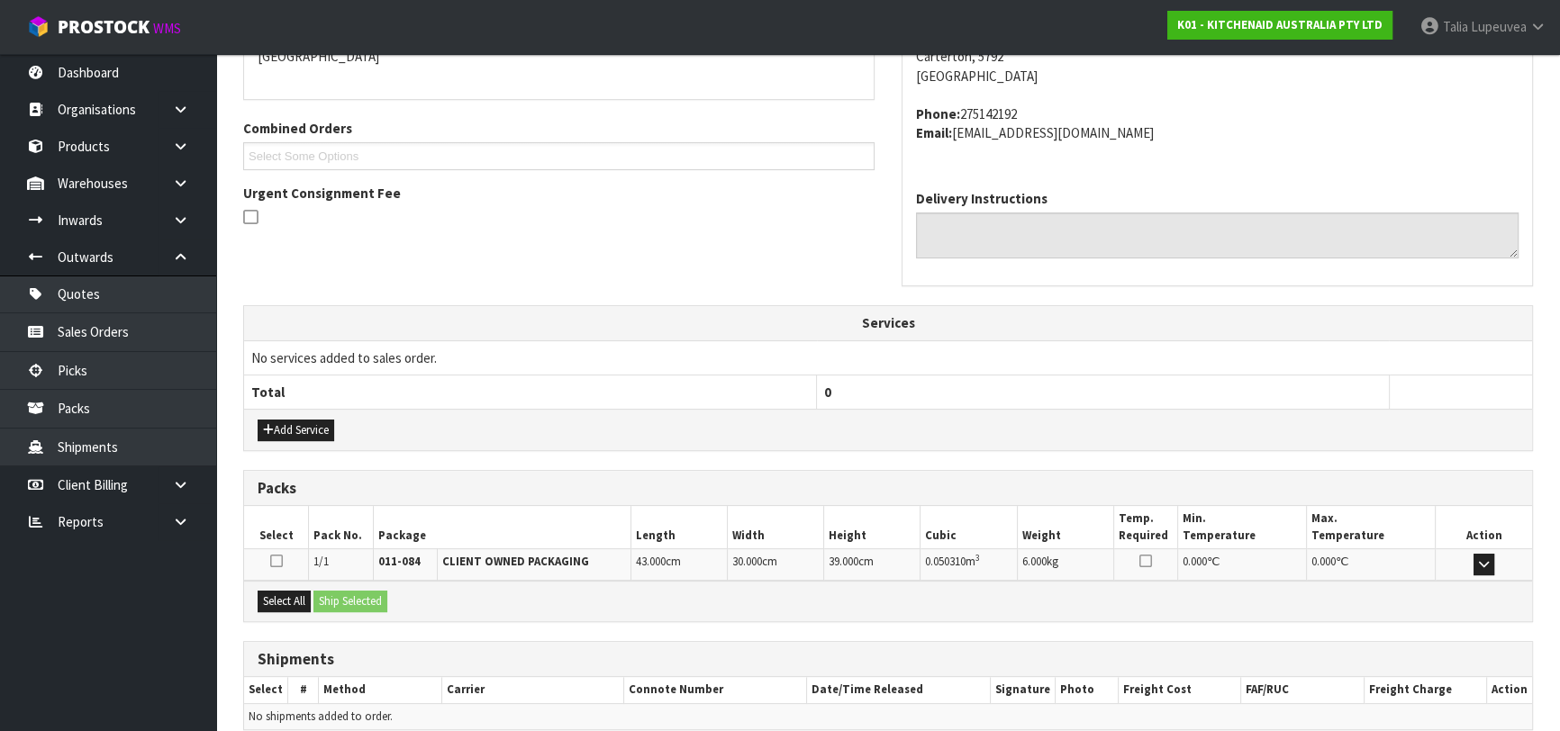
scroll to position [493, 0]
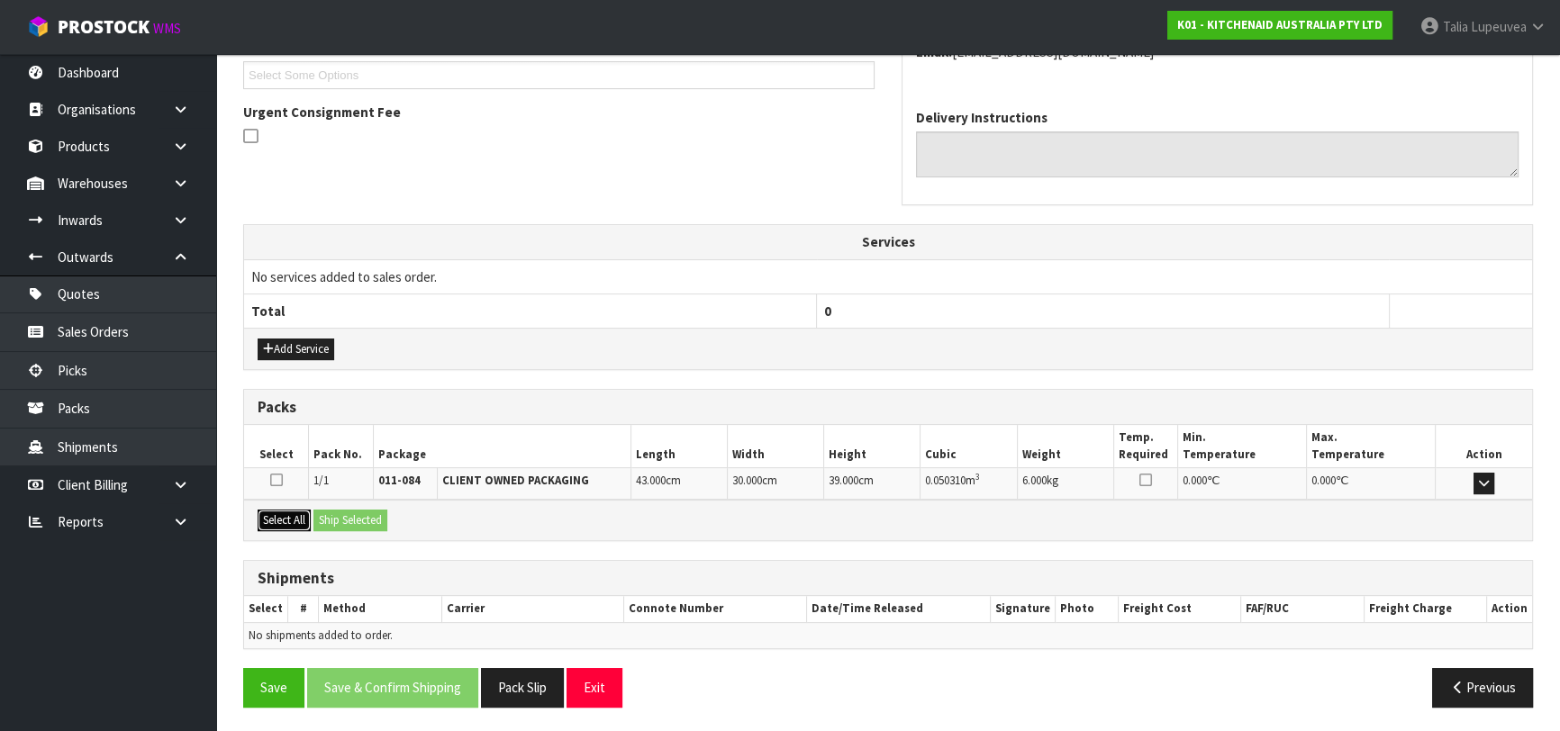
click at [267, 513] on button "Select All" at bounding box center [284, 521] width 53 height 22
click at [330, 522] on button "Ship Selected" at bounding box center [350, 521] width 74 height 22
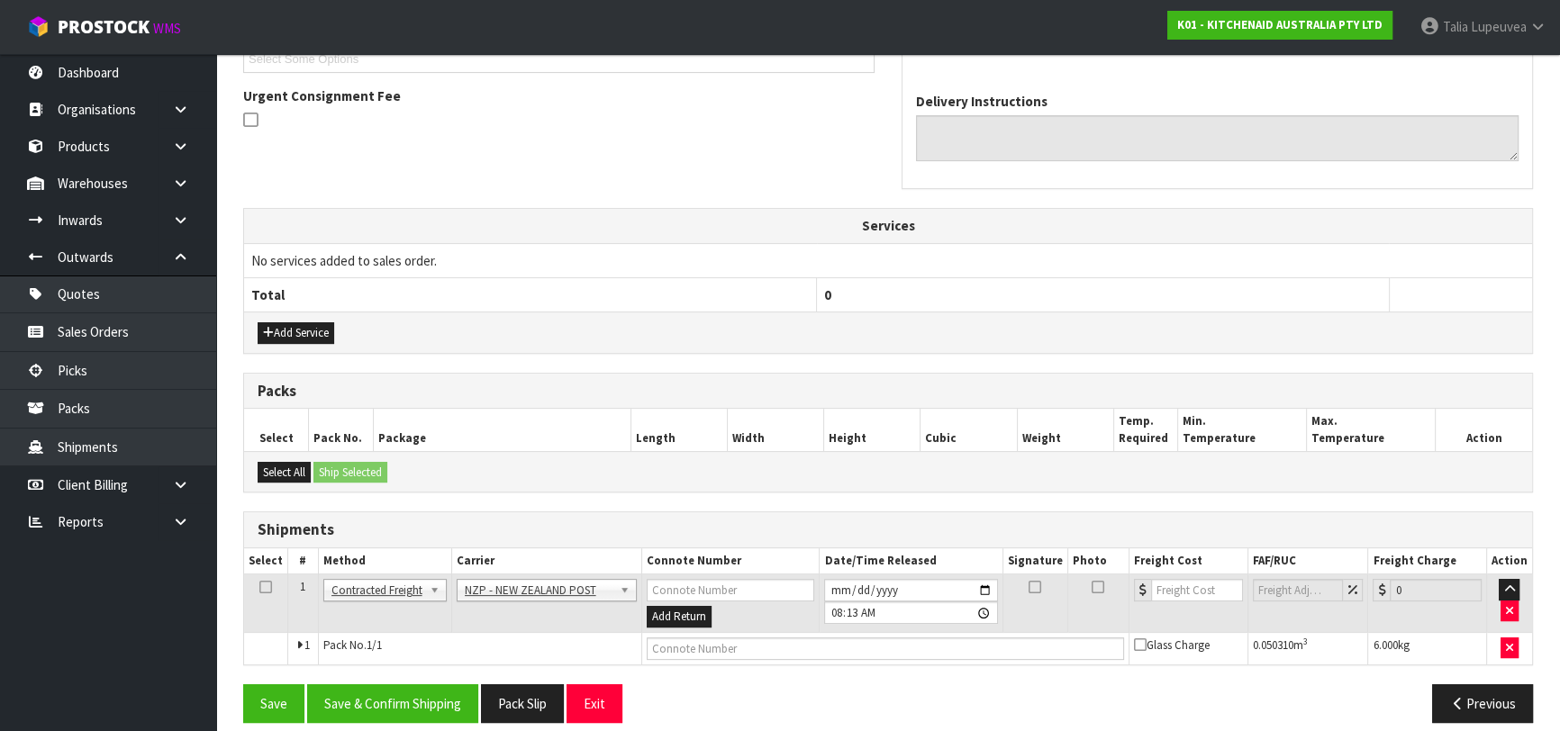
scroll to position [525, 0]
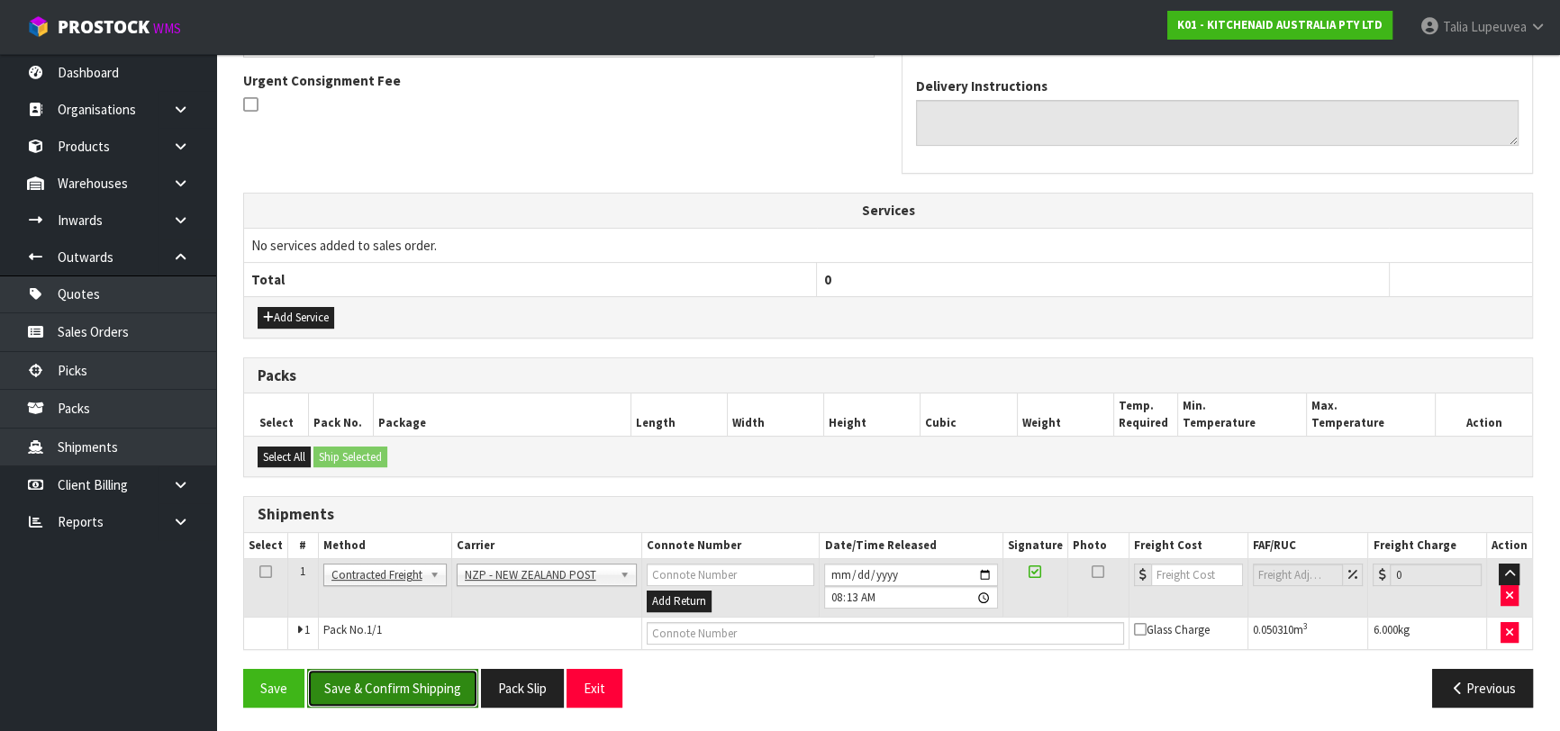
click at [391, 677] on button "Save & Confirm Shipping" at bounding box center [392, 688] width 171 height 39
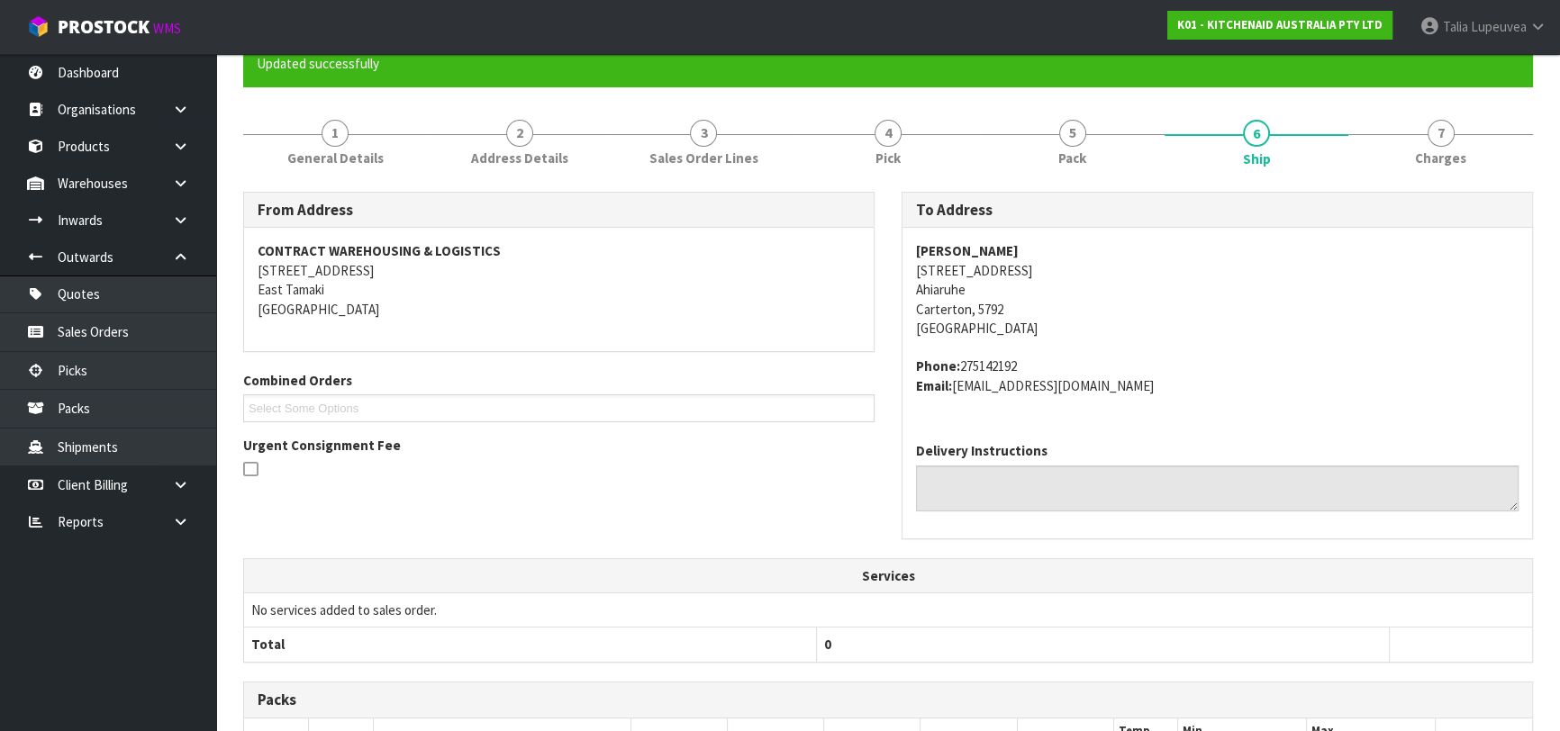
scroll to position [500, 0]
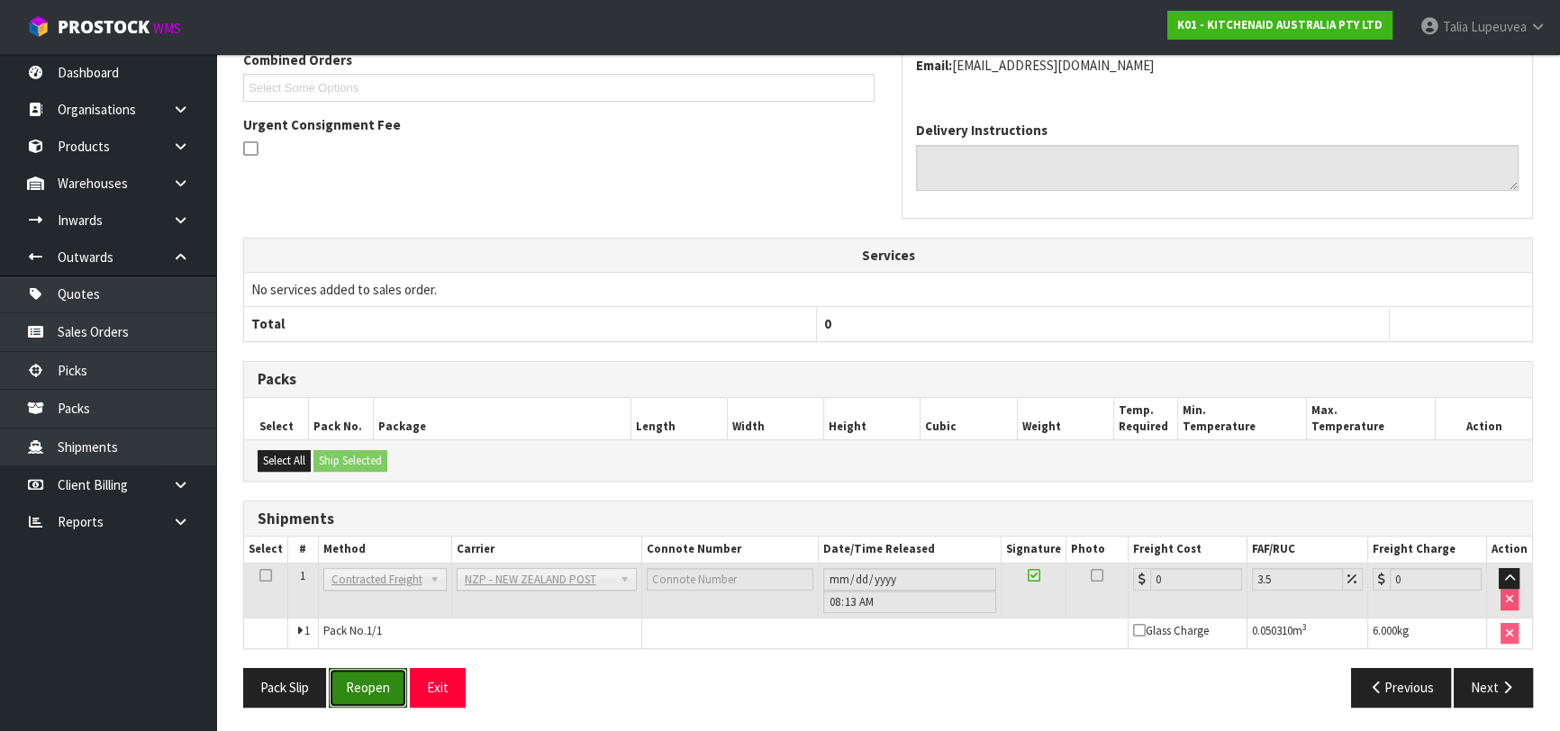
drag, startPoint x: 388, startPoint y: 675, endPoint x: 403, endPoint y: 662, distance: 19.7
click at [388, 675] on button "Reopen" at bounding box center [368, 687] width 78 height 39
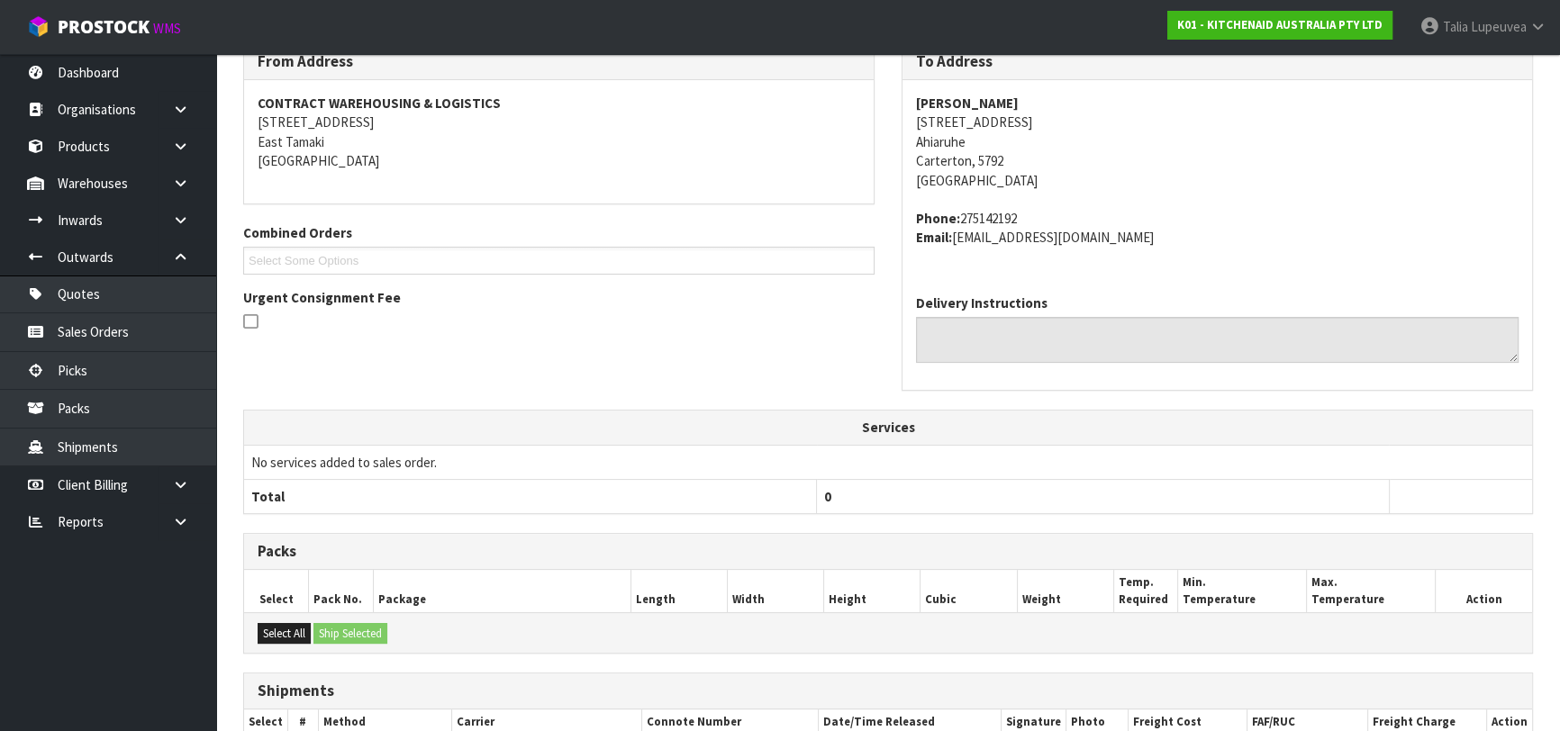
scroll to position [481, 0]
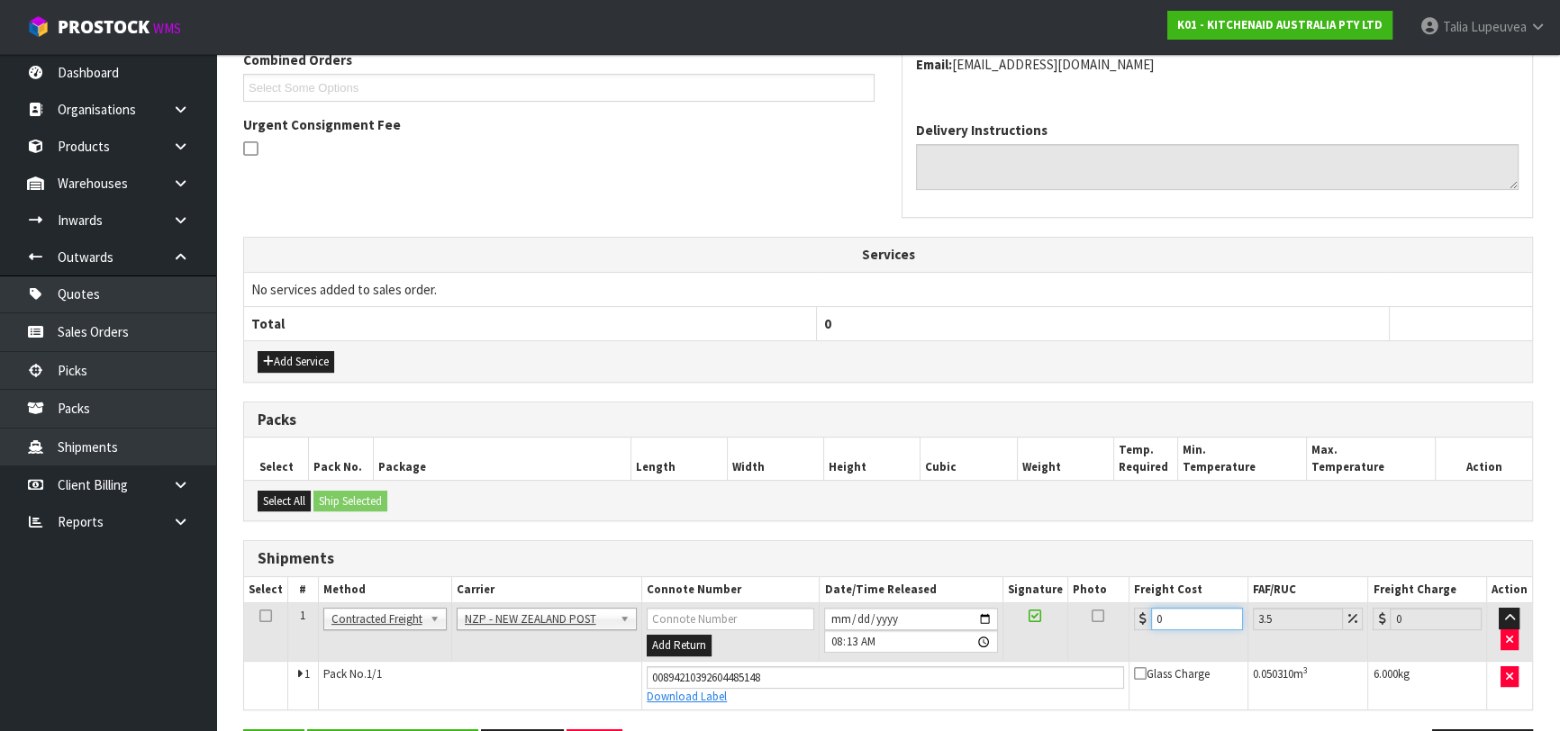
drag, startPoint x: 1177, startPoint y: 611, endPoint x: 1106, endPoint y: 642, distance: 77.4
click at [1106, 642] on tr "1 Client Local Pickup Customer Local Pickup Company Freight Contracted Freight …" at bounding box center [888, 632] width 1288 height 59
type input "1"
type input "1.03"
type input "13"
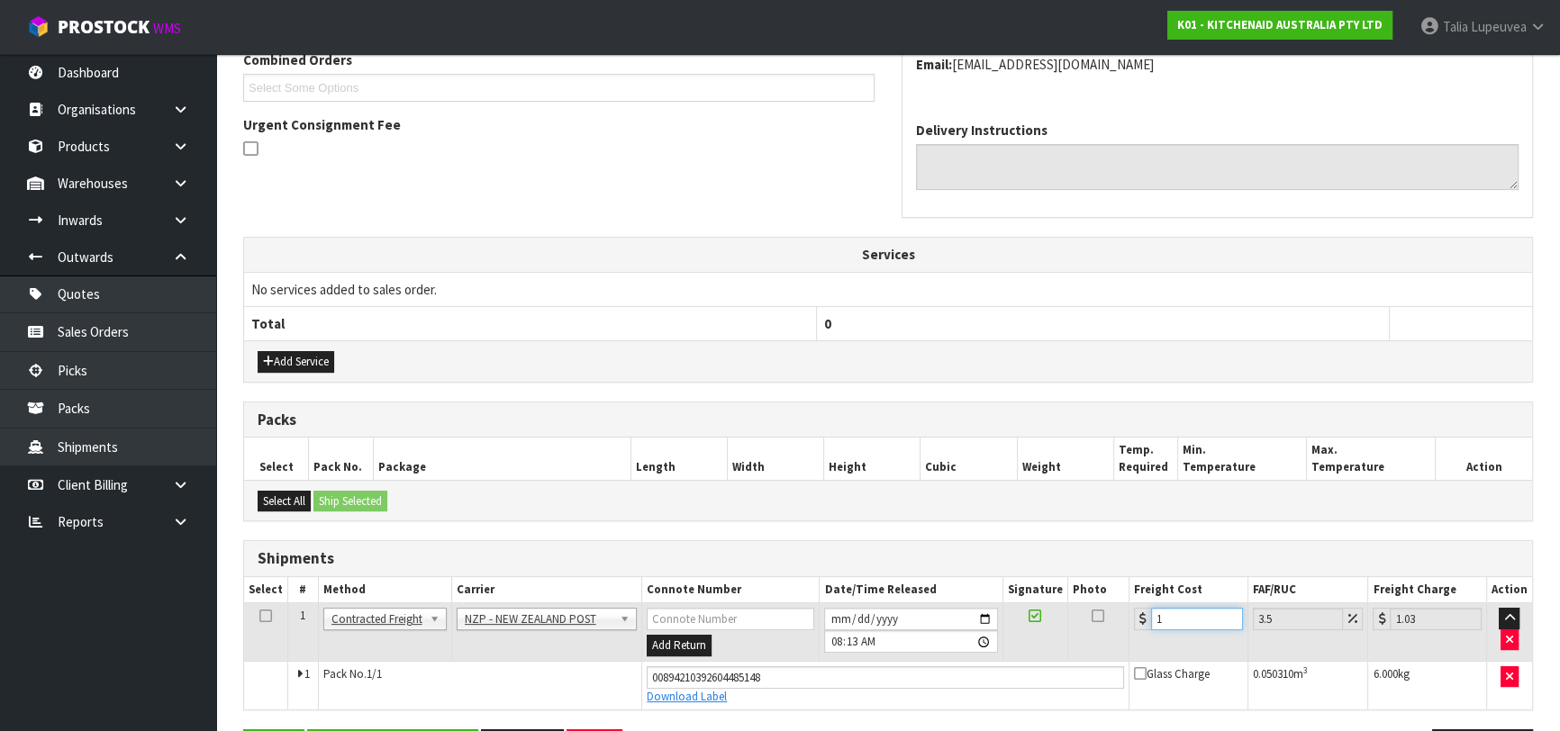
type input "13.45"
type input "13.04"
type input "13.5"
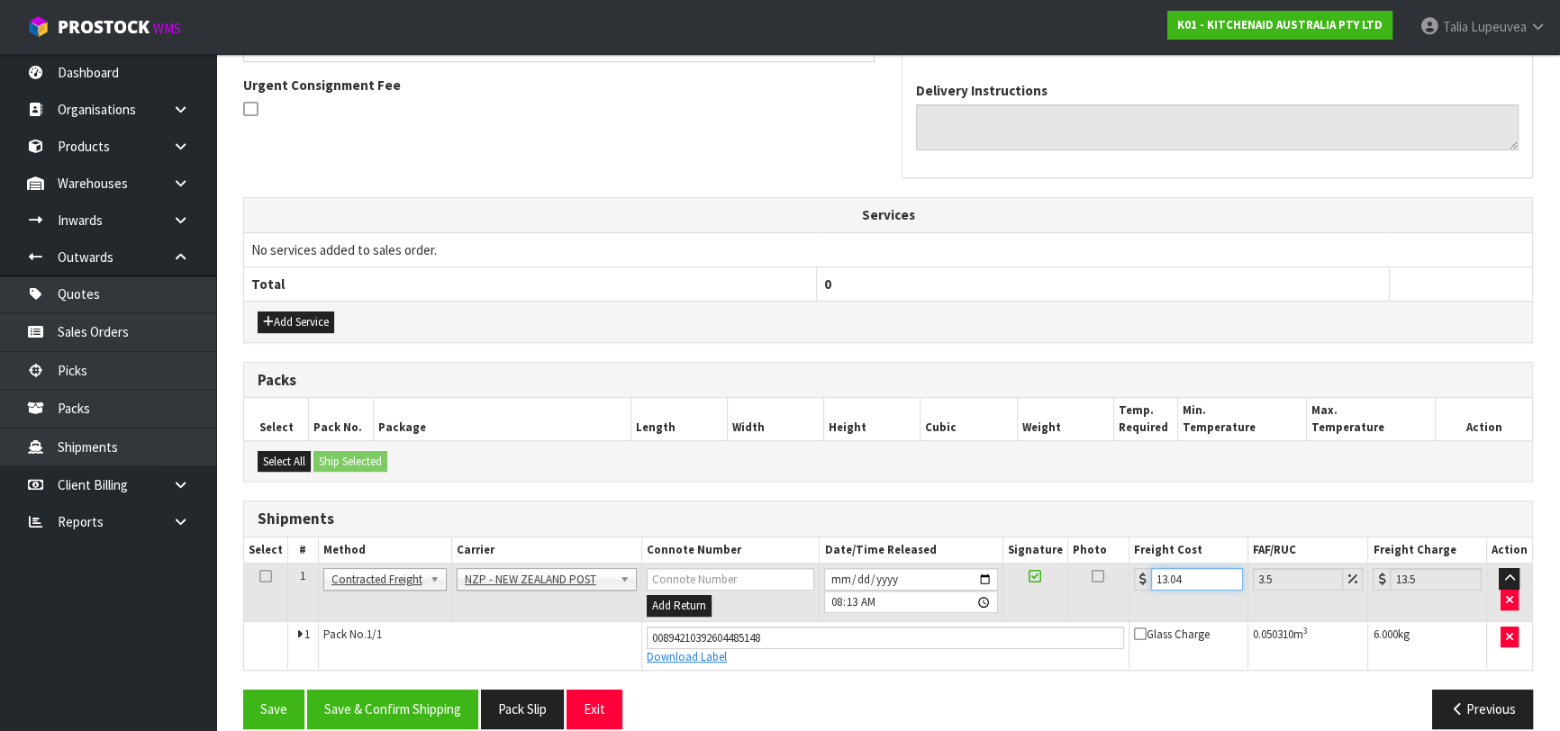
scroll to position [541, 0]
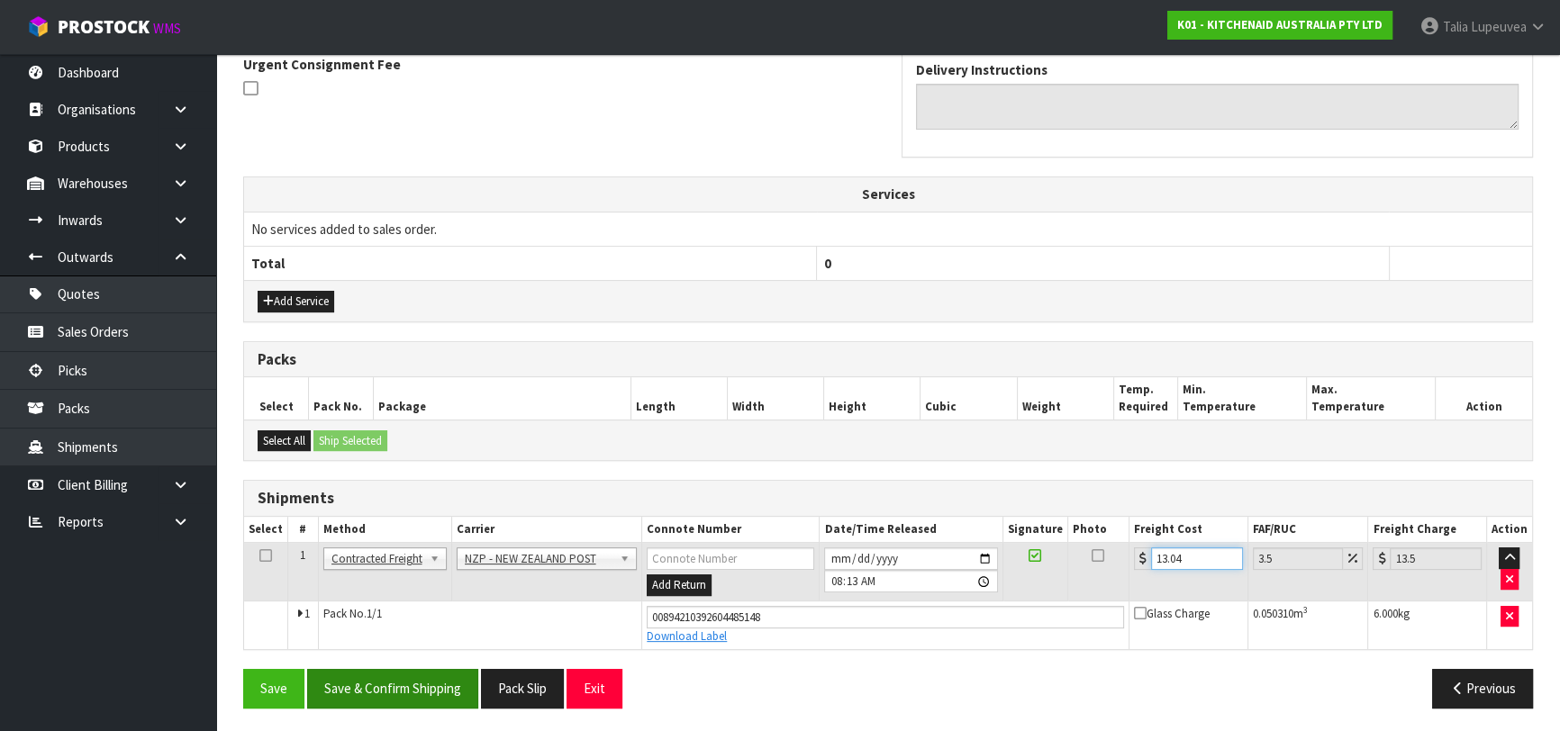
type input "13.04"
click at [445, 682] on button "Save & Confirm Shipping" at bounding box center [392, 688] width 171 height 39
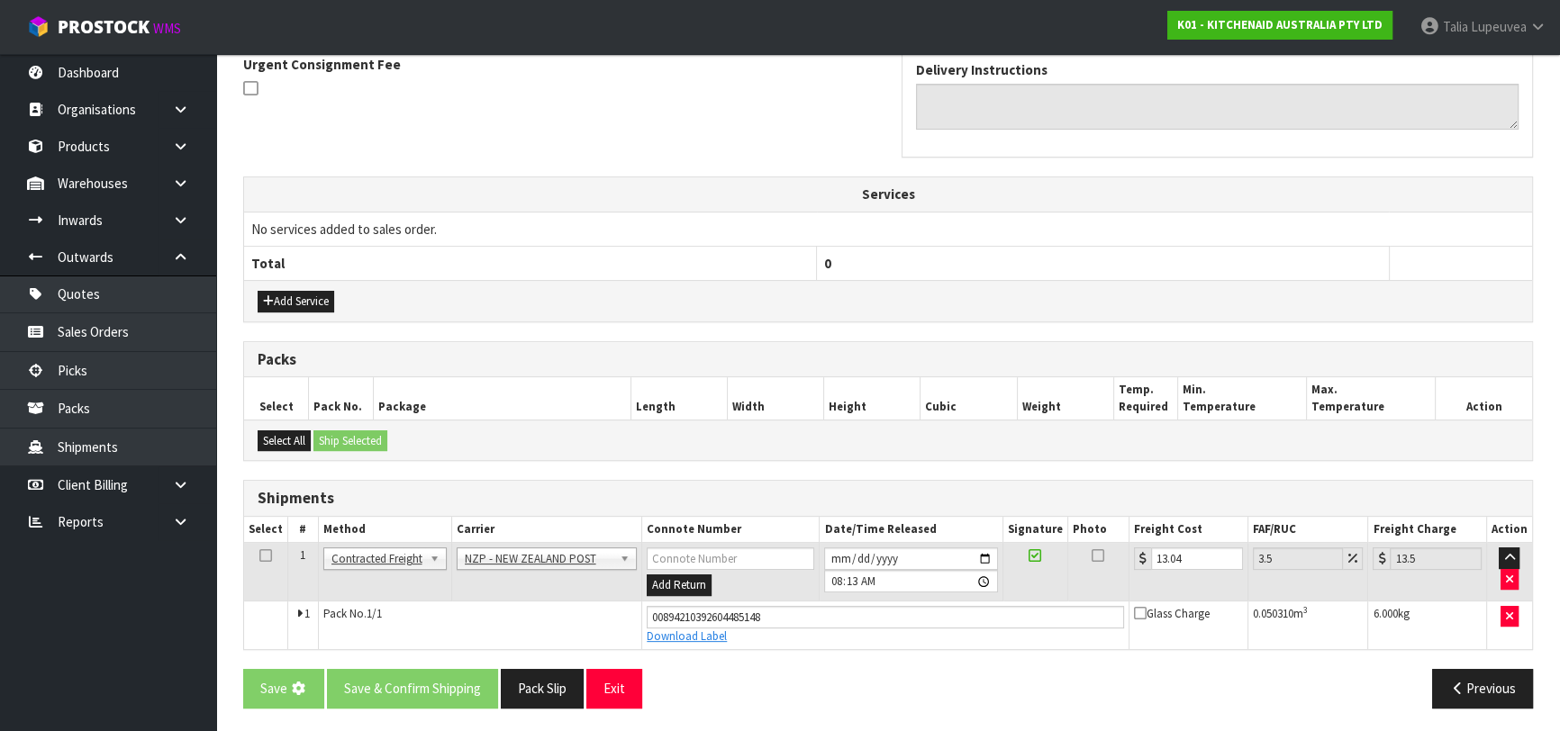
scroll to position [0, 0]
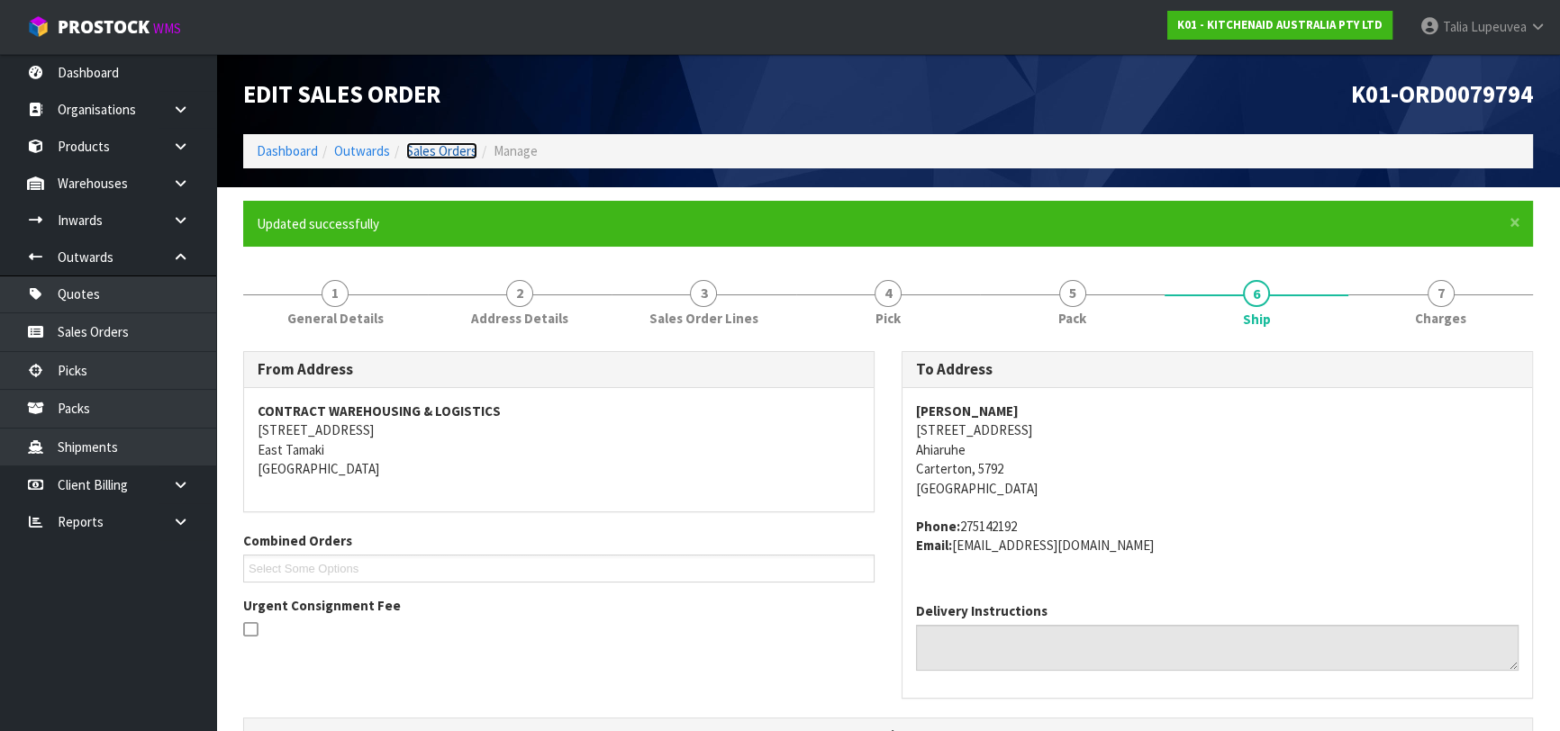
click at [454, 142] on link "Sales Orders" at bounding box center [441, 150] width 71 height 17
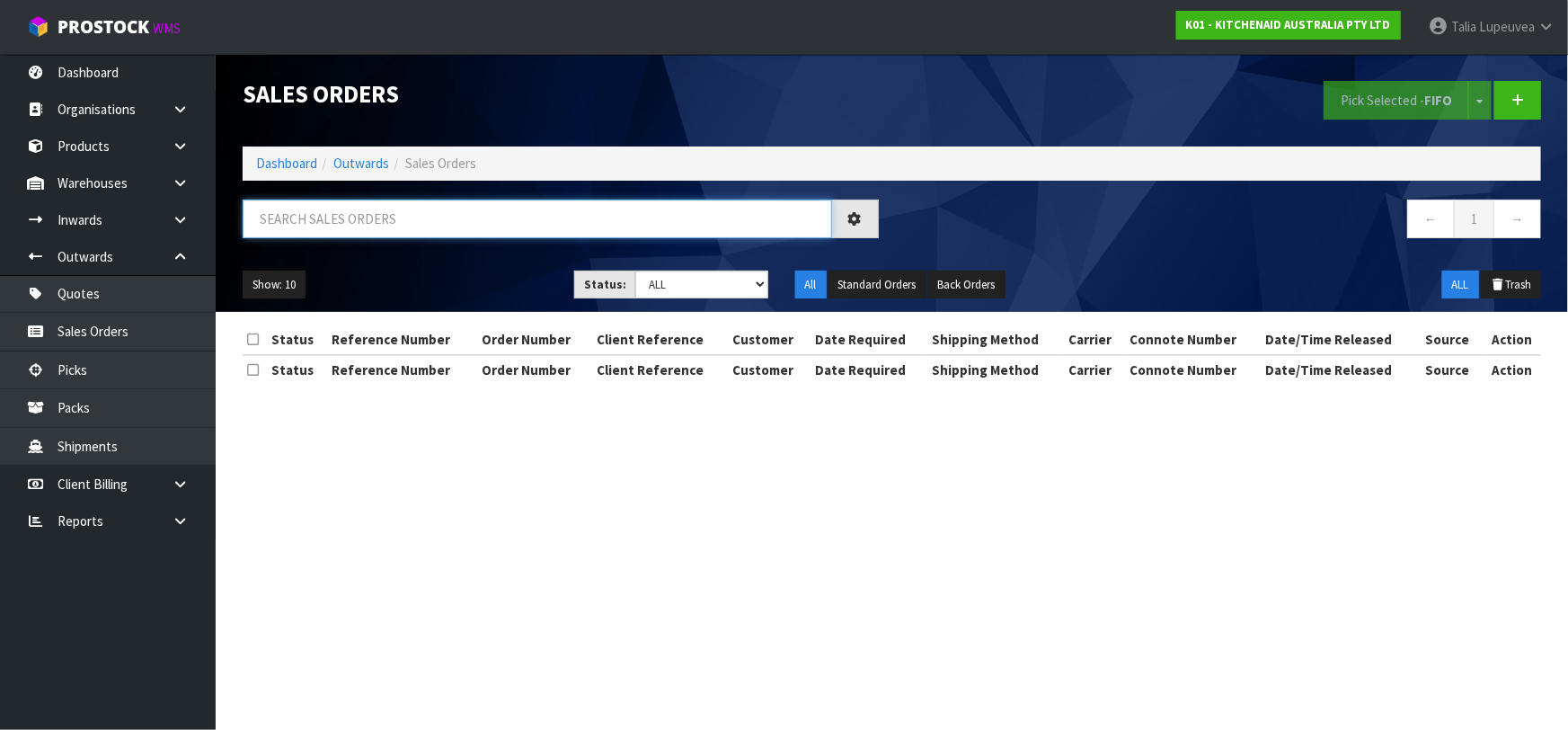
click at [478, 213] on input "text" at bounding box center [537, 219] width 590 height 39
type input "JOB-0414539"
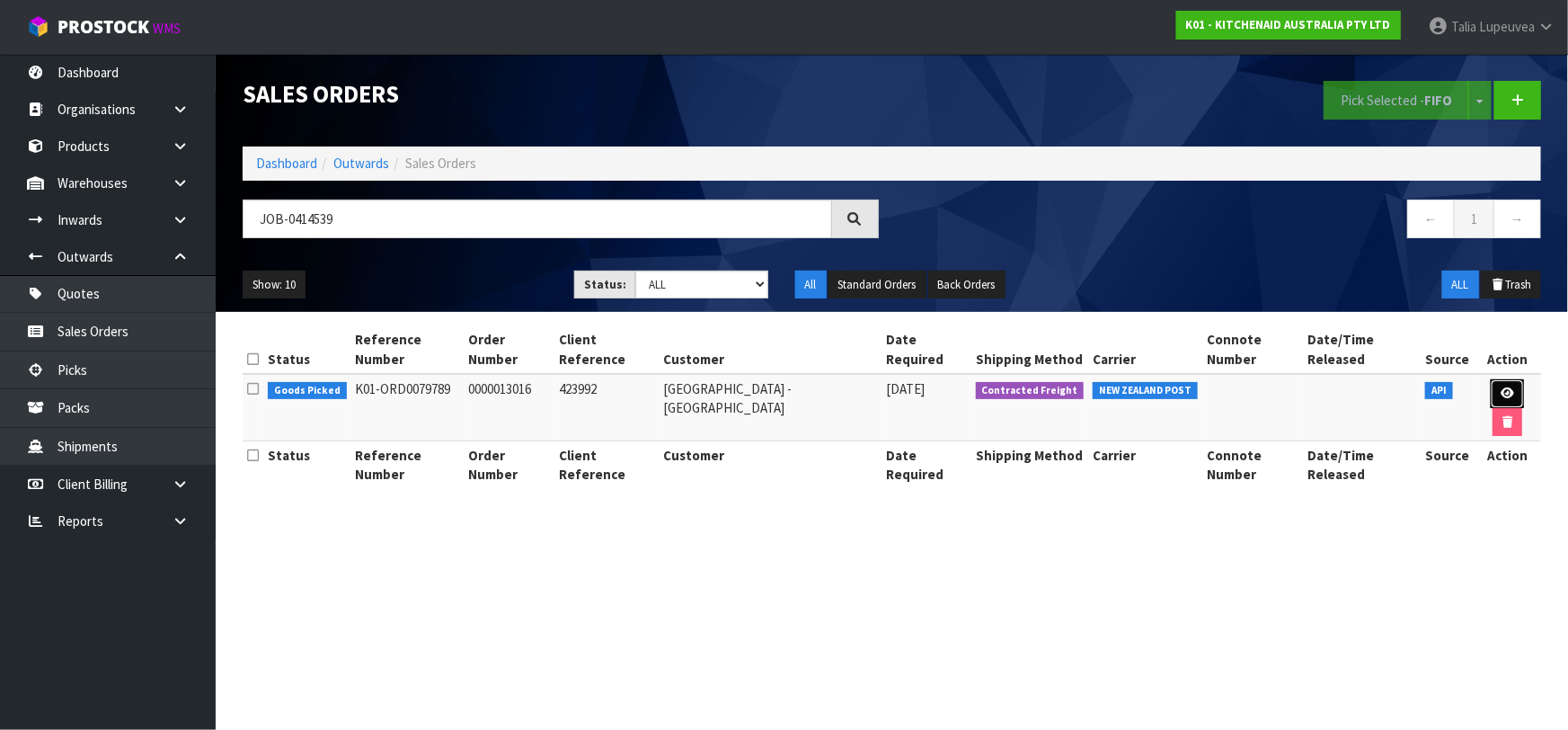
click at [1501, 387] on icon at bounding box center [1508, 393] width 14 height 12
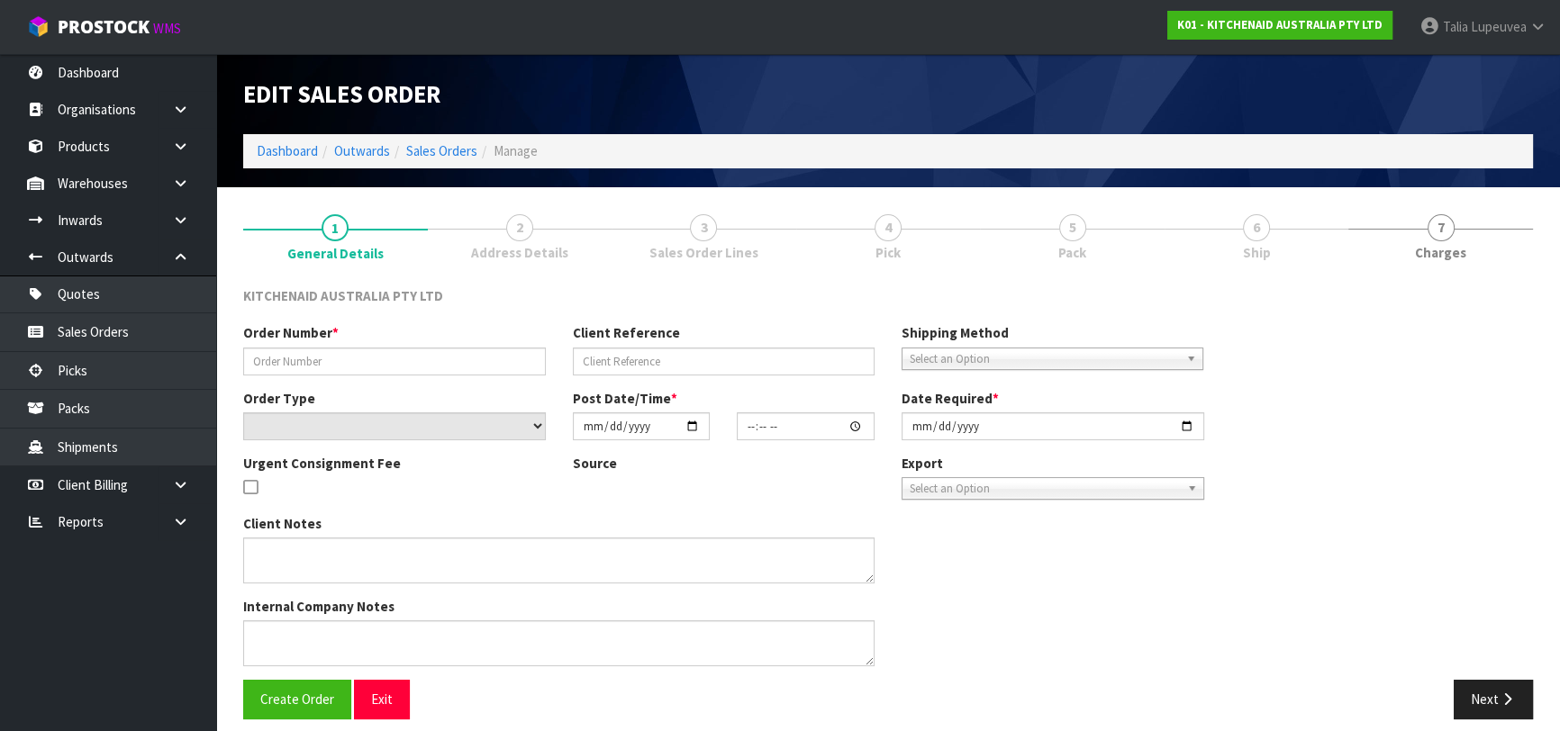
type input "0000013016"
type input "423992"
select select "number:0"
type input "[DATE]"
type input "15:33:05.000"
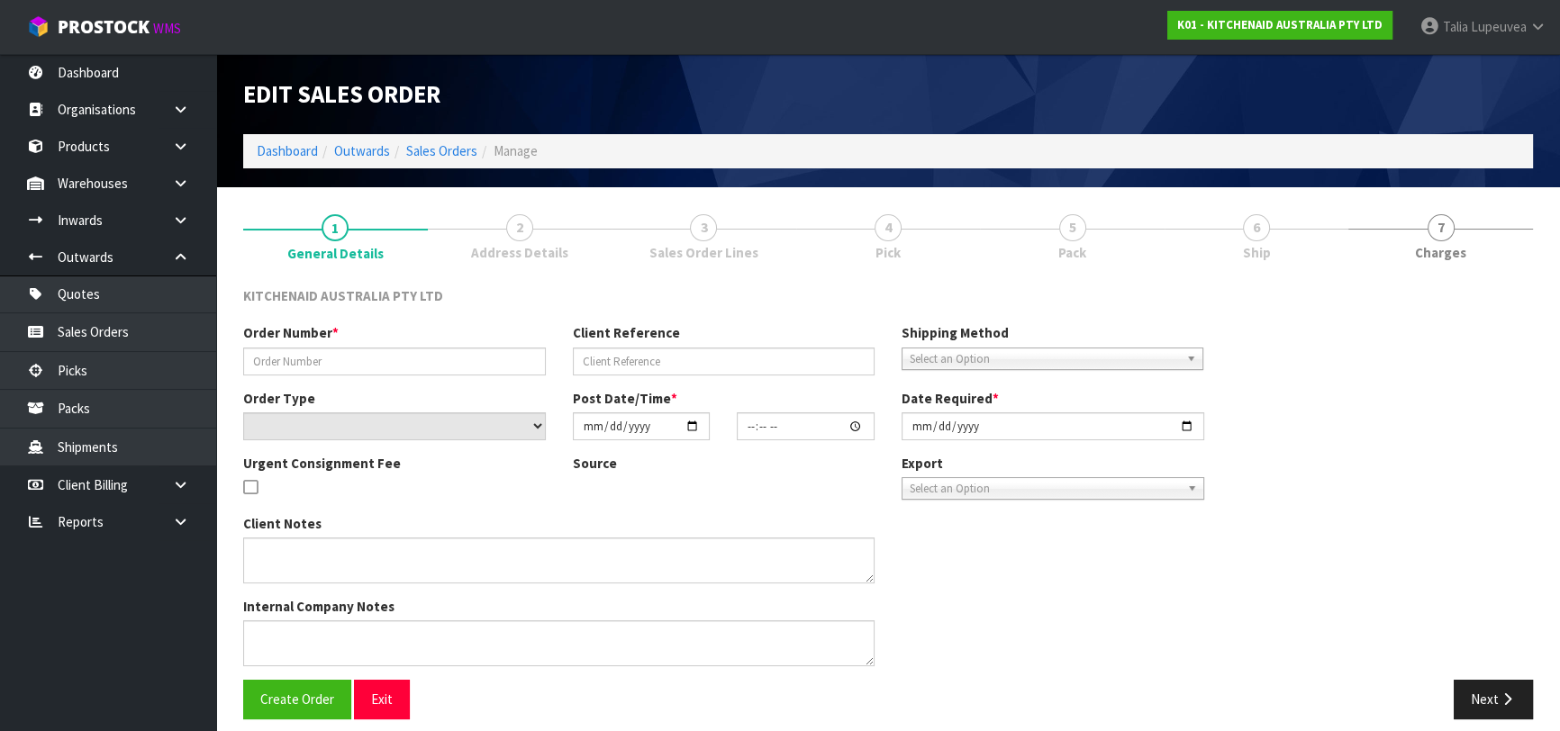
type input "[DATE]"
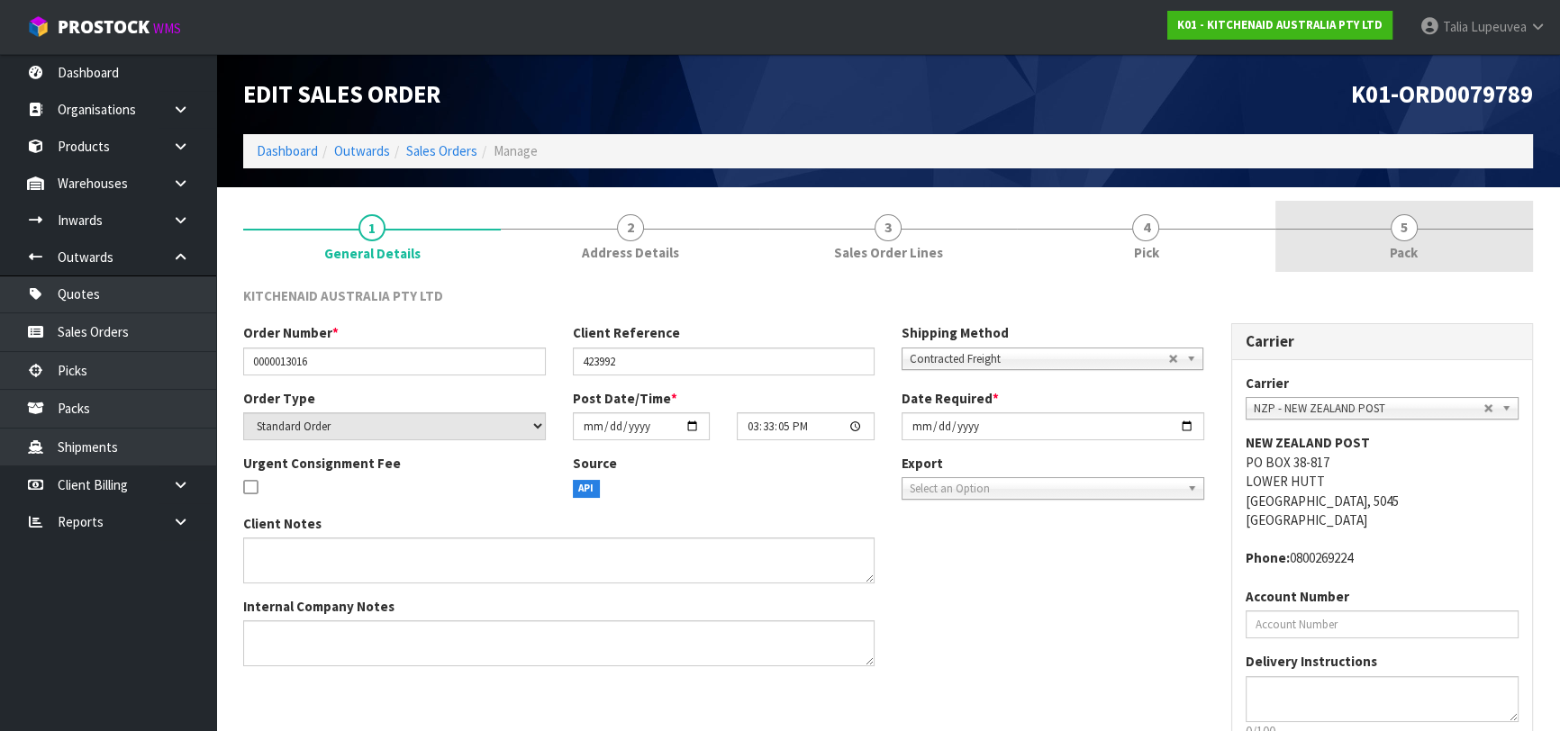
click at [1391, 225] on span "5" at bounding box center [1403, 227] width 27 height 27
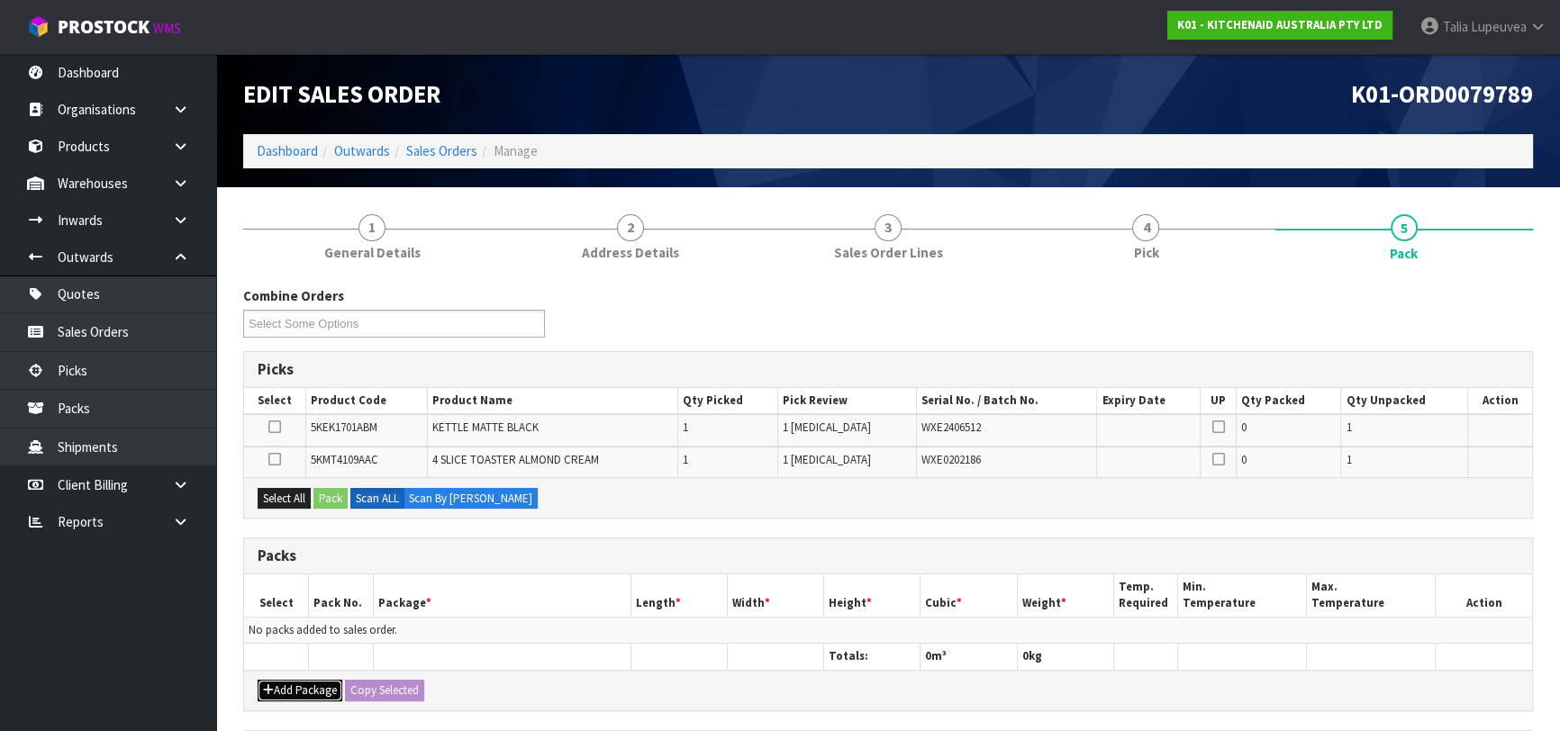
click at [288, 688] on button "Add Package" at bounding box center [300, 691] width 85 height 22
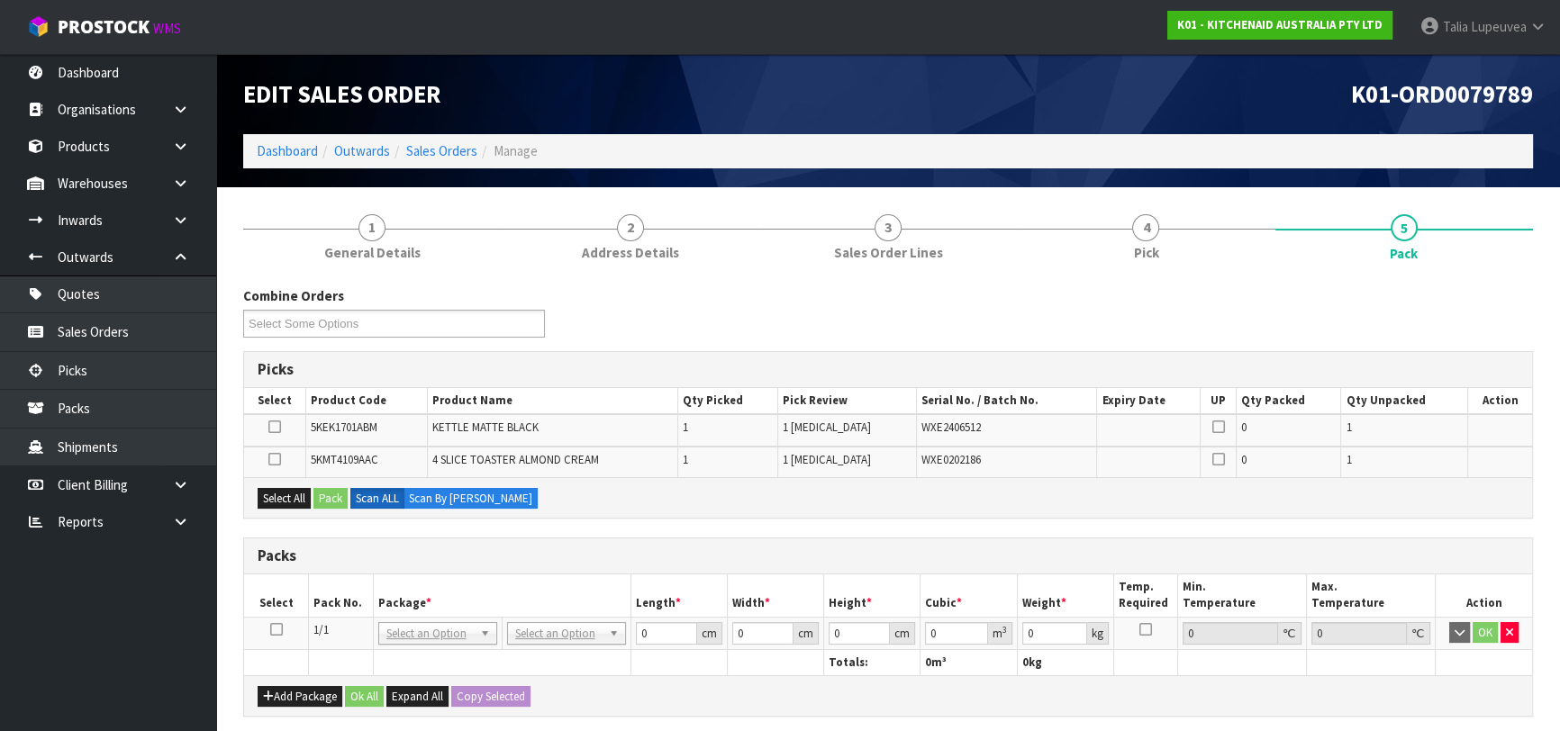
click at [275, 629] on icon at bounding box center [276, 629] width 13 height 1
click at [286, 504] on button "Select All" at bounding box center [284, 499] width 53 height 22
click at [330, 502] on button "Pack" at bounding box center [330, 499] width 34 height 22
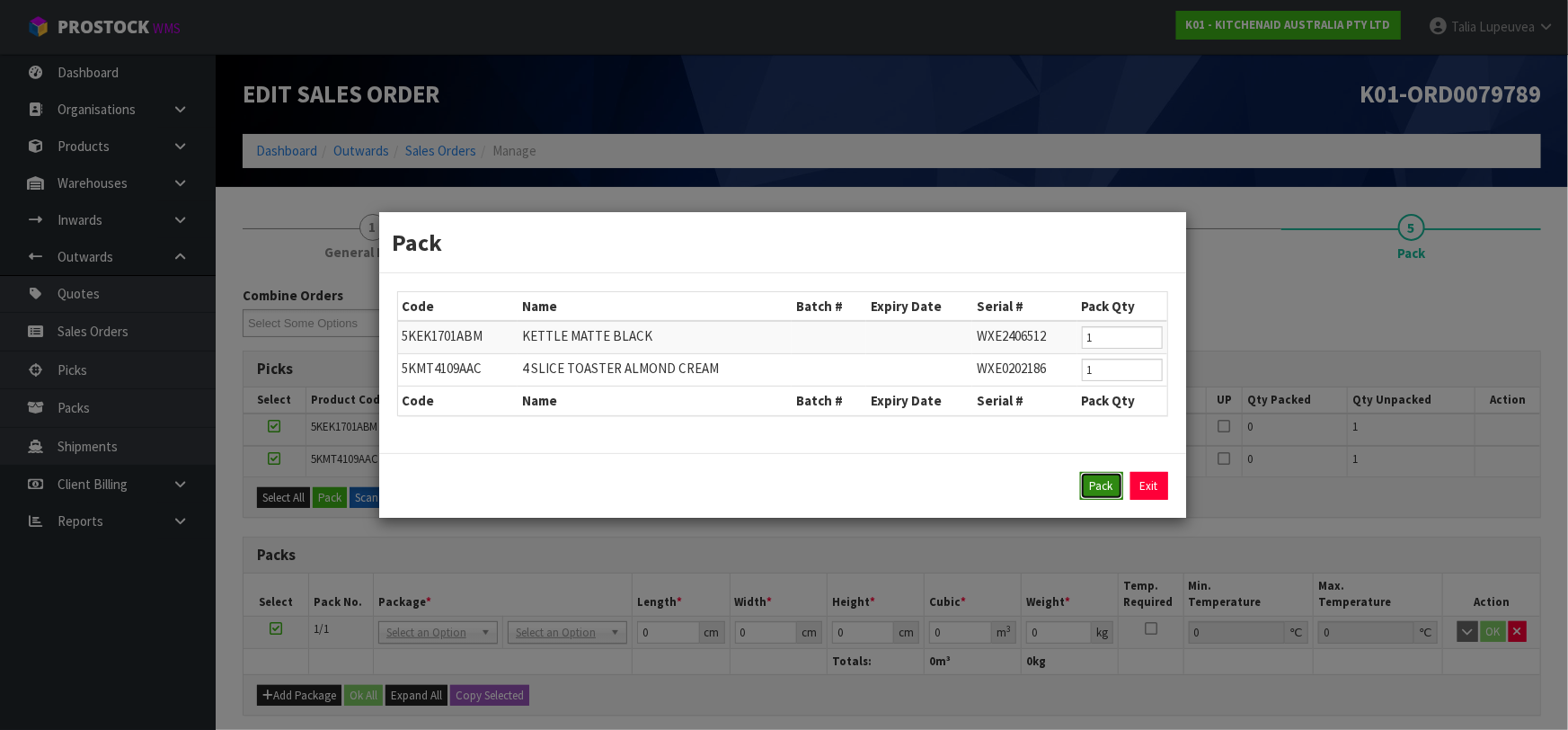
click at [1108, 476] on button "Pack" at bounding box center [1101, 486] width 43 height 29
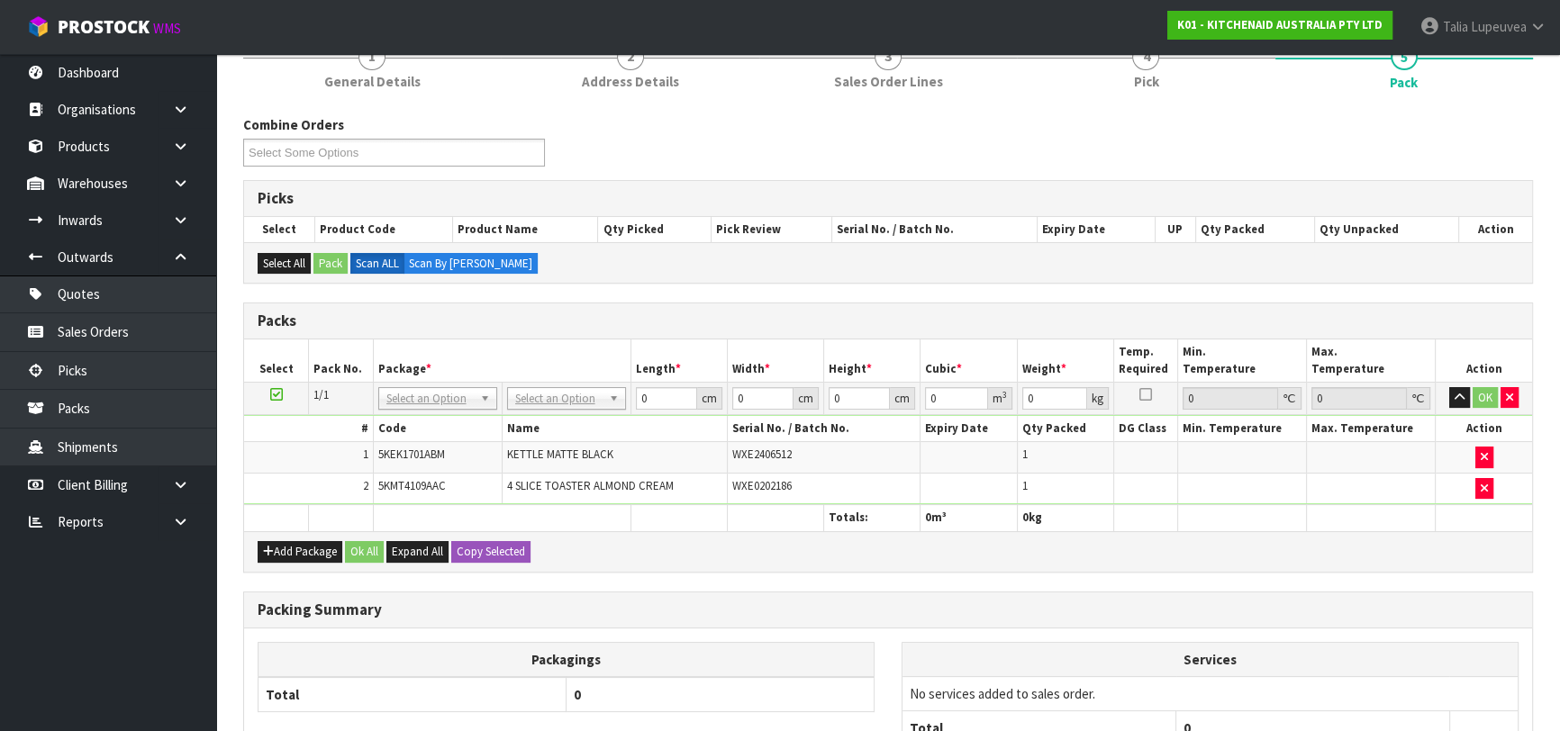
scroll to position [245, 0]
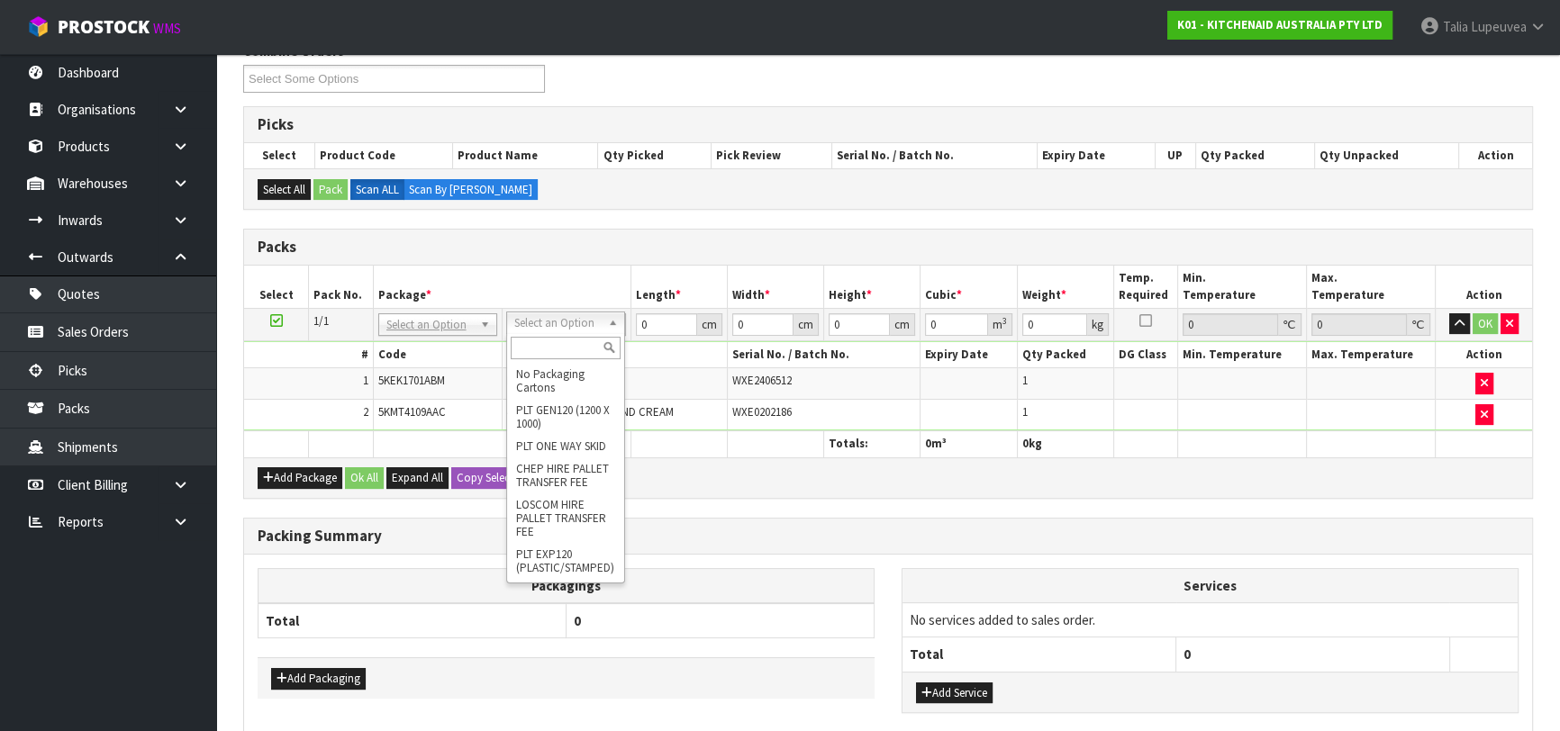
click at [571, 353] on input "text" at bounding box center [566, 348] width 110 height 23
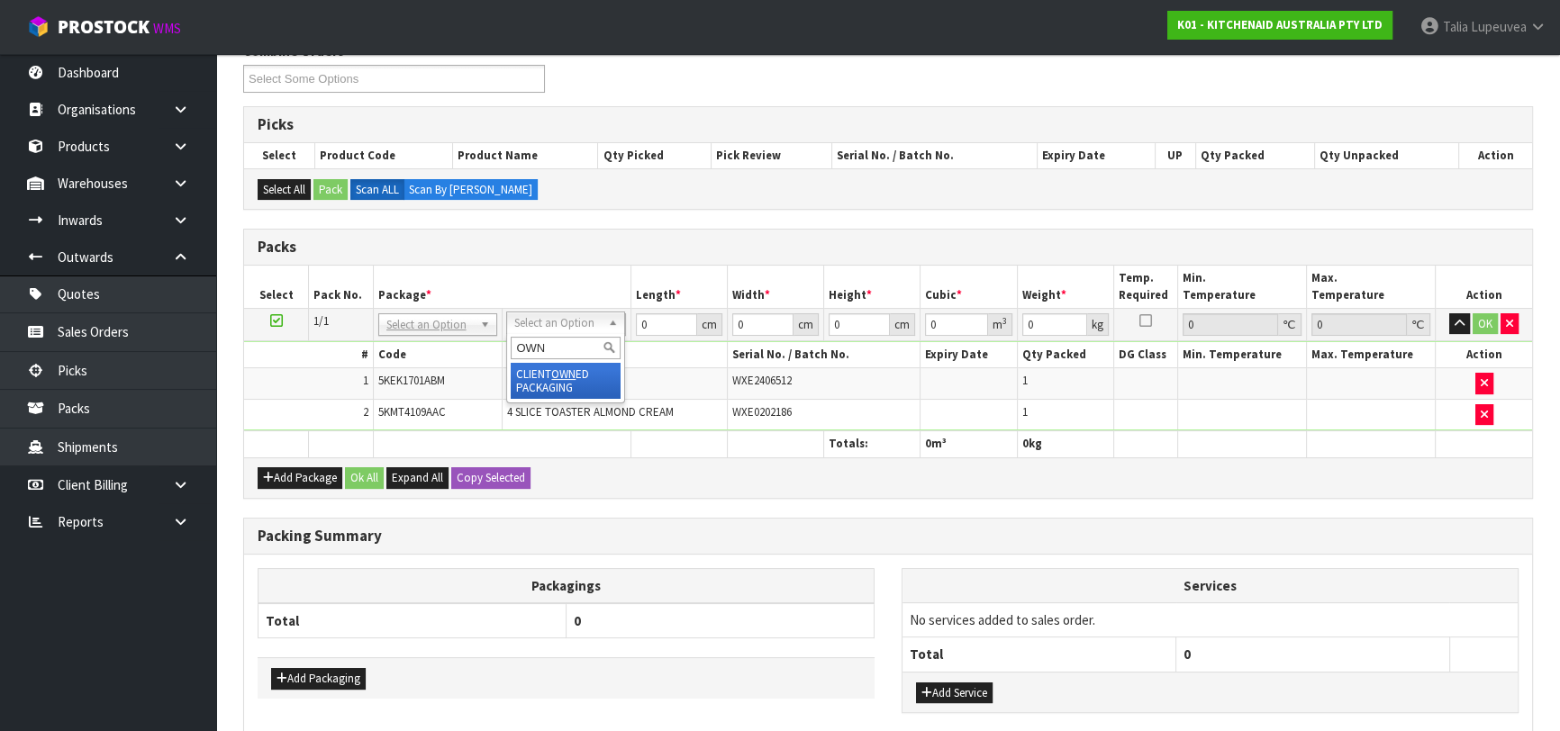
type input "OWN"
type input "6.55"
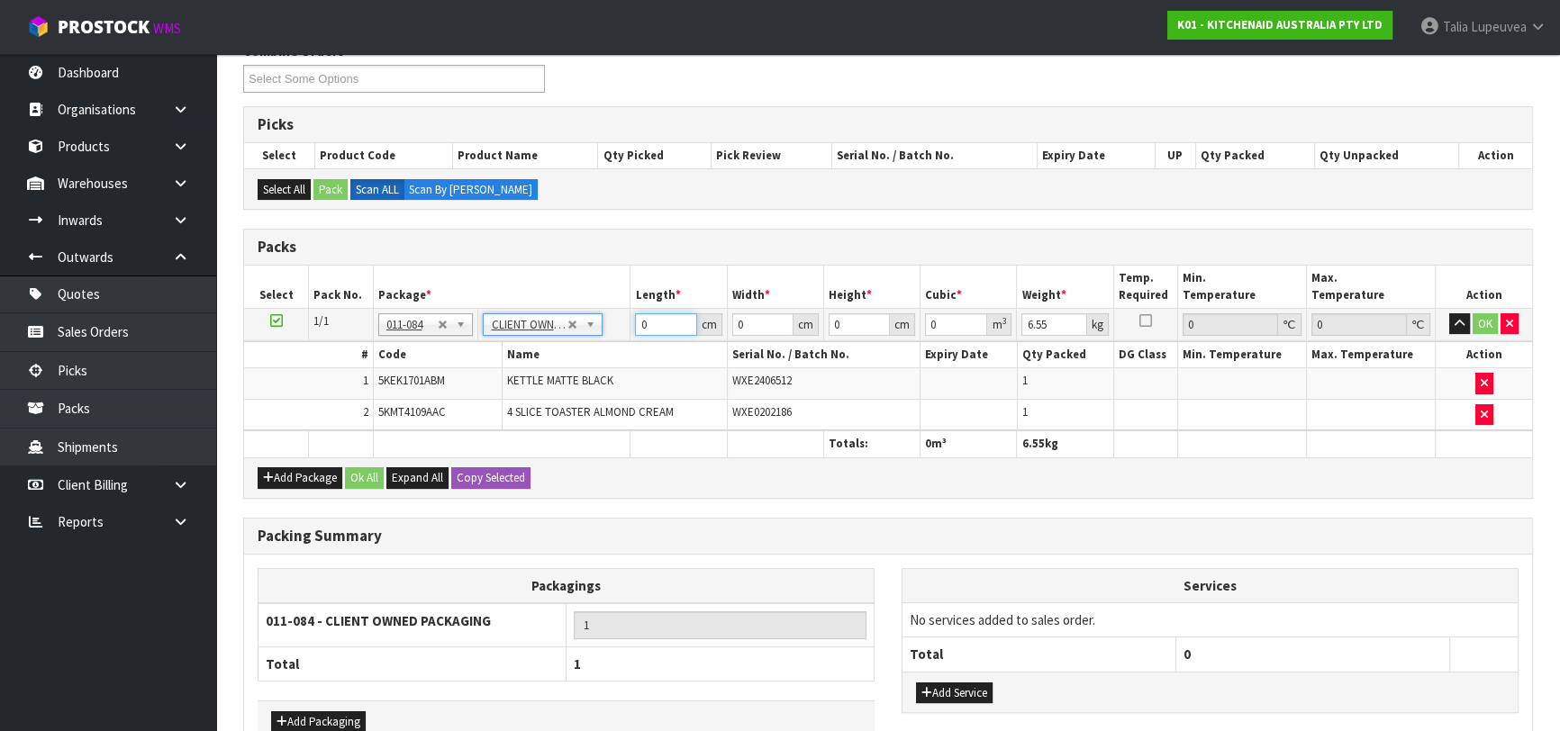
drag, startPoint x: 657, startPoint y: 318, endPoint x: 630, endPoint y: 327, distance: 28.5
click at [630, 327] on td "0 cm" at bounding box center [678, 324] width 96 height 32
type input "56"
type input "38"
type input "2"
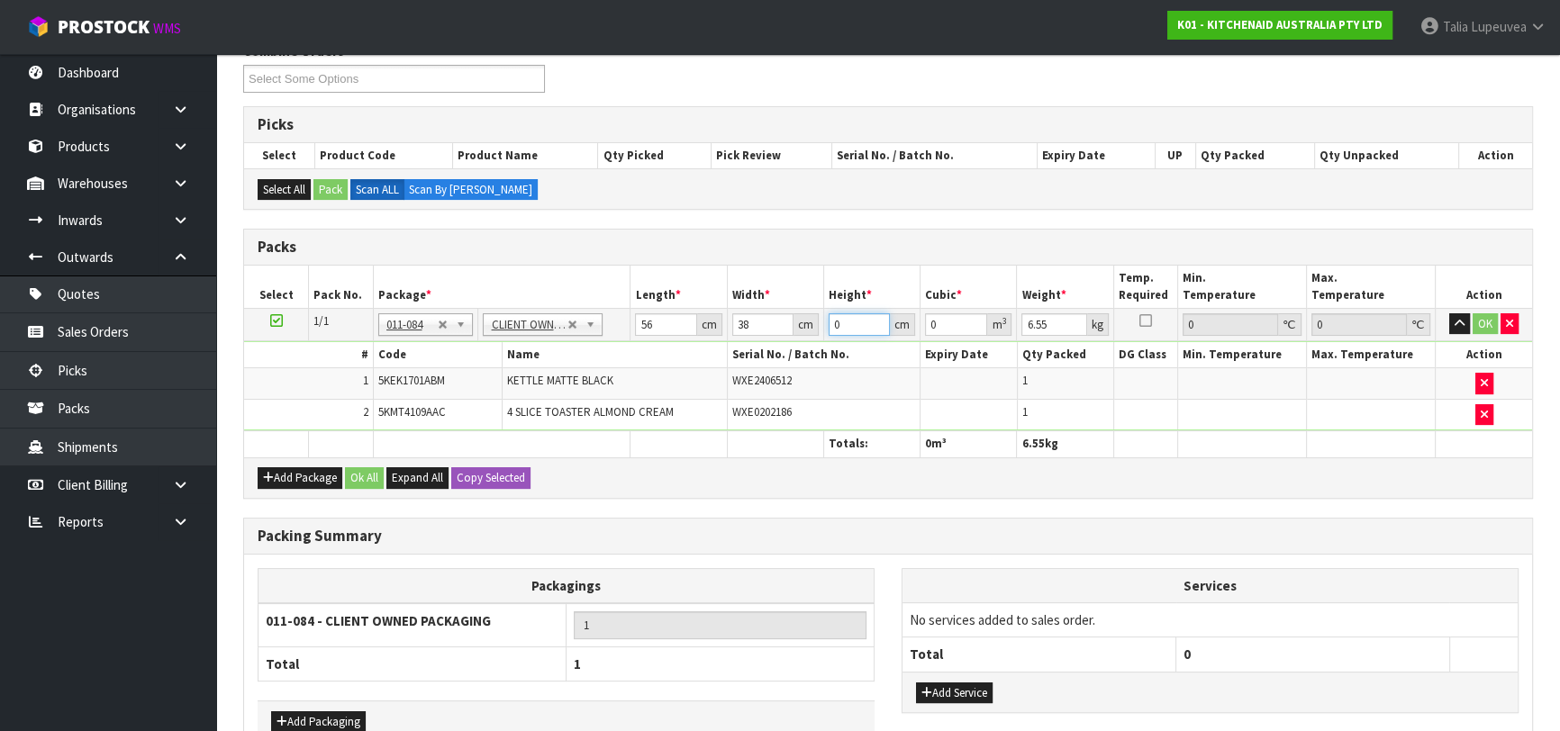
type input "0.004256"
type input "28"
type input "0.059584"
type input "28"
type input "8"
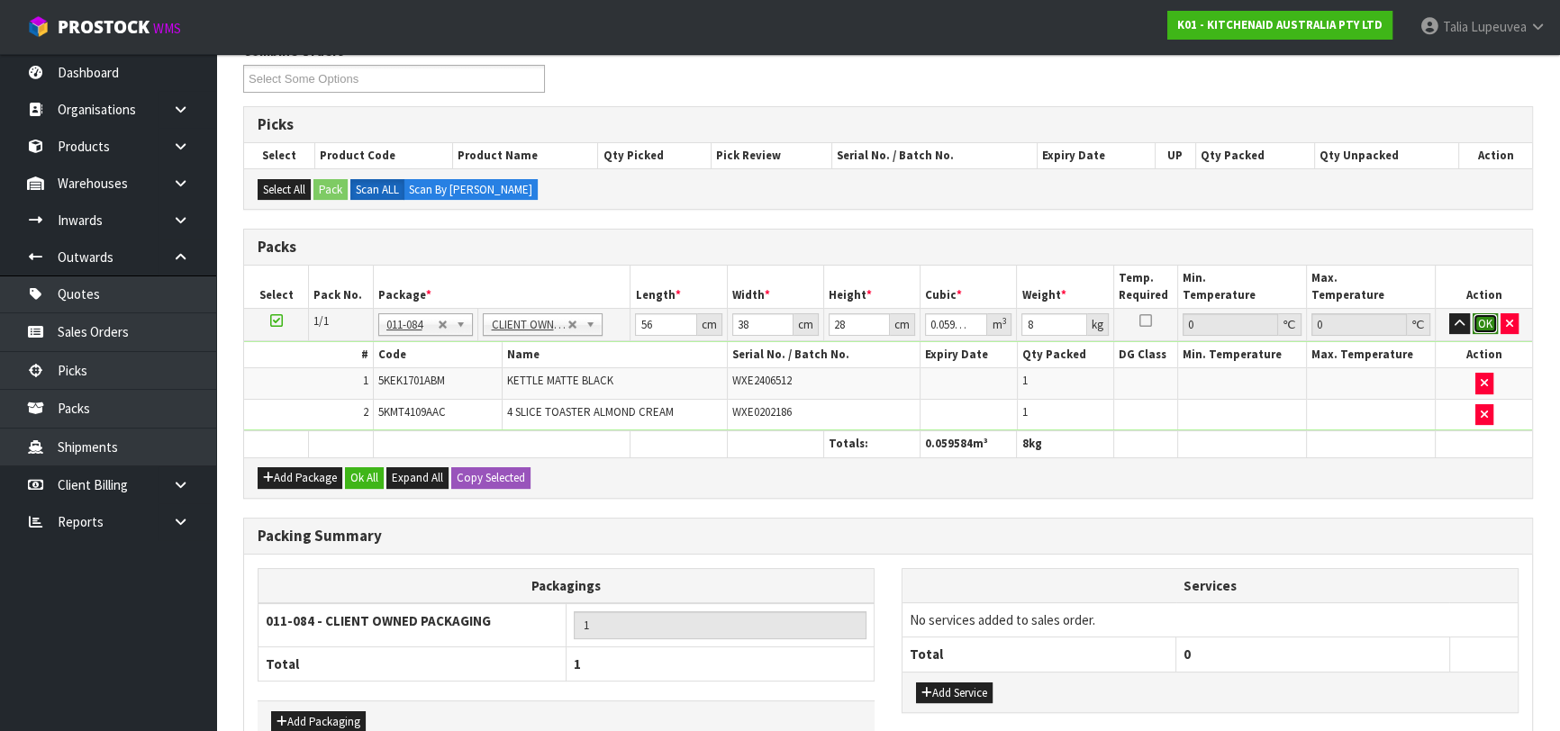
click at [1478, 315] on button "OK" at bounding box center [1484, 324] width 25 height 22
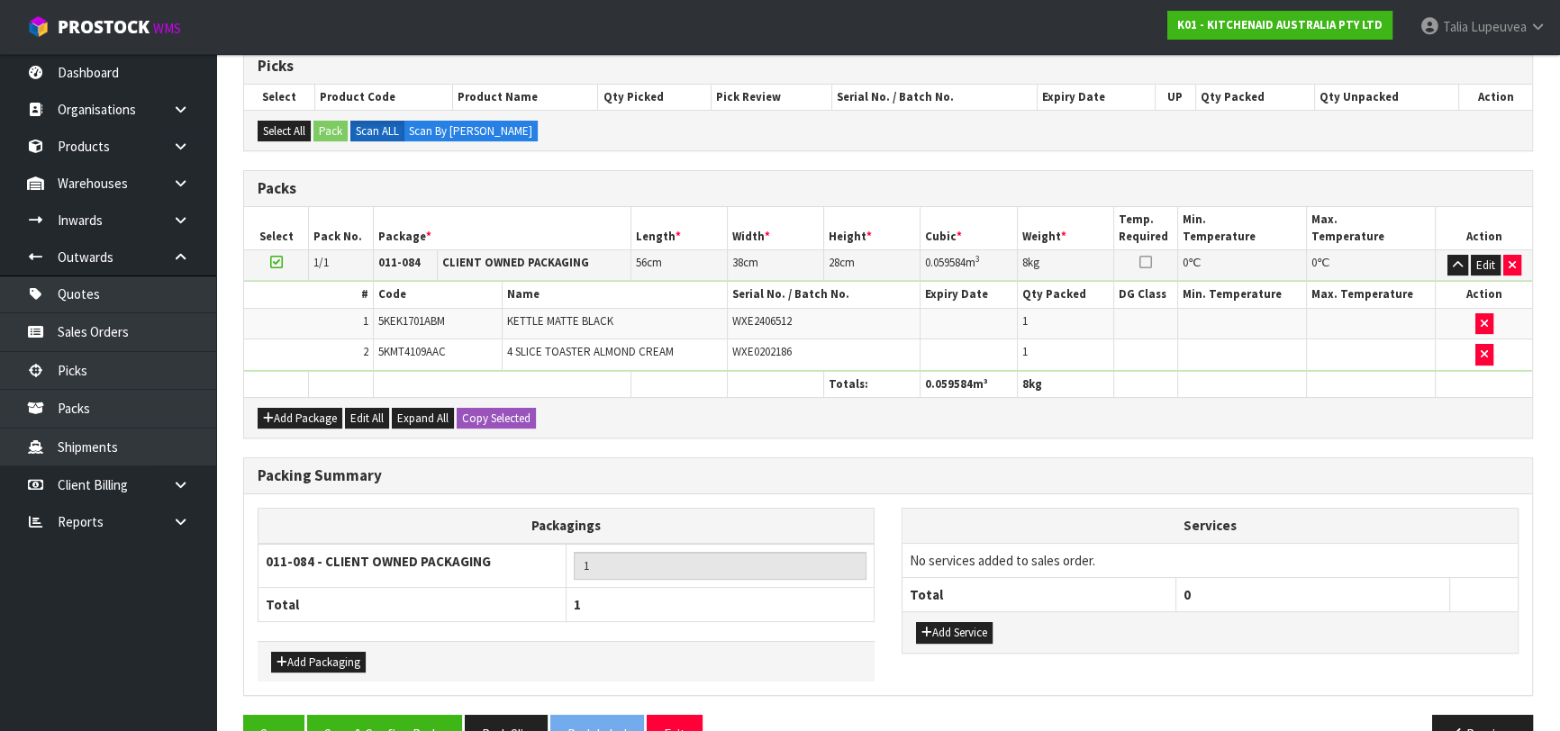
scroll to position [348, 0]
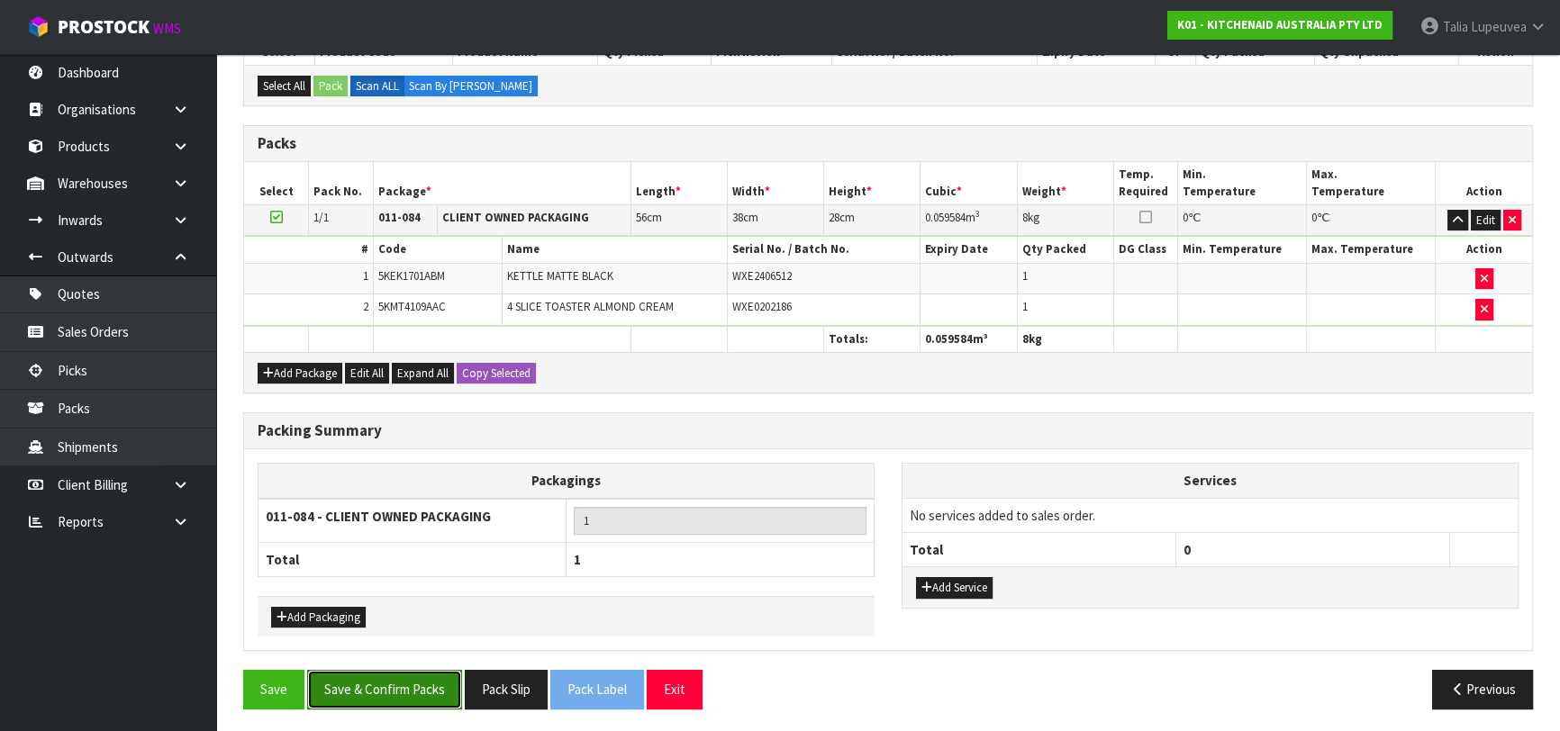
click at [407, 682] on button "Save & Confirm Packs" at bounding box center [384, 689] width 155 height 39
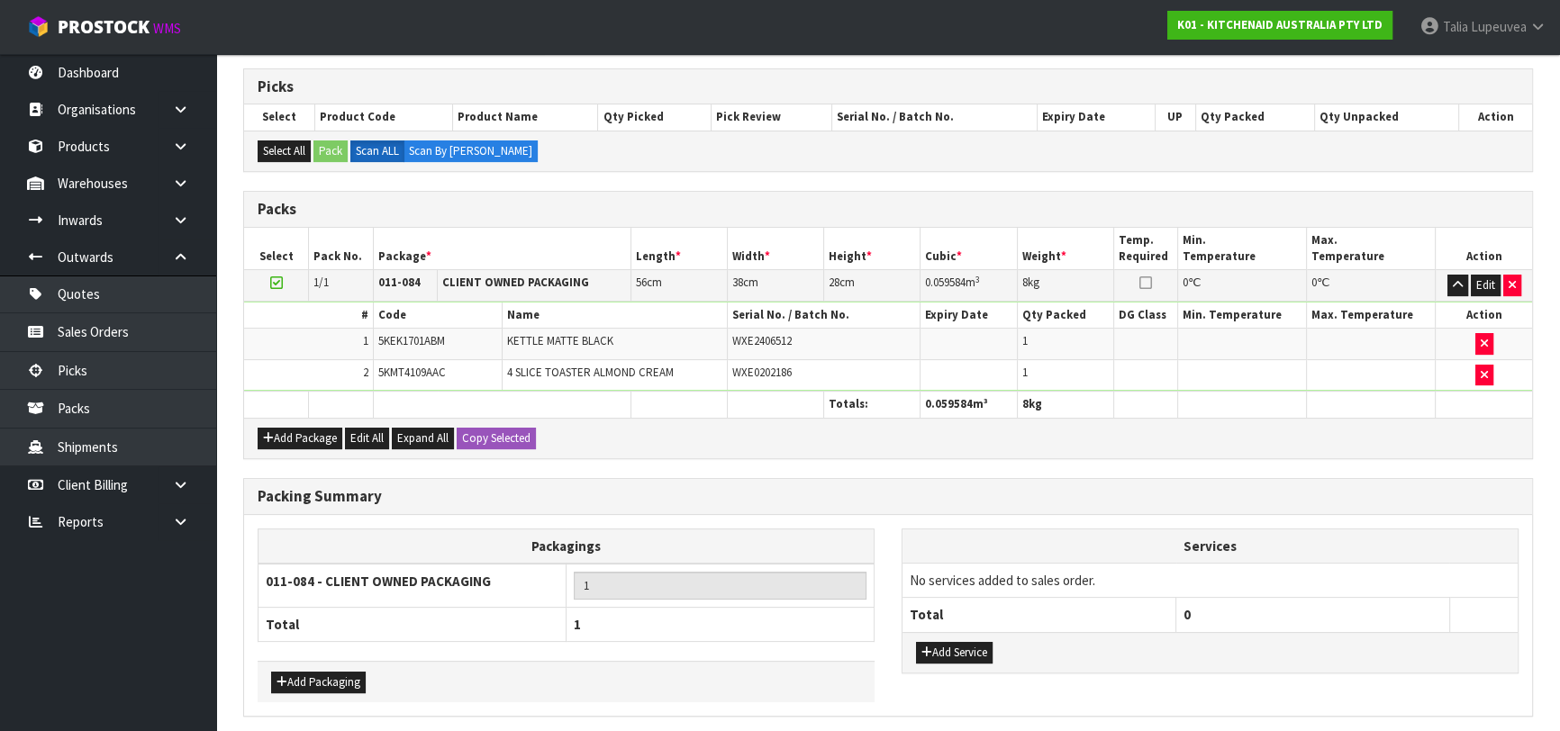
scroll to position [0, 0]
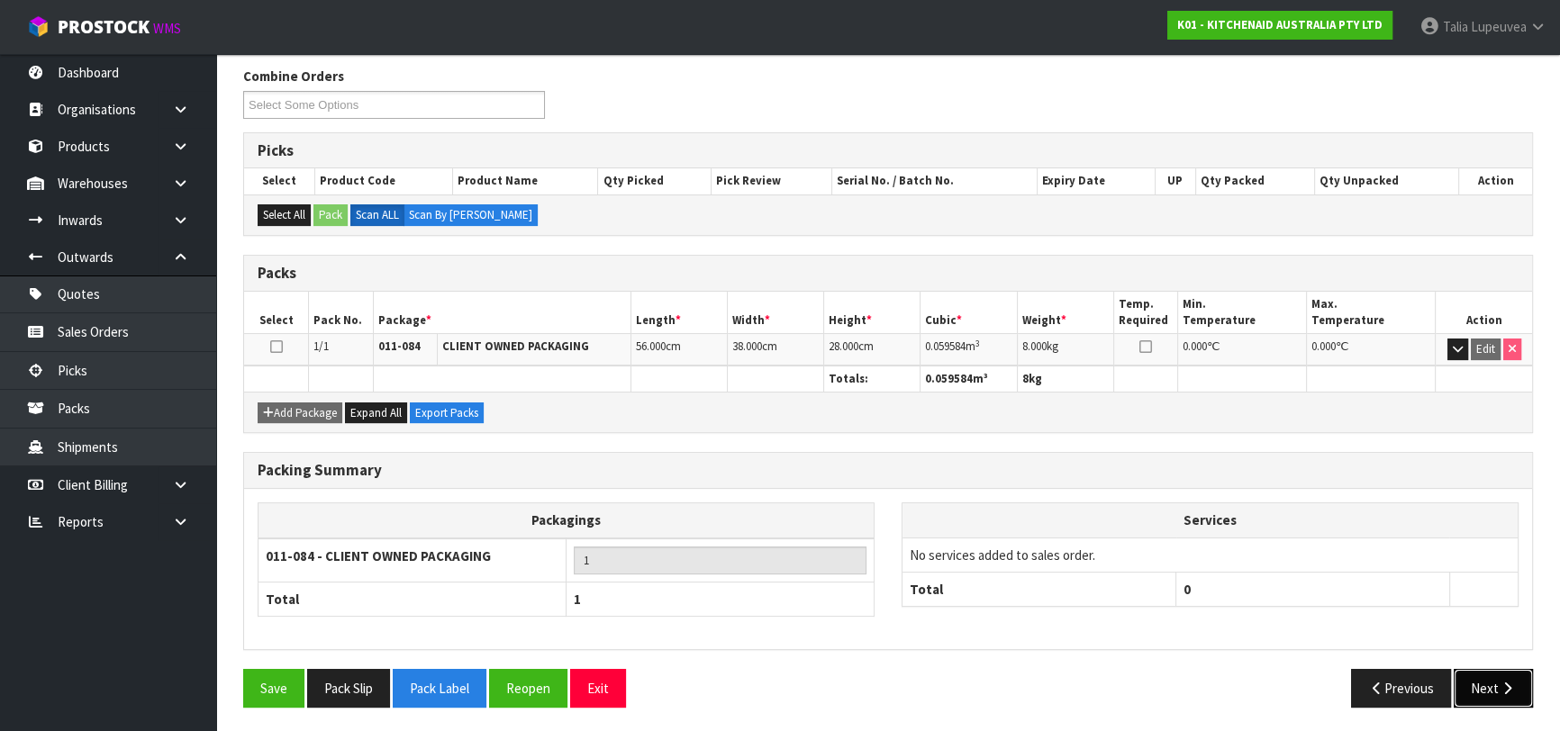
click at [1483, 675] on button "Next" at bounding box center [1492, 688] width 79 height 39
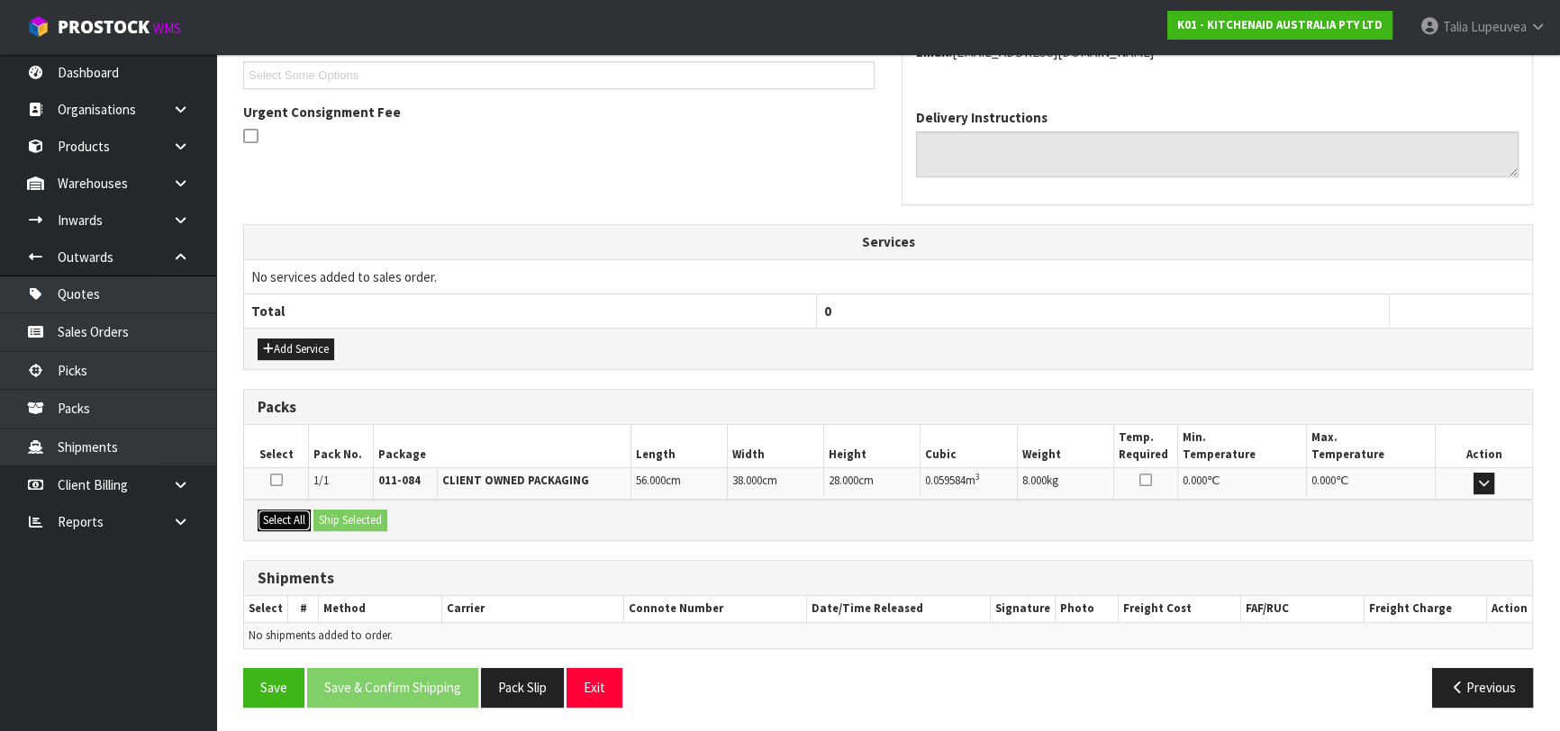
drag, startPoint x: 289, startPoint y: 516, endPoint x: 338, endPoint y: 516, distance: 48.6
click at [290, 516] on button "Select All" at bounding box center [284, 521] width 53 height 22
click at [338, 516] on button "Ship Selected" at bounding box center [350, 521] width 74 height 22
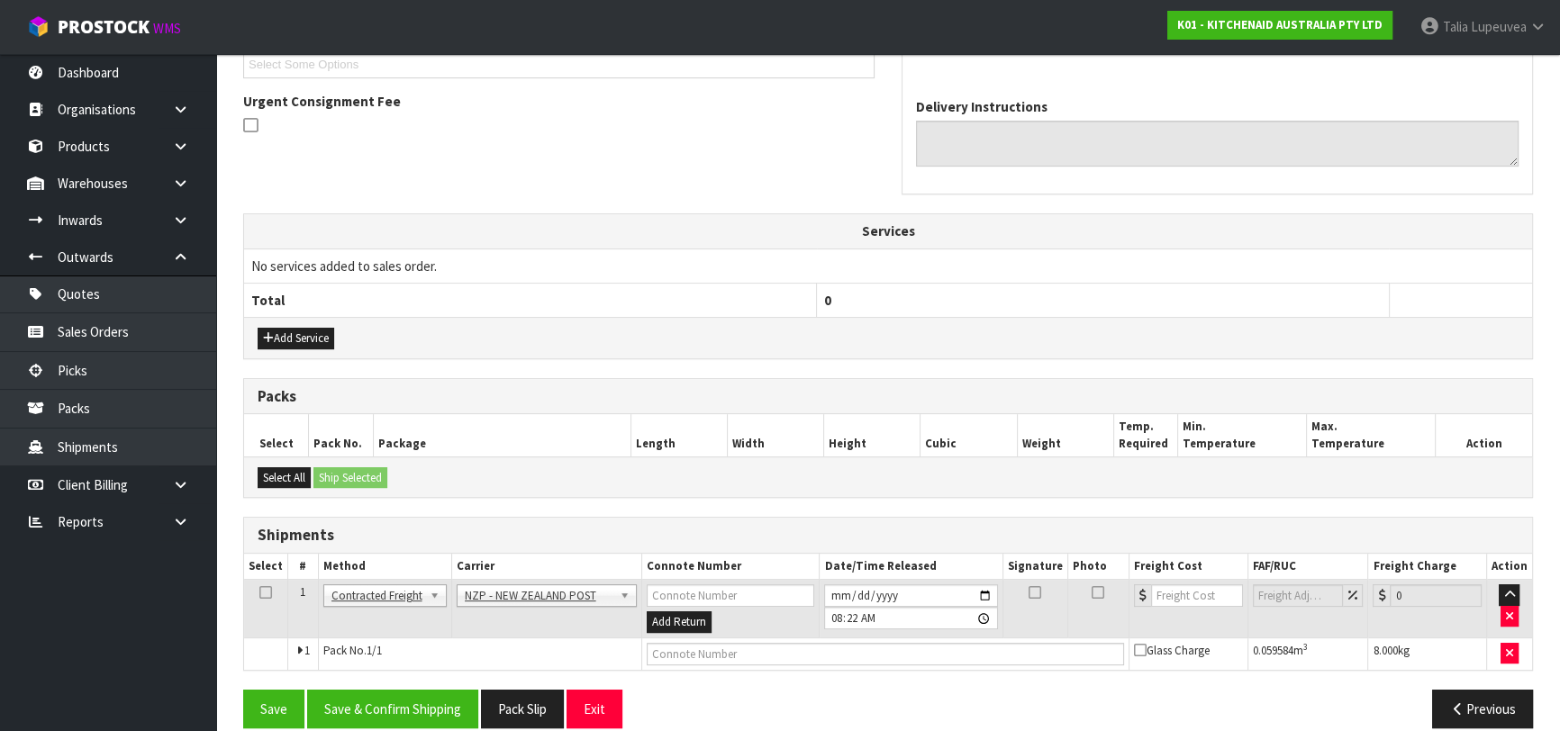
scroll to position [525, 0]
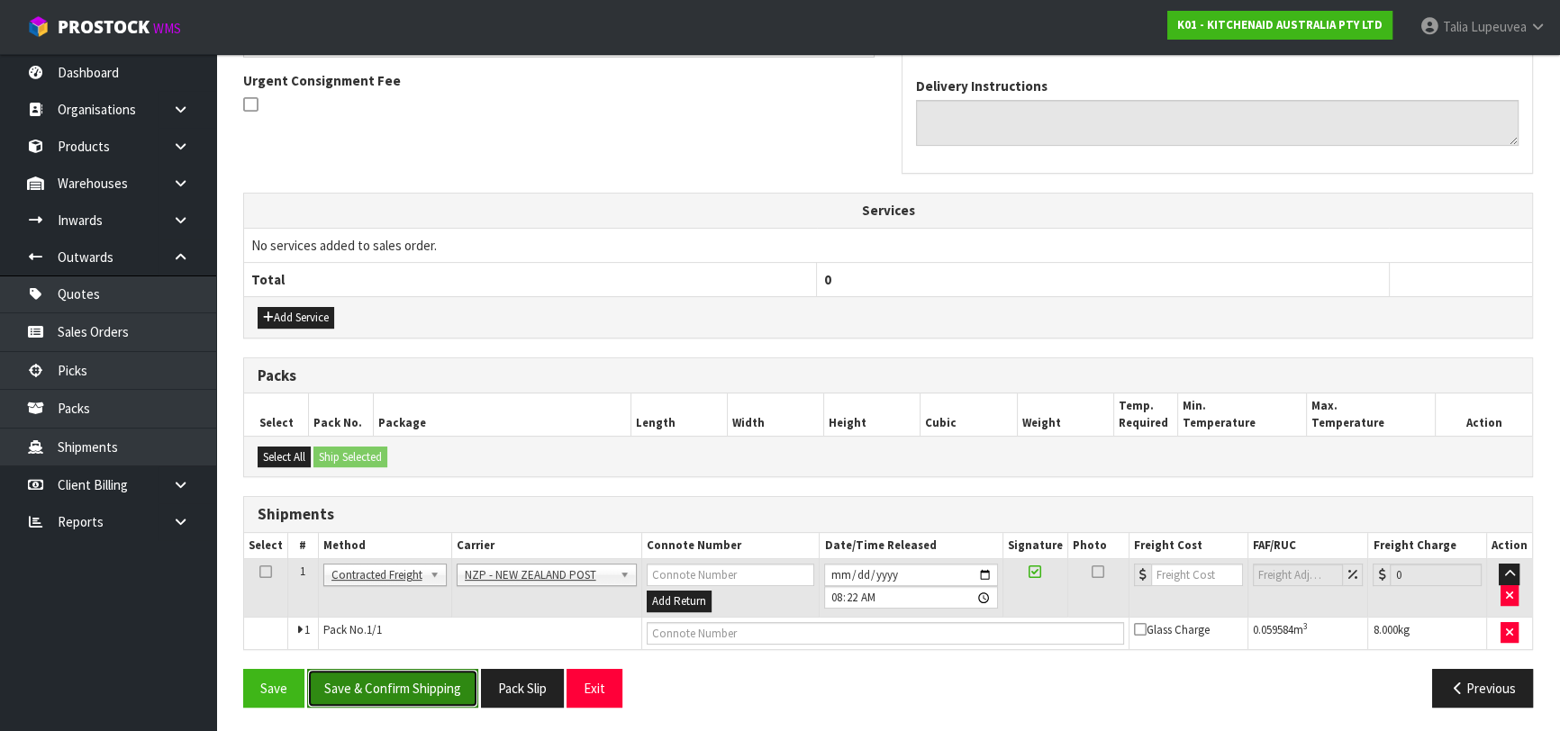
drag, startPoint x: 417, startPoint y: 680, endPoint x: 407, endPoint y: 677, distance: 10.3
click at [416, 680] on button "Save & Confirm Shipping" at bounding box center [392, 688] width 171 height 39
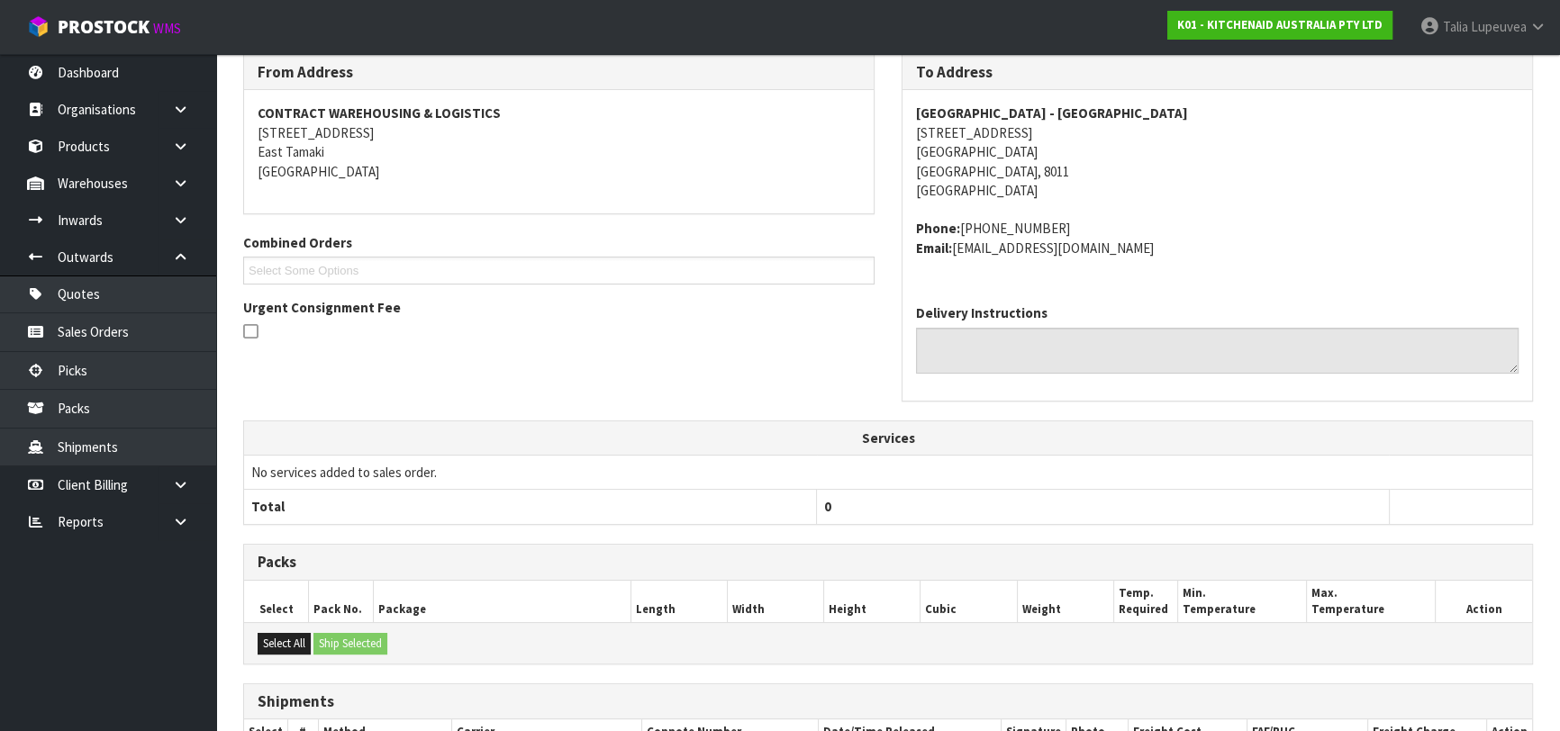
scroll to position [500, 0]
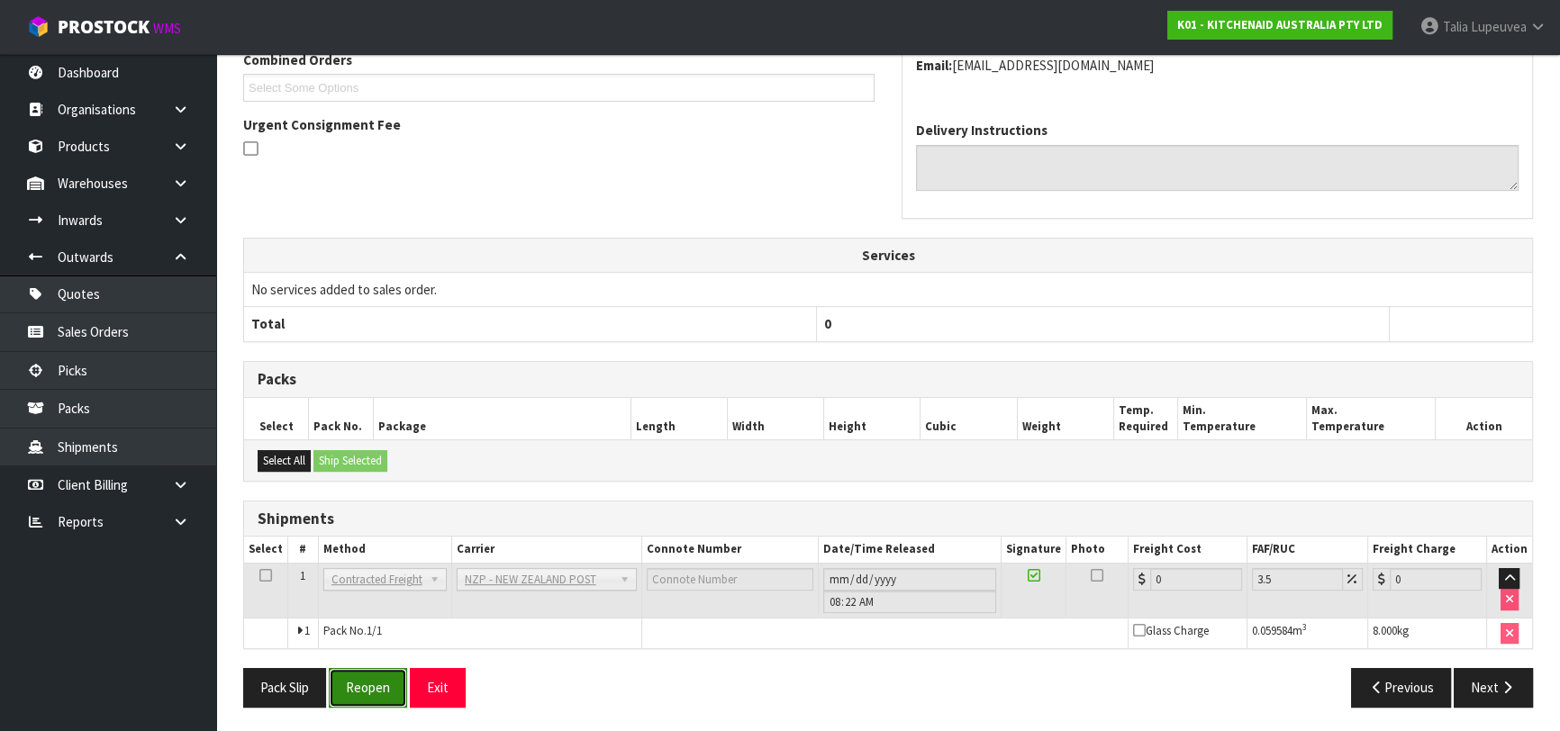
click at [394, 674] on button "Reopen" at bounding box center [368, 687] width 78 height 39
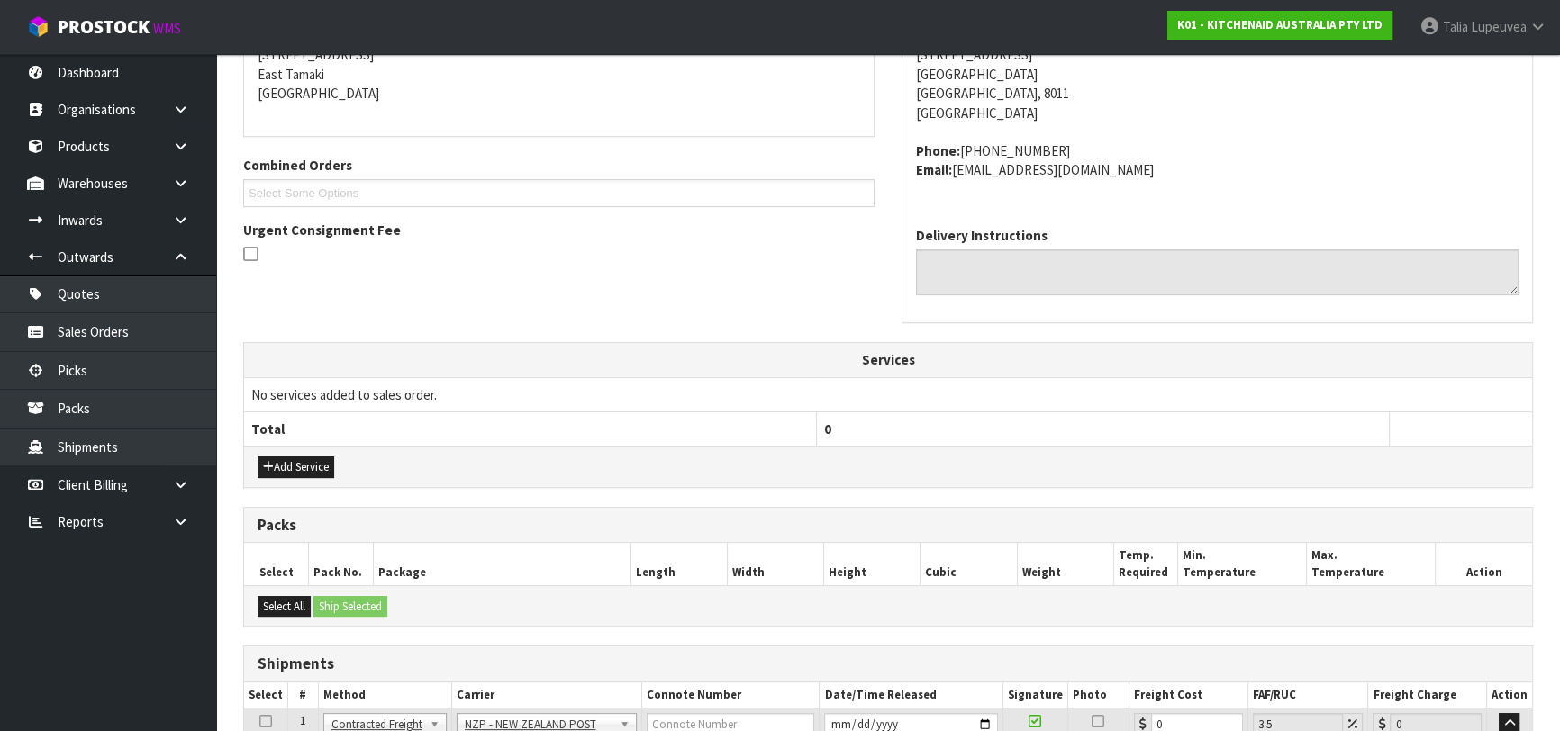
scroll to position [541, 0]
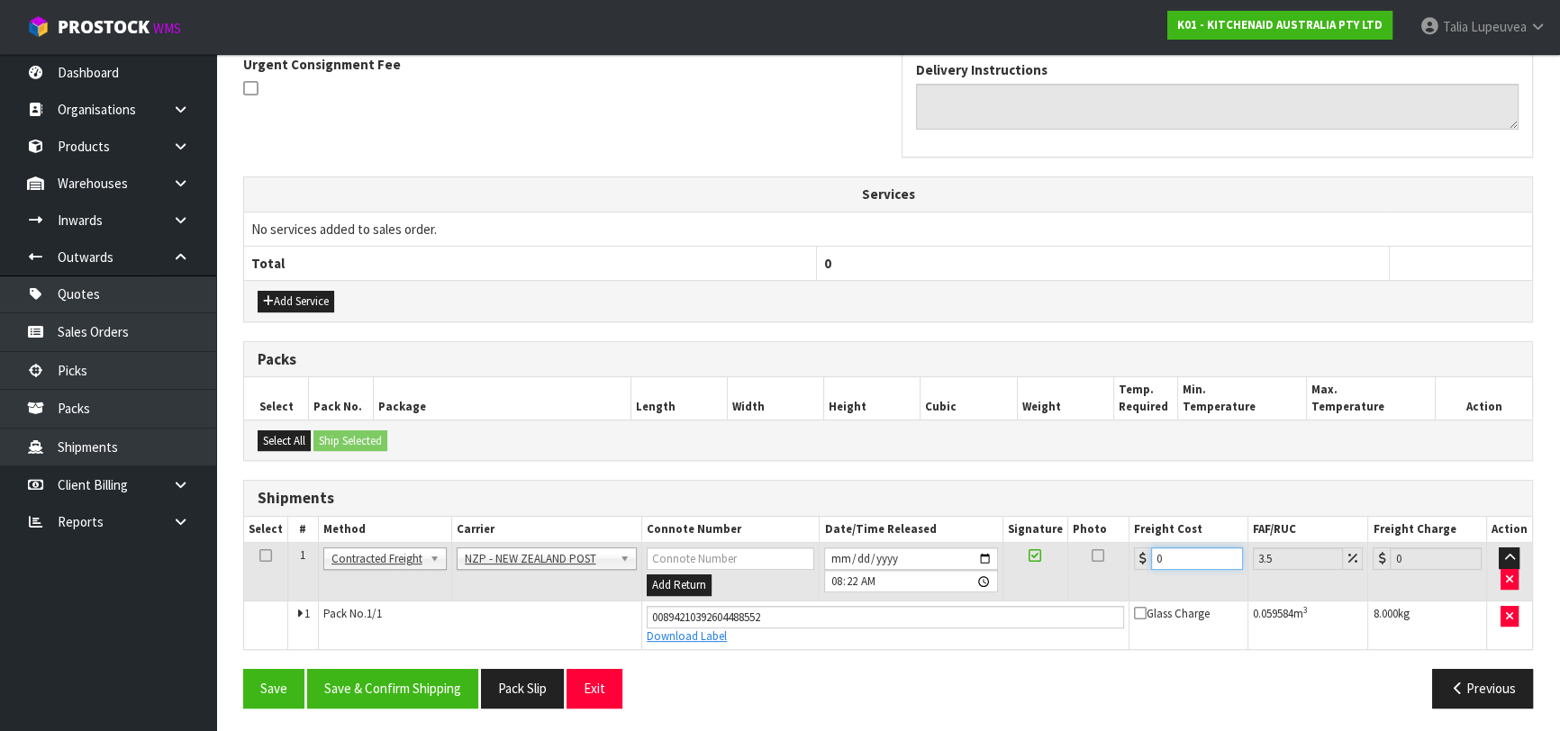
drag, startPoint x: 1176, startPoint y: 555, endPoint x: 1120, endPoint y: 591, distance: 66.4
click at [1120, 590] on tr "1 Client Local Pickup Customer Local Pickup Company Freight Contracted Freight …" at bounding box center [888, 572] width 1288 height 59
type input "1"
type input "1.03"
type input "14"
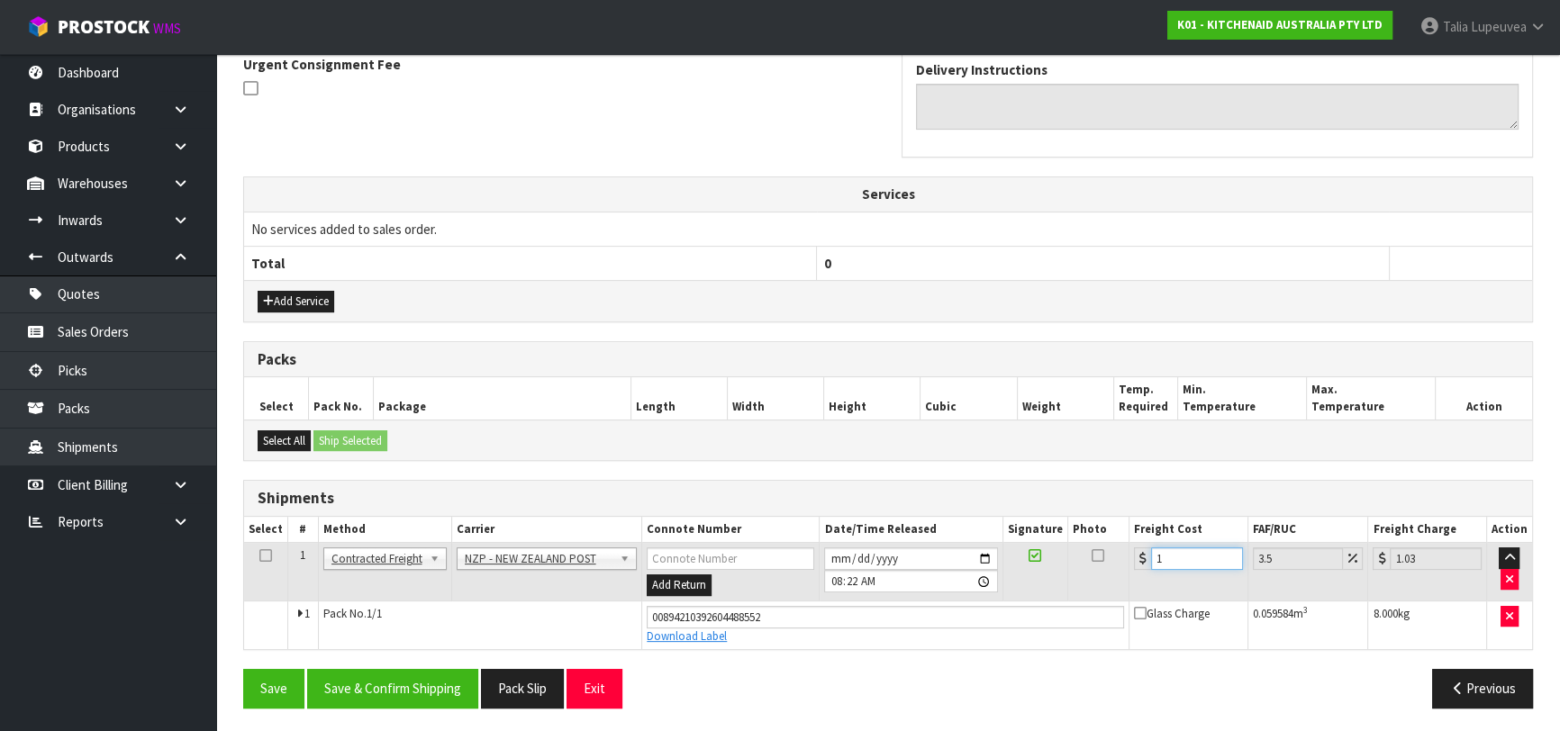
type input "14.49"
type input "14.9"
type input "15.42"
type input "14.94"
type input "15.46"
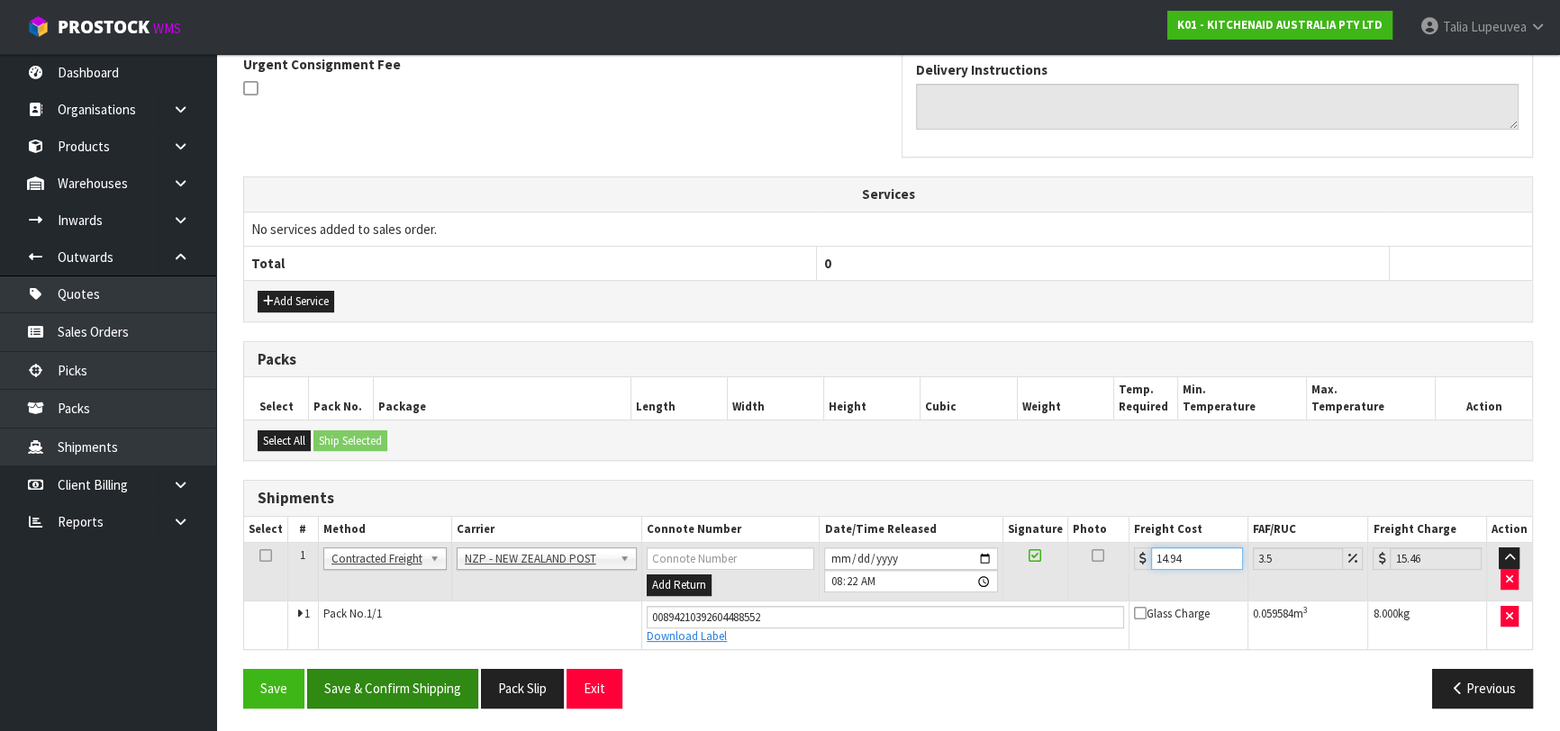
type input "14.94"
click at [449, 686] on button "Save & Confirm Shipping" at bounding box center [392, 688] width 171 height 39
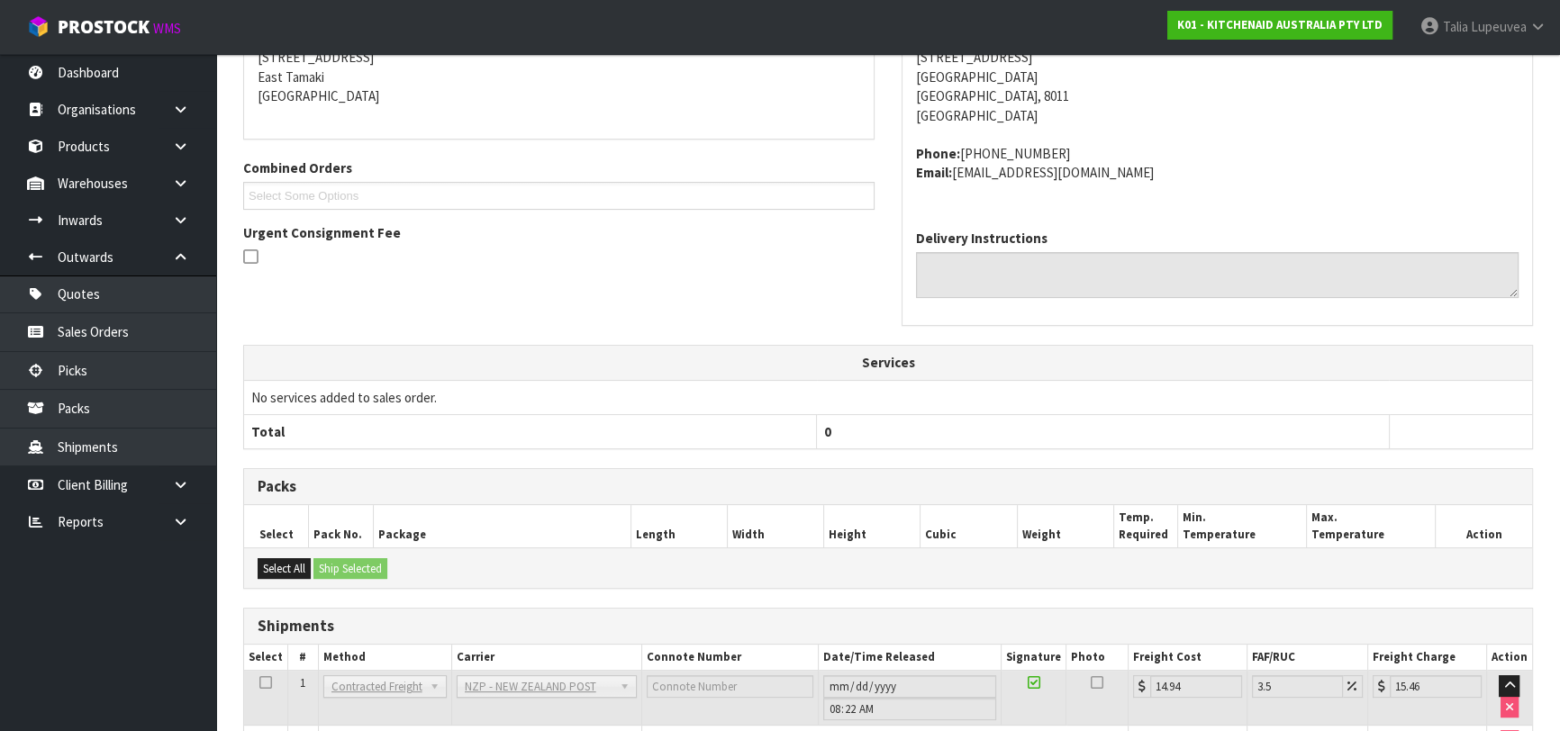
scroll to position [493, 0]
